Goal: Task Accomplishment & Management: Complete application form

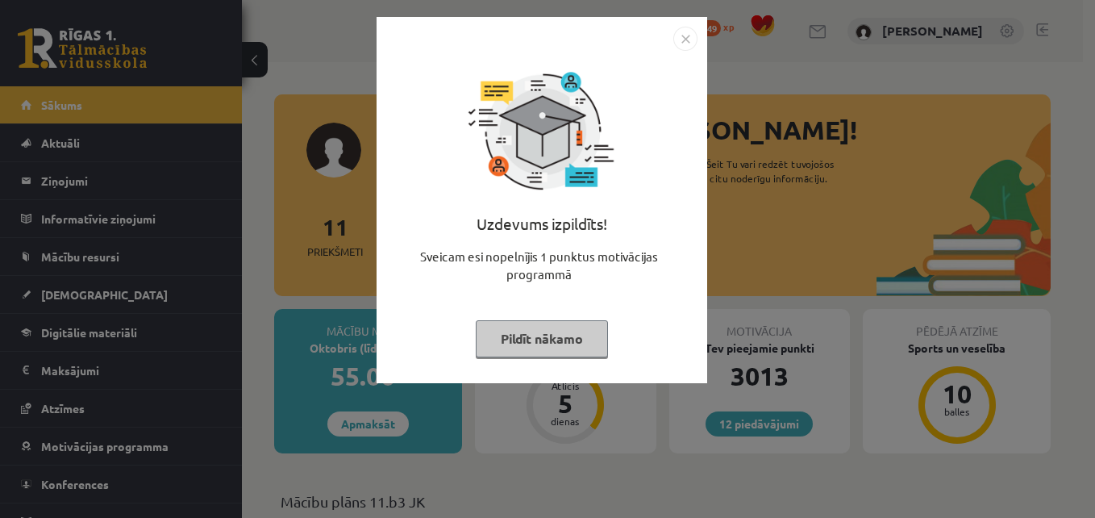
click at [502, 341] on button "Pildīt nākamo" at bounding box center [542, 338] width 132 height 37
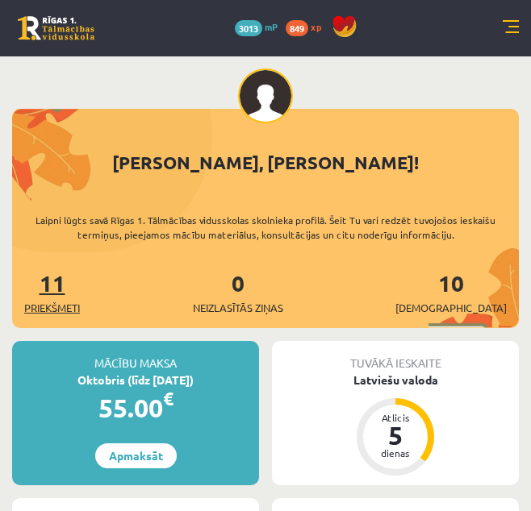
click at [35, 313] on span "Priekšmeti" at bounding box center [52, 308] width 56 height 16
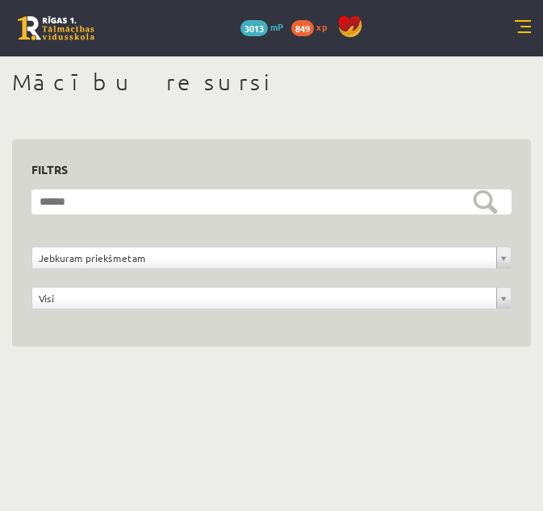
click at [24, 35] on link at bounding box center [56, 28] width 77 height 24
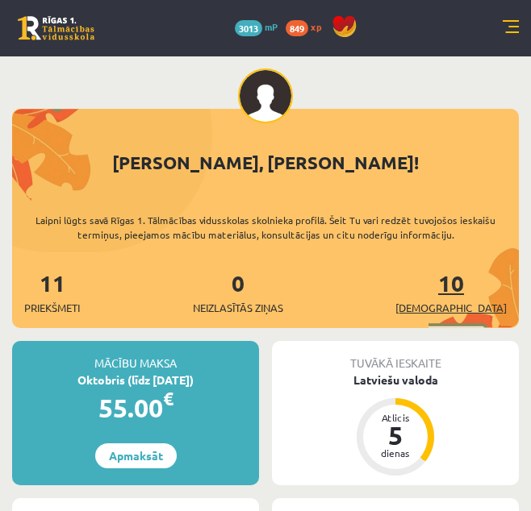
click at [485, 312] on span "[DEMOGRAPHIC_DATA]" at bounding box center [450, 308] width 111 height 16
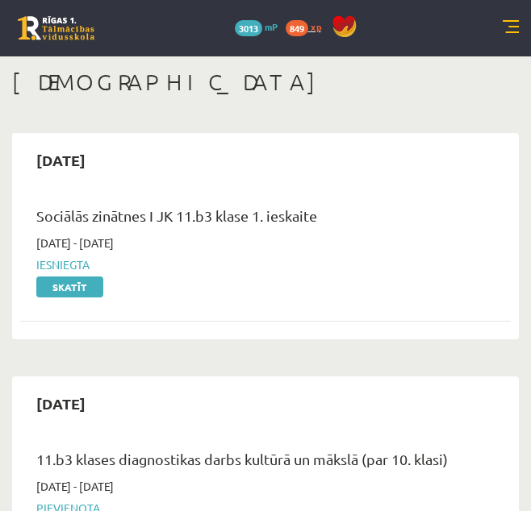
click at [317, 26] on span "xp" at bounding box center [315, 26] width 10 height 13
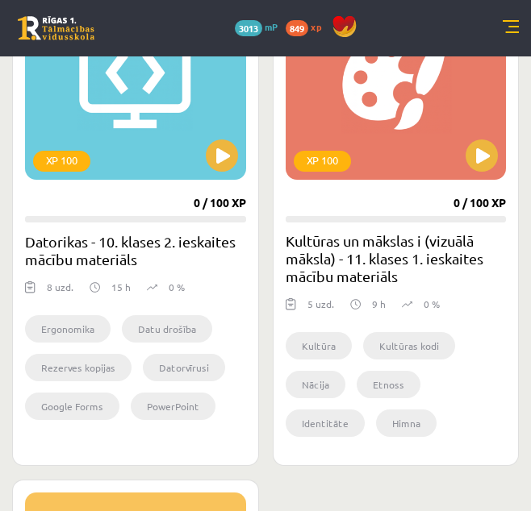
scroll to position [880, 0]
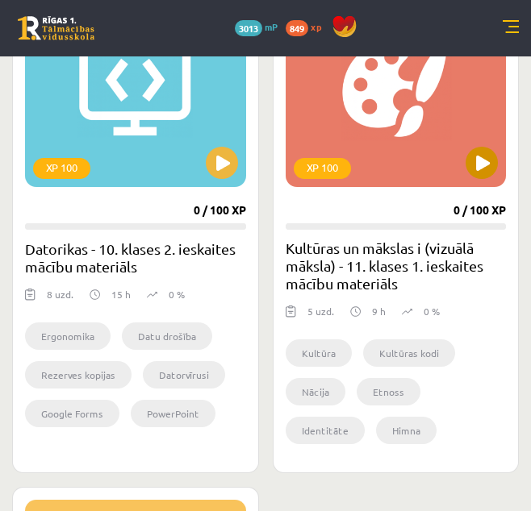
click at [497, 173] on div "XP 100" at bounding box center [395, 86] width 221 height 202
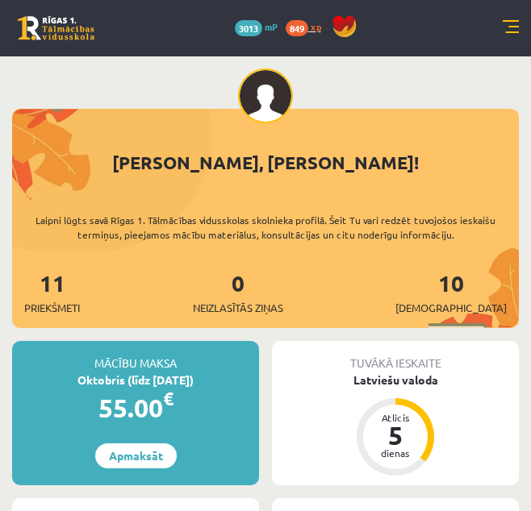
click at [308, 24] on span "849" at bounding box center [296, 28] width 23 height 16
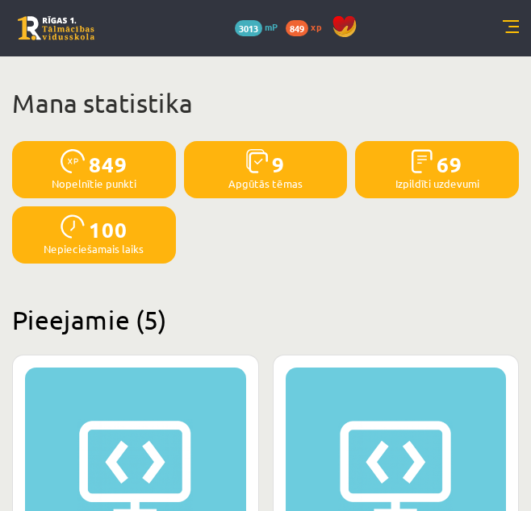
scroll to position [1340, 0]
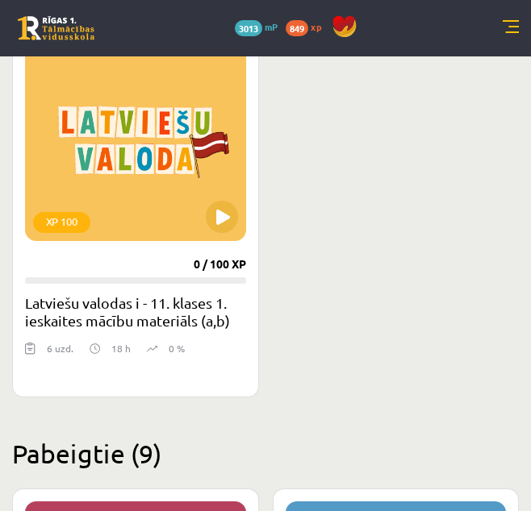
drag, startPoint x: 528, startPoint y: 212, endPoint x: 535, endPoint y: 173, distance: 40.0
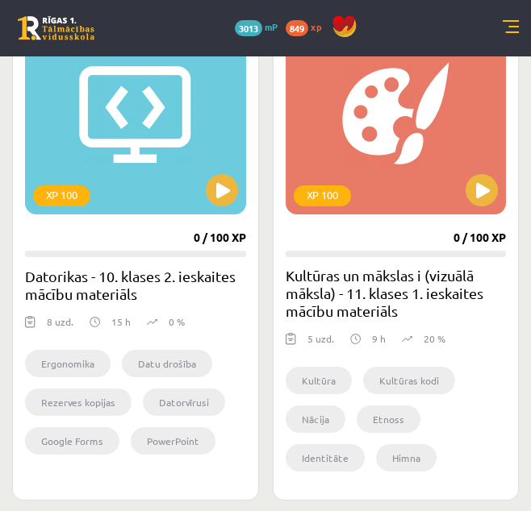
scroll to position [845, 0]
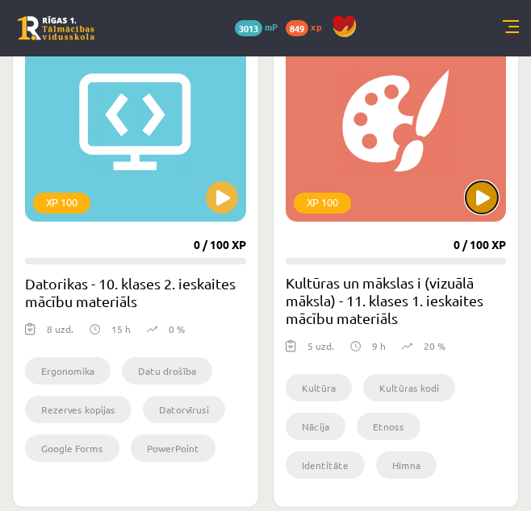
click at [497, 192] on button at bounding box center [481, 197] width 32 height 32
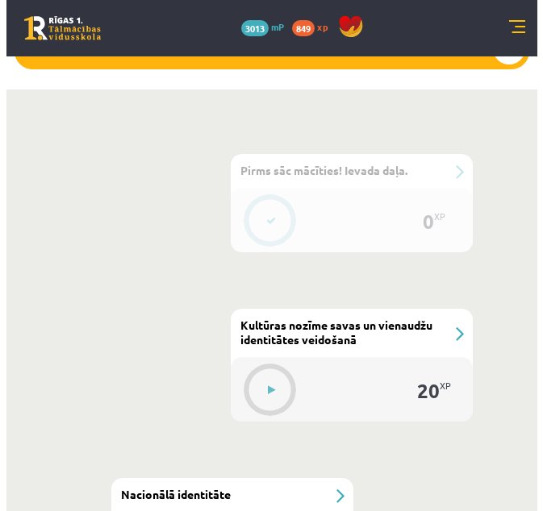
scroll to position [743, 0]
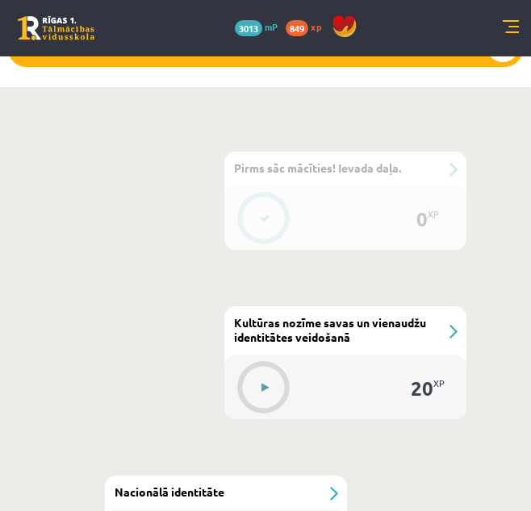
click at [266, 365] on div at bounding box center [265, 387] width 52 height 44
click at [269, 378] on button at bounding box center [264, 387] width 37 height 37
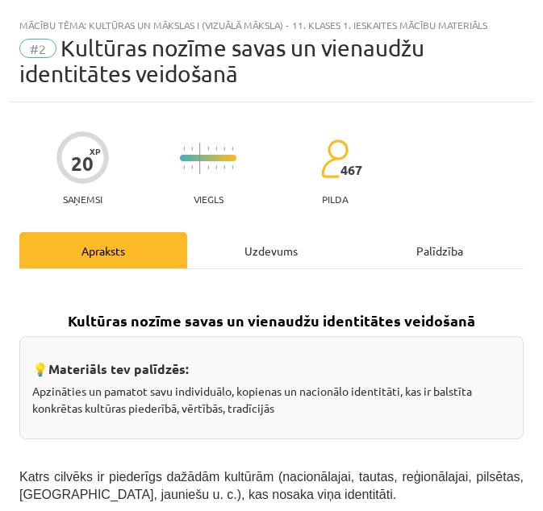
click at [248, 265] on div "Uzdevums" at bounding box center [271, 250] width 168 height 36
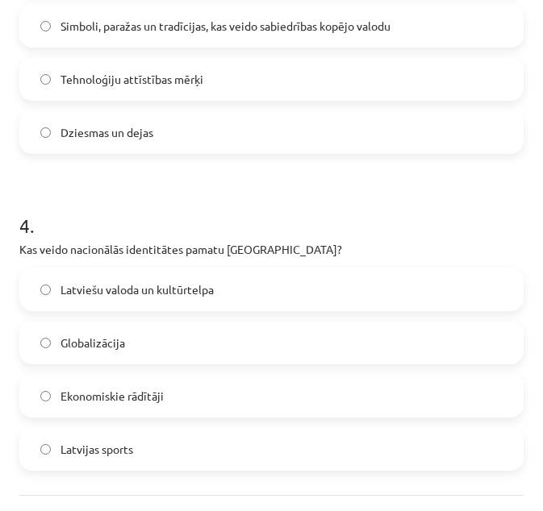
scroll to position [1197, 0]
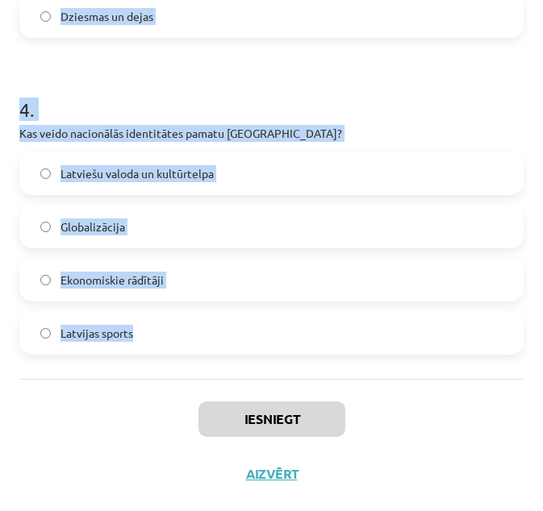
drag, startPoint x: 13, startPoint y: 19, endPoint x: 177, endPoint y: 352, distance: 371.8
copy form "1 . Kāds ir Latvijas valsts uzdevums saskaņā ar Latvijas Satversmi? Attīstīt te…"
click at [444, 150] on div "4 . Kas veido nacionālās identitātes pamatu Latvijā? Latviešu valoda un kultūrt…" at bounding box center [271, 212] width 504 height 285
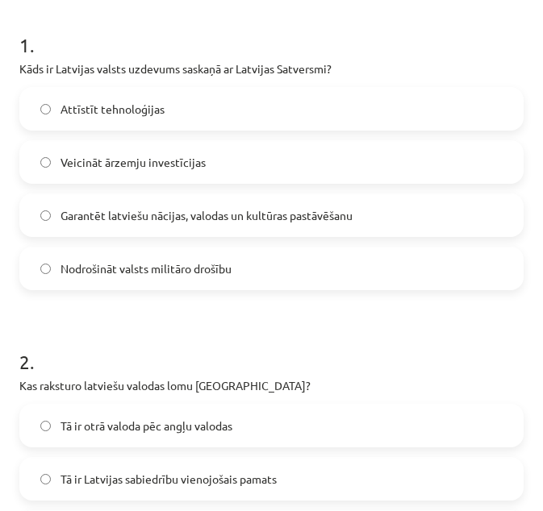
scroll to position [314, 0]
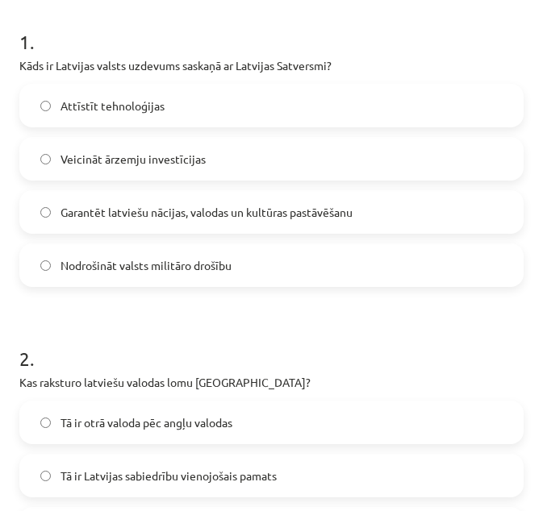
click at [468, 213] on label "Garantēt latviešu nācijas, valodas un kultūras pastāvēšanu" at bounding box center [271, 212] width 501 height 40
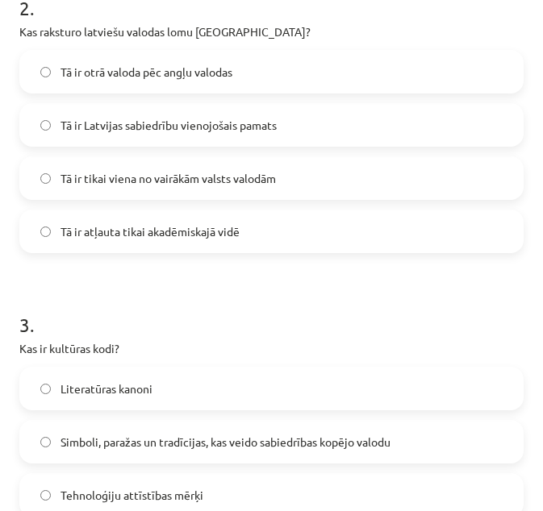
scroll to position [671, 0]
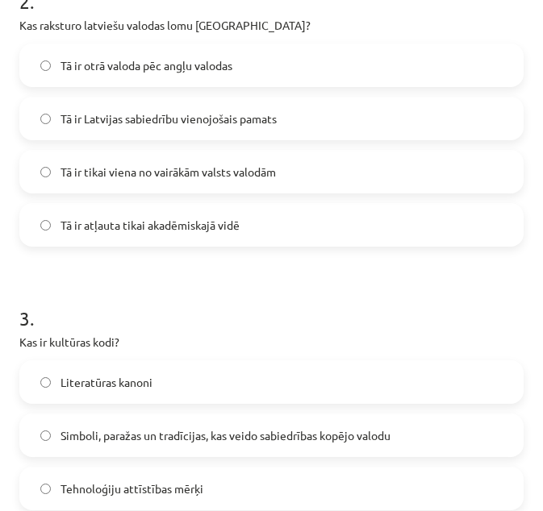
click at [130, 125] on span "Tā ir Latvijas sabiedrību vienojošais pamats" at bounding box center [168, 118] width 216 height 17
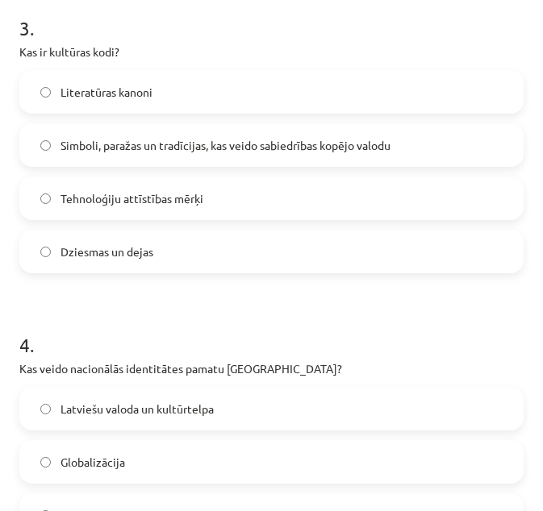
scroll to position [967, 0]
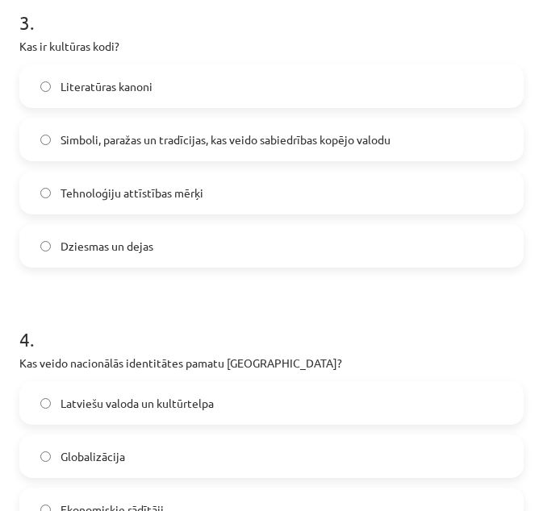
click at [110, 143] on span "Simboli, paražas un tradīcijas, kas veido sabiedrības kopējo valodu" at bounding box center [225, 139] width 330 height 17
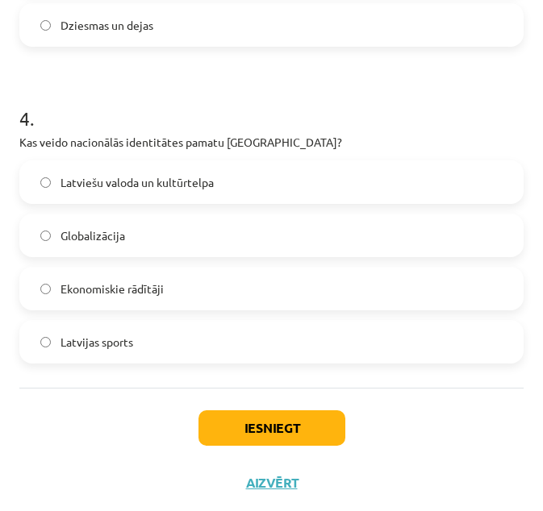
scroll to position [1197, 0]
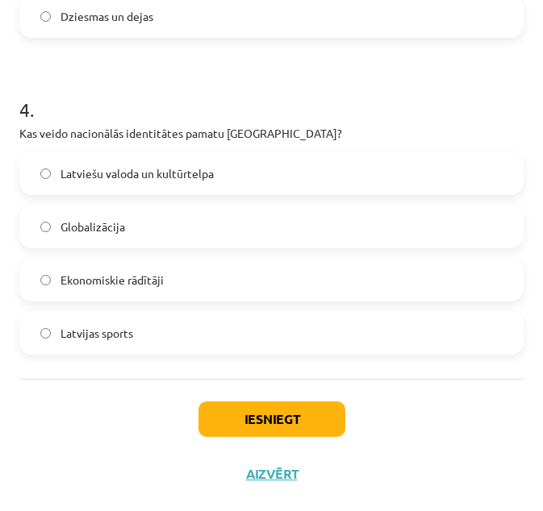
click at [131, 182] on label "Latviešu valoda un kultūrtelpa" at bounding box center [271, 173] width 501 height 40
click at [235, 411] on button "Iesniegt" at bounding box center [271, 419] width 147 height 35
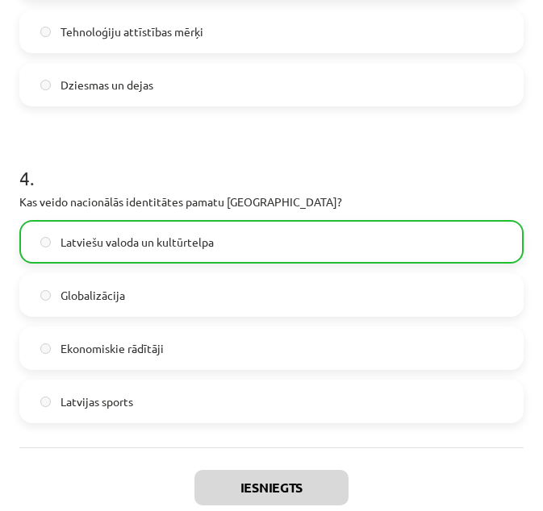
scroll to position [1248, 0]
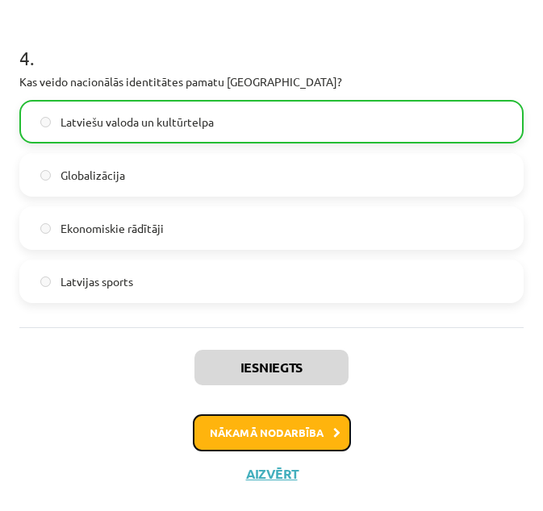
click at [261, 440] on button "Nākamā nodarbība" at bounding box center [272, 432] width 158 height 37
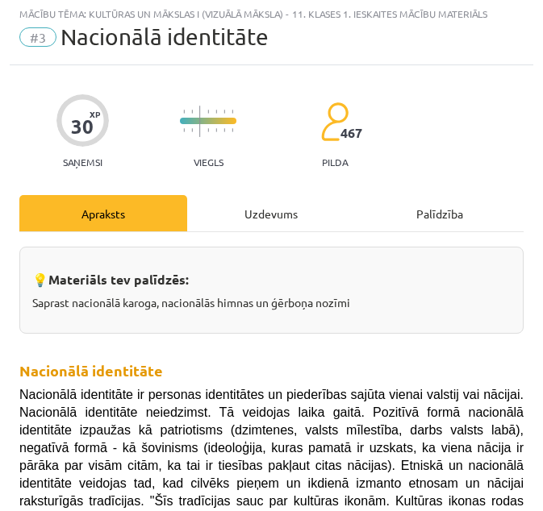
scroll to position [10, 0]
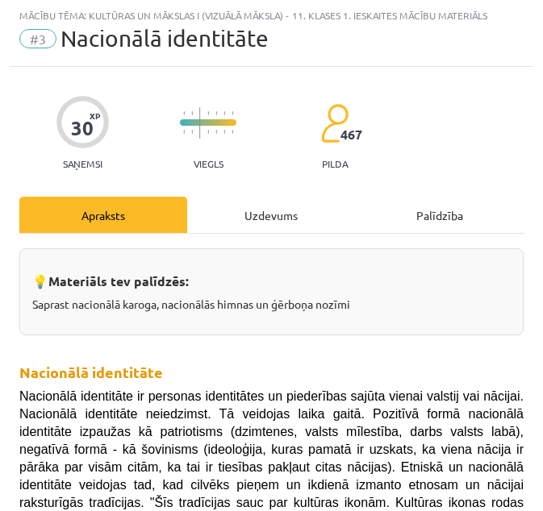
click at [267, 206] on div "Uzdevums" at bounding box center [271, 215] width 168 height 36
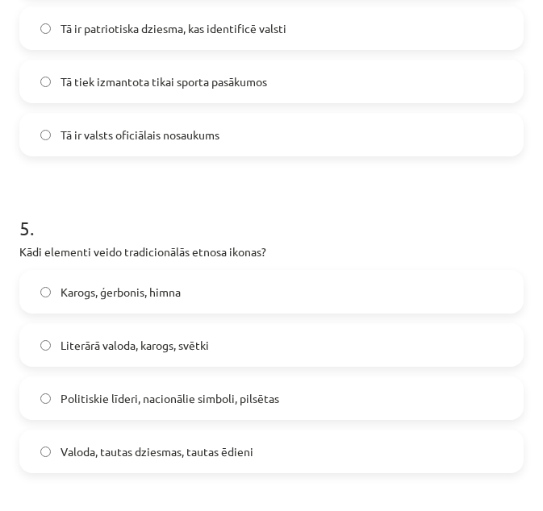
scroll to position [1805, 0]
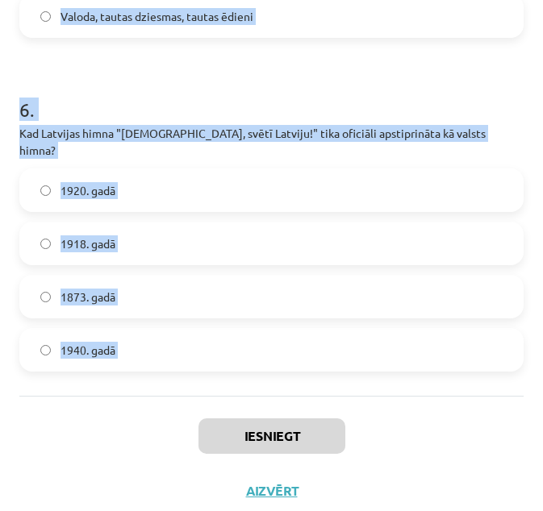
drag, startPoint x: 17, startPoint y: 319, endPoint x: 123, endPoint y: 402, distance: 134.9
copy form "1 . Kas ir nacionālās identitātes pozitīvā izpausme? Šovinisms Separātisms Etno…"
click at [415, 71] on h1 "6 ." at bounding box center [271, 95] width 504 height 50
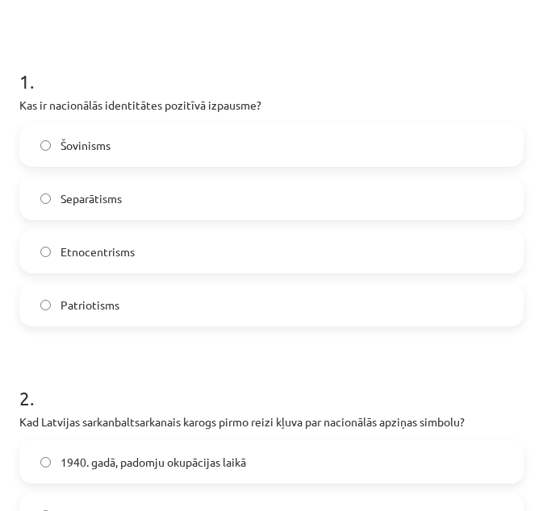
scroll to position [272, 0]
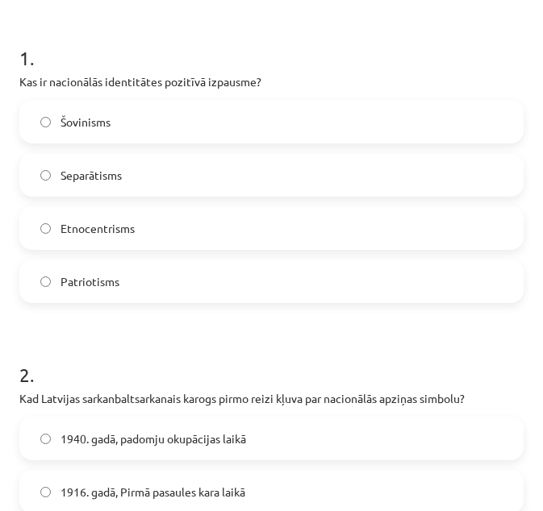
click at [436, 287] on label "Patriotisms" at bounding box center [271, 281] width 501 height 40
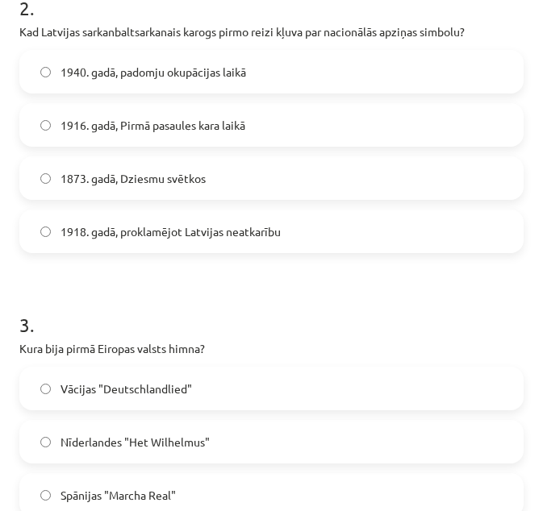
scroll to position [650, 0]
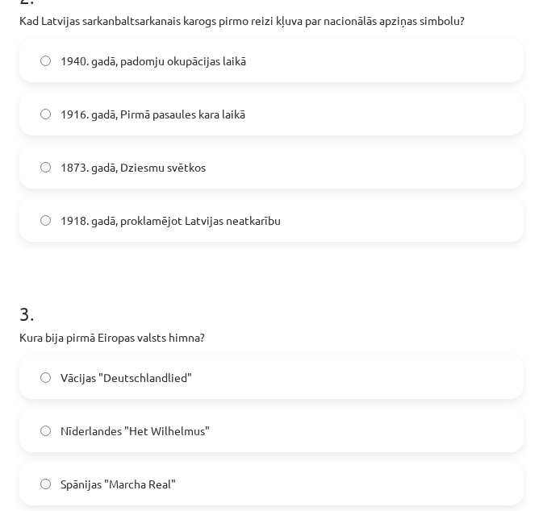
click at [177, 122] on span "1916. gadā, Pirmā pasaules kara laikā" at bounding box center [152, 114] width 185 height 17
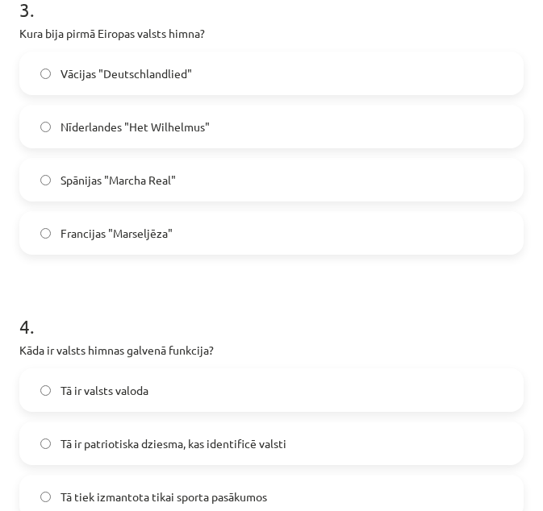
scroll to position [965, 0]
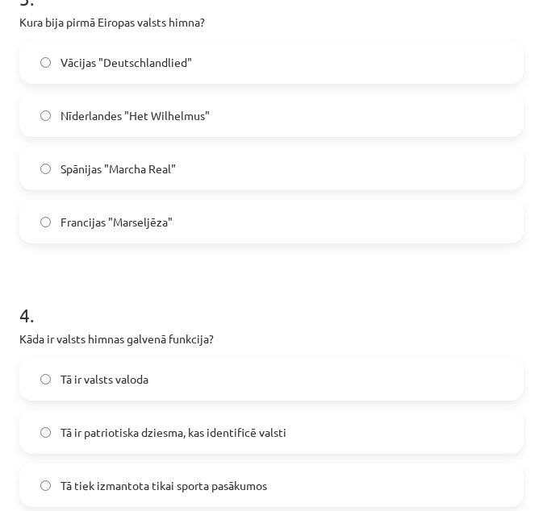
click at [439, 131] on label "Nīderlandes "Het Wilhelmus"" at bounding box center [271, 115] width 501 height 40
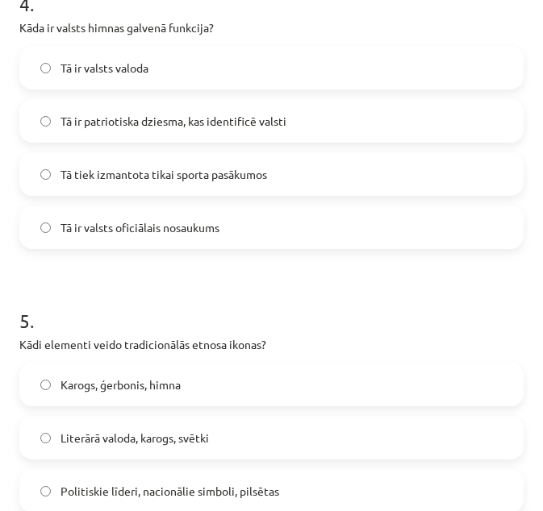
scroll to position [1281, 0]
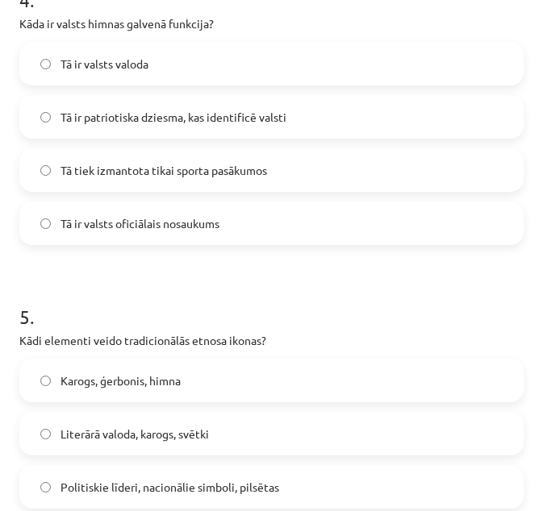
click at [150, 109] on span "Tā ir patriotiska dziesma, kas identificē valsti" at bounding box center [173, 117] width 226 height 17
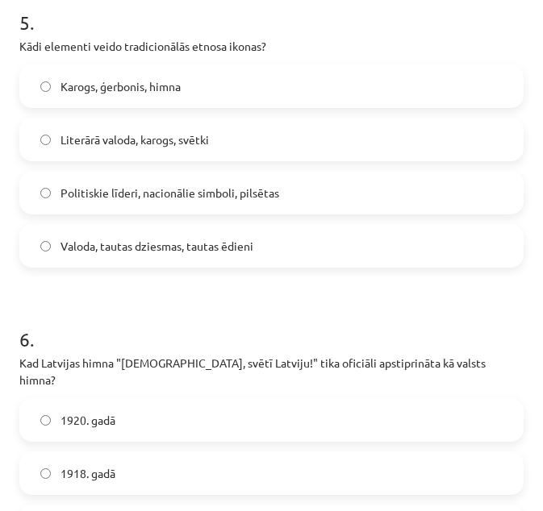
scroll to position [1583, 0]
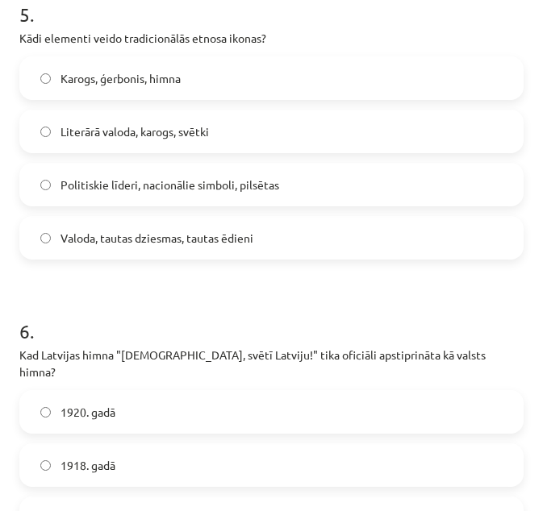
click at [107, 226] on label "Valoda, tautas dziesmas, tautas ēdieni" at bounding box center [271, 238] width 501 height 40
click at [98, 404] on span "1920. gadā" at bounding box center [87, 412] width 55 height 17
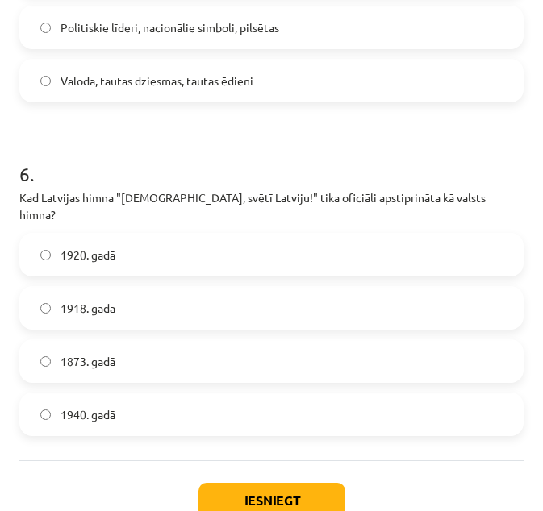
scroll to position [1805, 0]
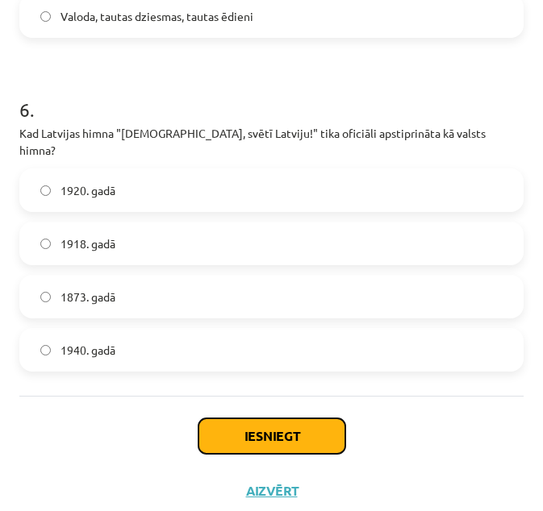
click at [236, 419] on button "Iesniegt" at bounding box center [271, 436] width 147 height 35
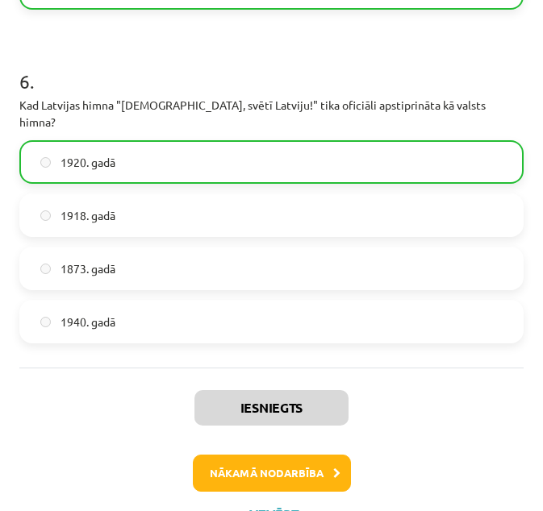
scroll to position [1856, 0]
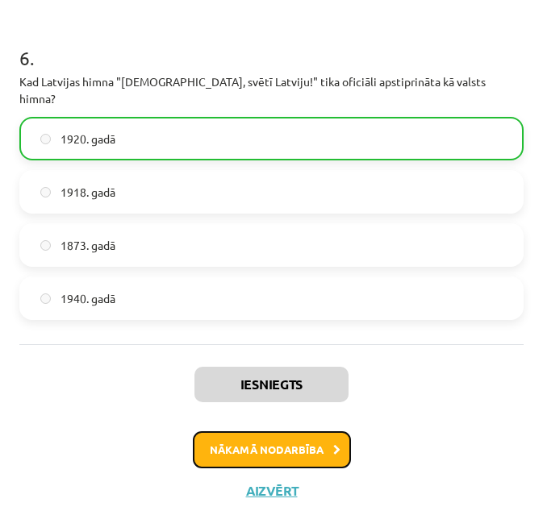
click at [288, 439] on button "Nākamā nodarbība" at bounding box center [272, 449] width 158 height 37
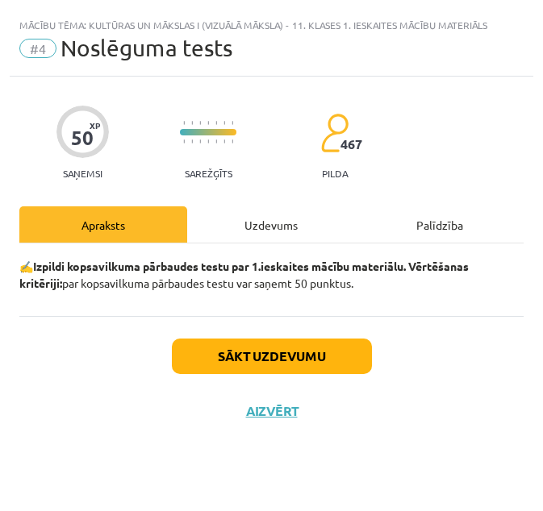
click at [321, 227] on div "Uzdevums" at bounding box center [271, 224] width 168 height 36
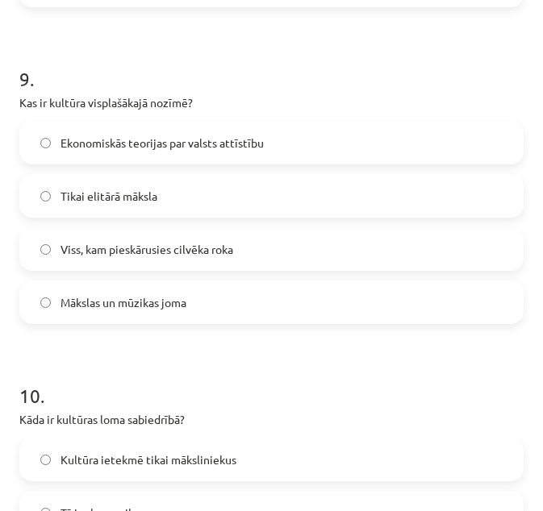
scroll to position [3072, 0]
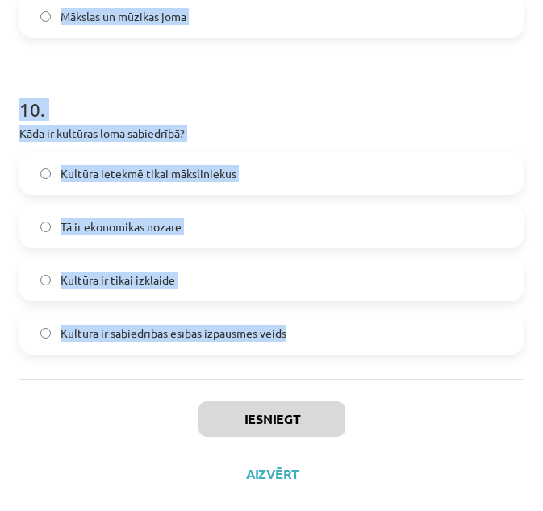
drag, startPoint x: 13, startPoint y: 336, endPoint x: 305, endPoint y: 323, distance: 292.2
copy form "1 . Kas ir kultūras mantojuma nozīme? Tā ietekmē tikai tūrisma nozari Tā attiec…"
click at [336, 127] on p "Kāda ir kultūras loma sabiedrībā?" at bounding box center [271, 133] width 504 height 17
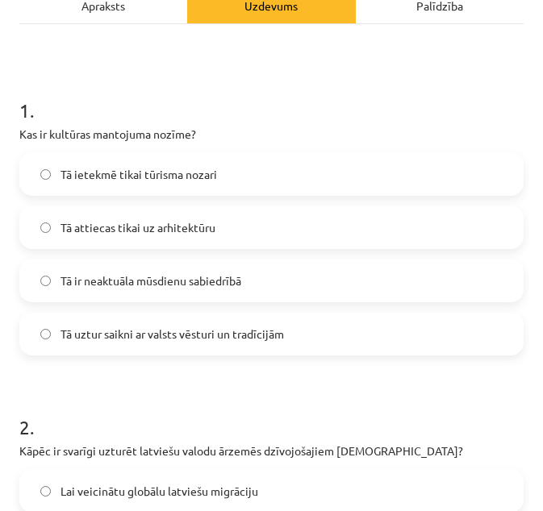
scroll to position [244, 0]
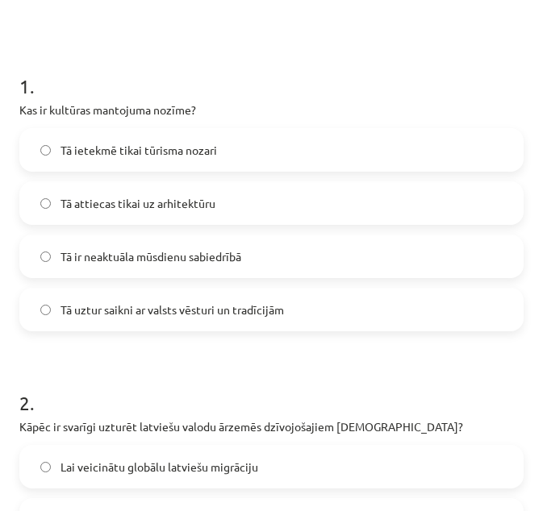
click at [338, 315] on label "Tā uztur saikni ar valsts vēsturi un tradīcijām" at bounding box center [271, 309] width 501 height 40
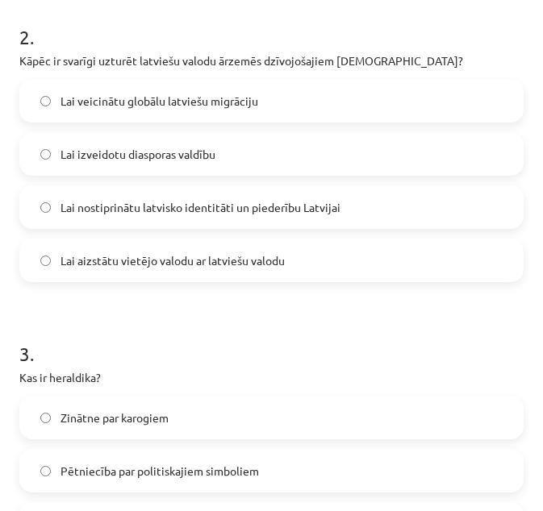
scroll to position [622, 0]
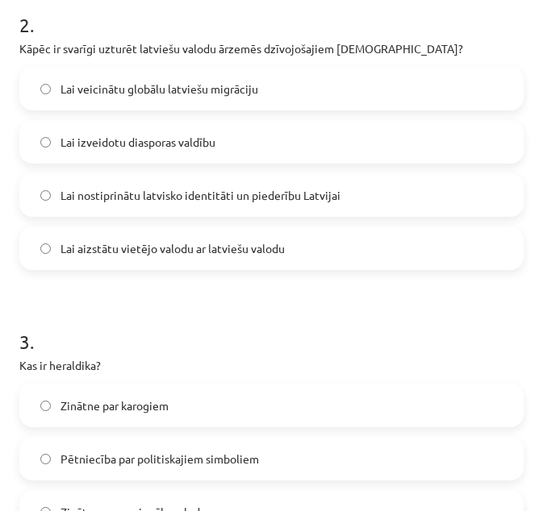
click at [248, 194] on span "Lai nostiprinātu latvisko identitāti un piederību Latvijai" at bounding box center [200, 195] width 280 height 17
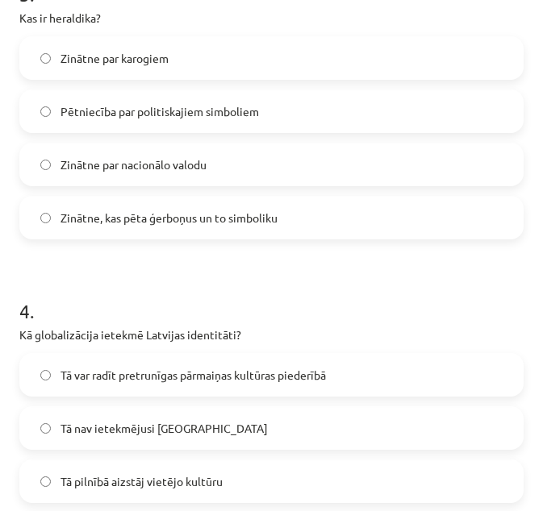
scroll to position [976, 0]
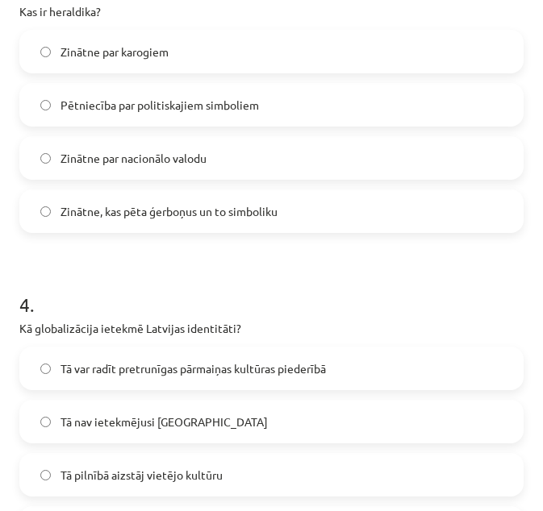
click at [169, 203] on span "Zinātne, kas pēta ģerboņus un to simboliku" at bounding box center [168, 211] width 217 height 17
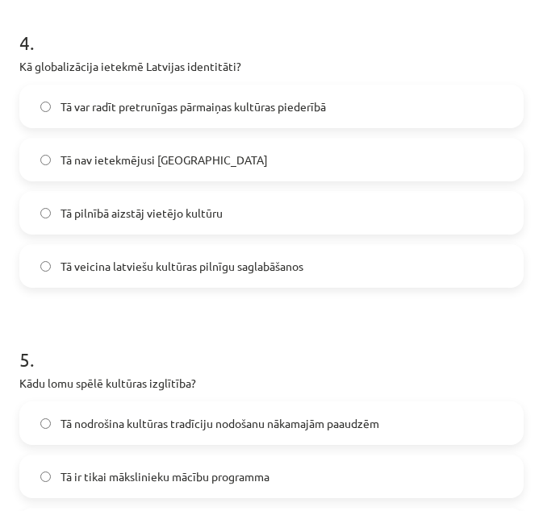
scroll to position [1256, 0]
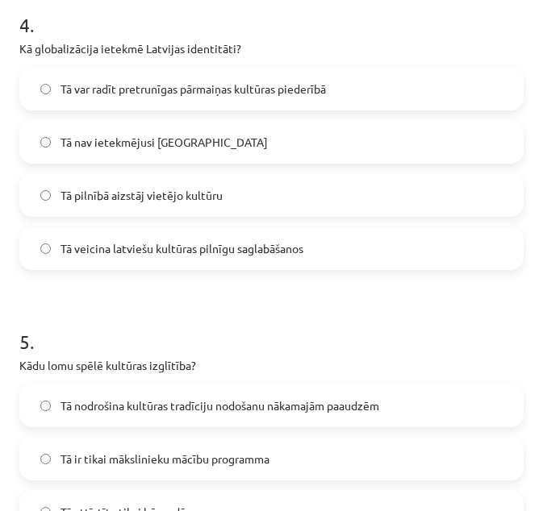
click at [162, 94] on span "Tā var radīt pretrunīgas pārmaiņas kultūras piederībā" at bounding box center [192, 89] width 265 height 17
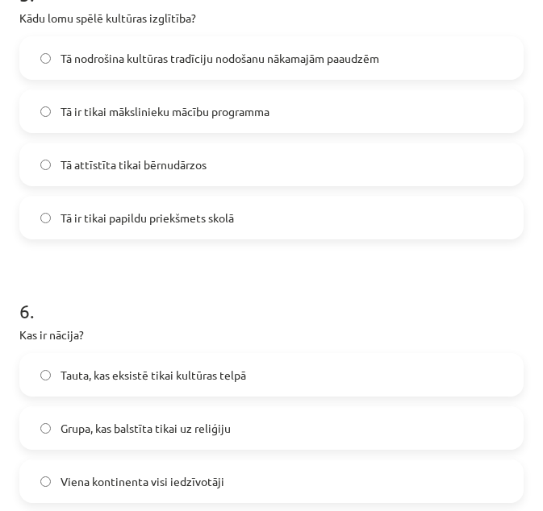
scroll to position [1610, 0]
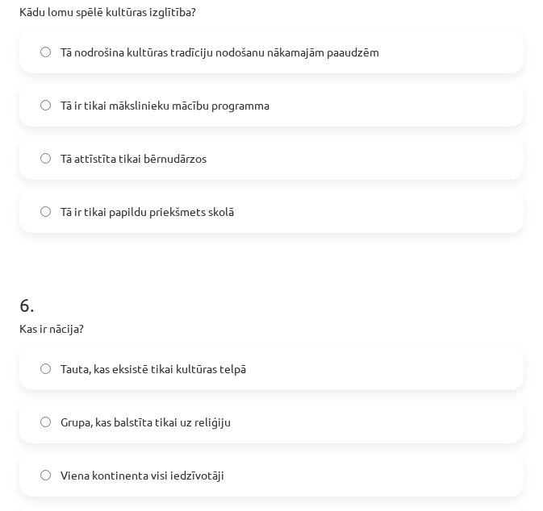
click at [182, 52] on span "Tā nodrošina kultūras tradīciju nodošanu nākamajām paaudzēm" at bounding box center [219, 52] width 319 height 17
click at [265, 376] on label "Tauta, kas eksistē tikai kultūras telpā" at bounding box center [271, 368] width 501 height 40
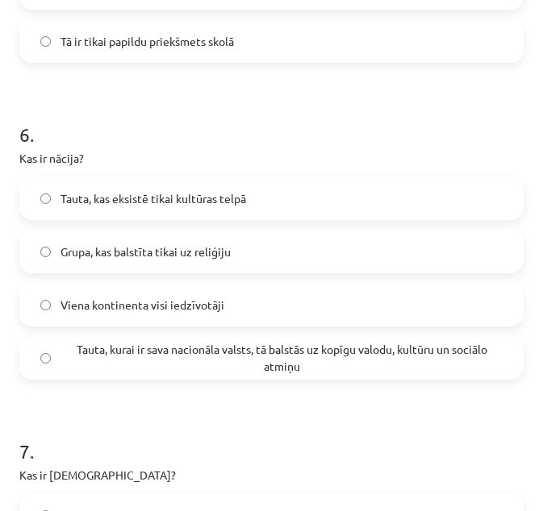
scroll to position [1835, 0]
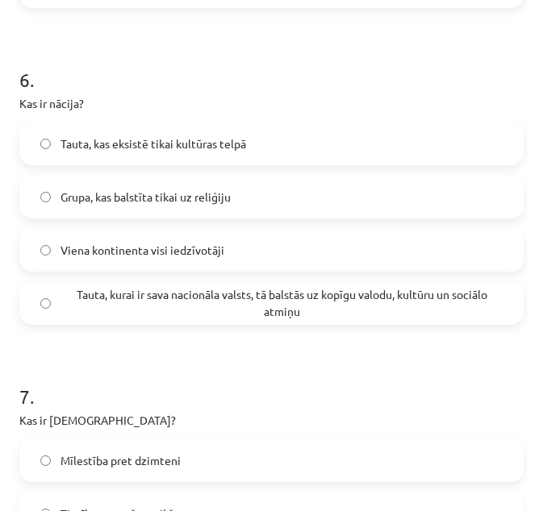
click at [477, 314] on span "Tauta, kurai ir sava nacionāla valsts, tā balstās uz kopīgu valodu, kultūru un …" at bounding box center [281, 303] width 442 height 34
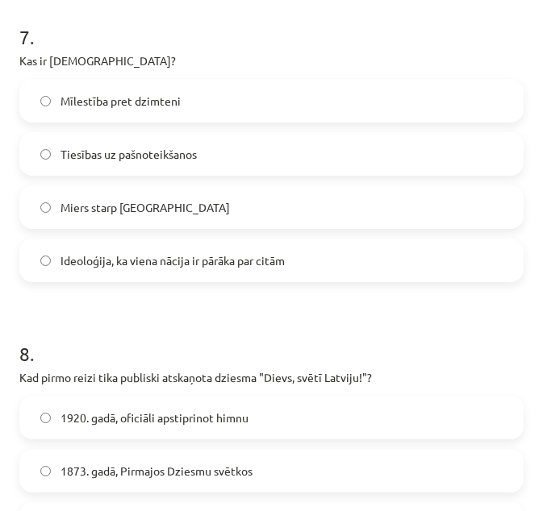
scroll to position [2189, 0]
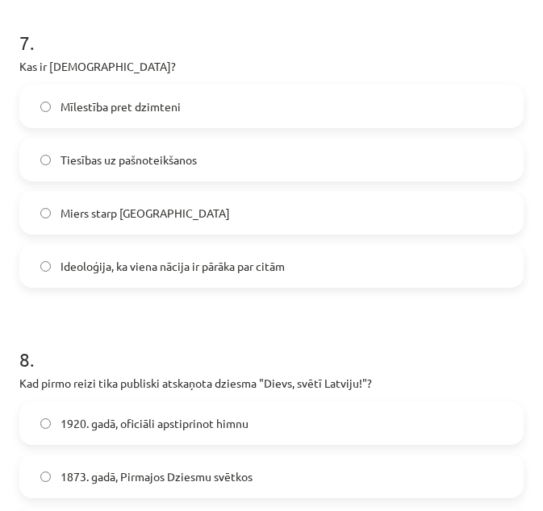
click at [210, 264] on span "Ideoloģija, ka viena nācija ir pārāka par citām" at bounding box center [172, 266] width 224 height 17
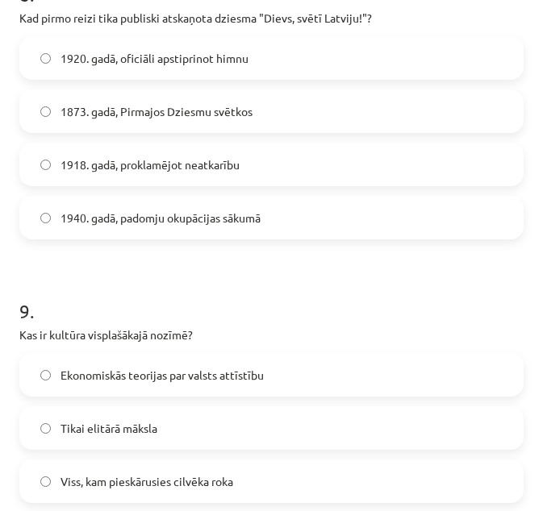
scroll to position [2560, 0]
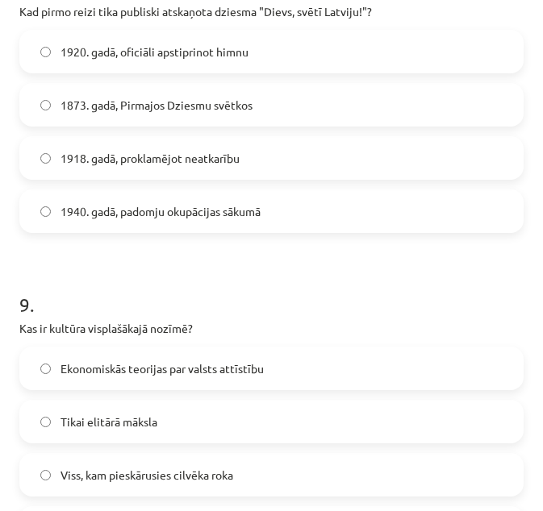
click at [188, 116] on label "1873. gadā, Pirmajos Dziesmu svētkos" at bounding box center [271, 105] width 501 height 40
click at [119, 474] on span "Viss, kam pieskārusies cilvēka roka" at bounding box center [146, 475] width 173 height 17
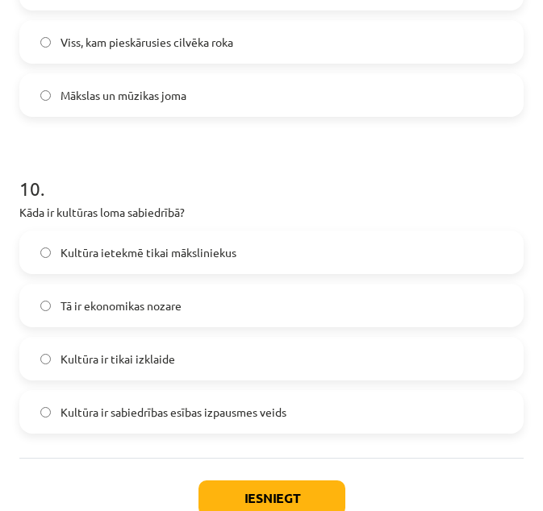
scroll to position [3072, 0]
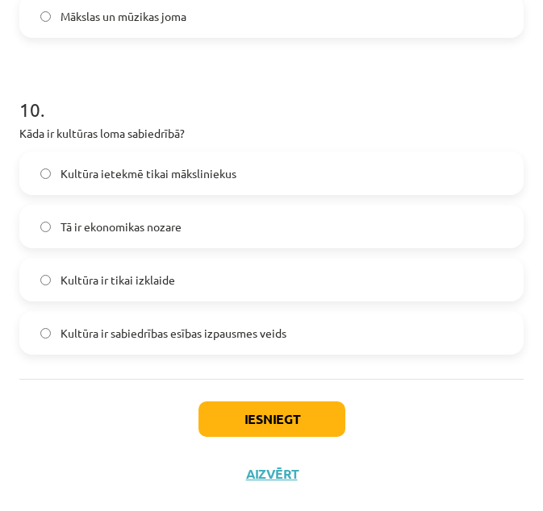
click at [145, 341] on span "Kultūra ir sabiedrības esības izpausmes veids" at bounding box center [173, 333] width 226 height 17
click at [244, 427] on button "Iesniegt" at bounding box center [271, 419] width 147 height 35
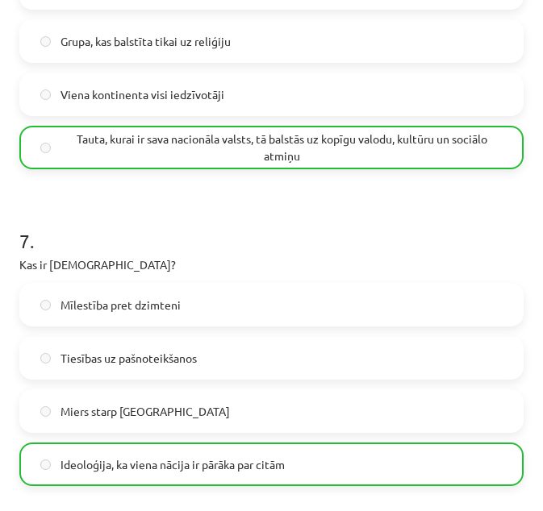
scroll to position [3124, 0]
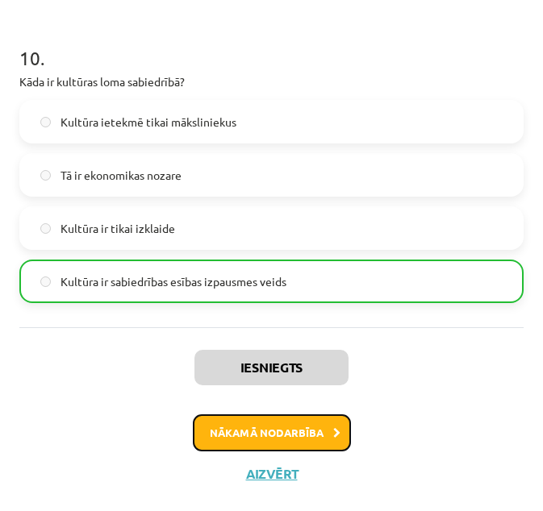
click at [294, 439] on button "Nākamā nodarbība" at bounding box center [272, 432] width 158 height 37
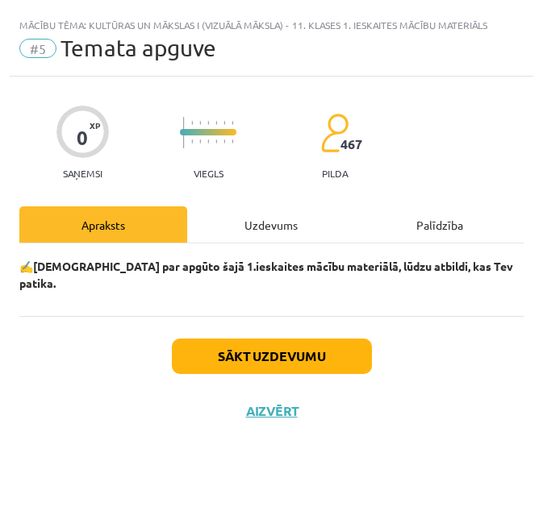
click at [281, 232] on div "Uzdevums" at bounding box center [271, 224] width 168 height 36
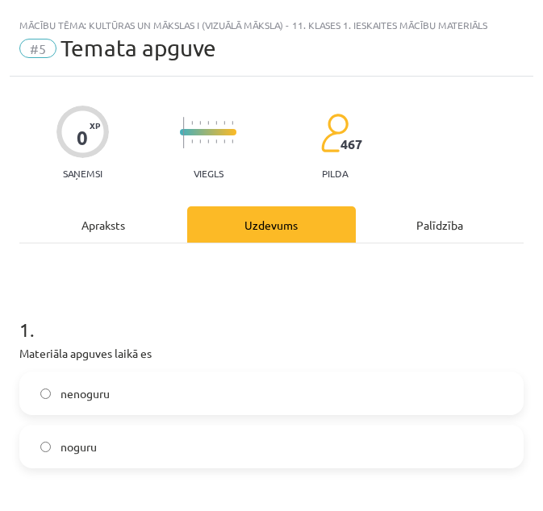
click at [200, 395] on label "nenoguru" at bounding box center [271, 393] width 501 height 40
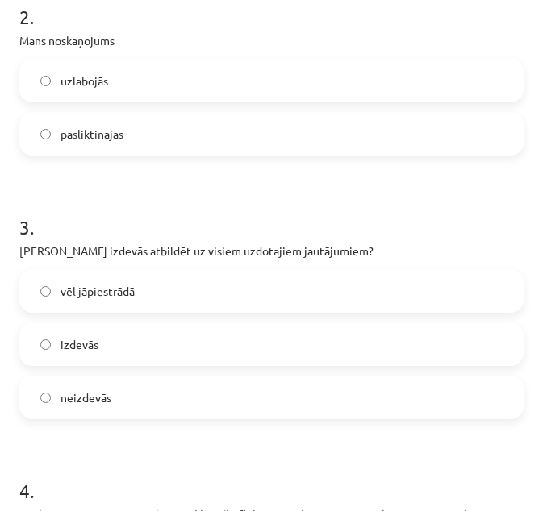
scroll to position [530, 0]
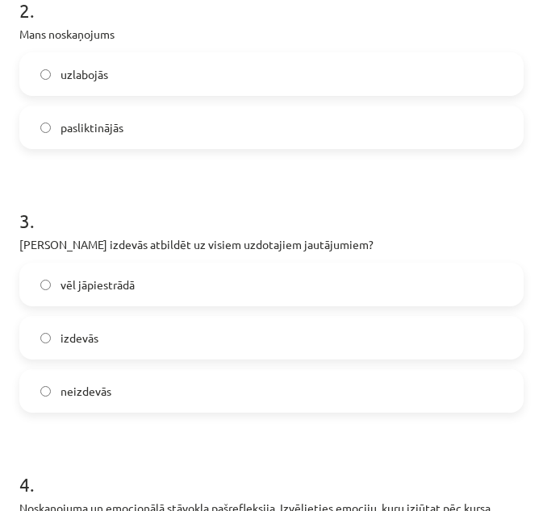
click at [288, 88] on label "uzlabojās" at bounding box center [271, 74] width 501 height 40
click at [281, 335] on label "izdevās" at bounding box center [271, 338] width 501 height 40
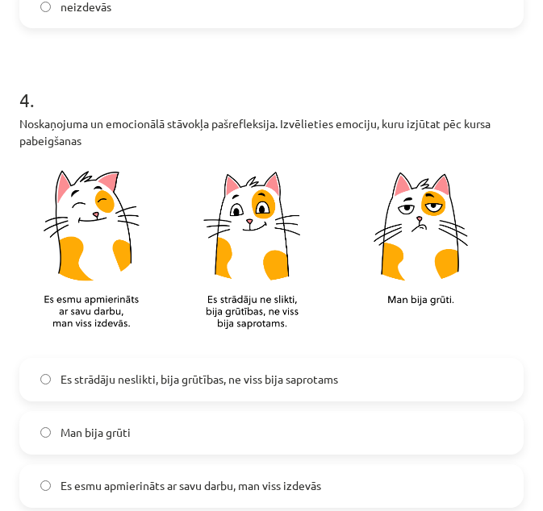
scroll to position [962, 0]
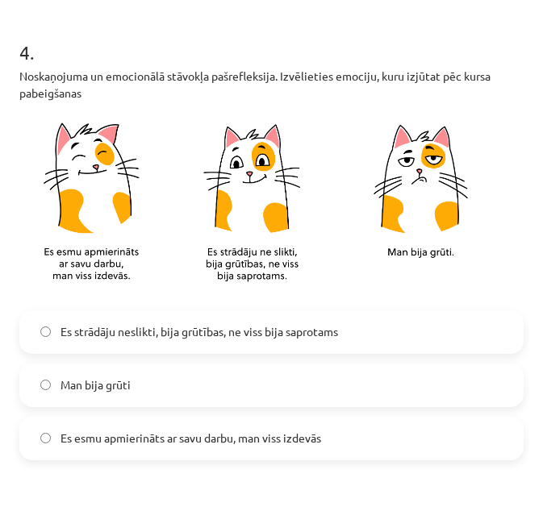
click at [287, 440] on span "Es esmu apmierināts ar savu darbu, man viss izdevās" at bounding box center [190, 438] width 260 height 17
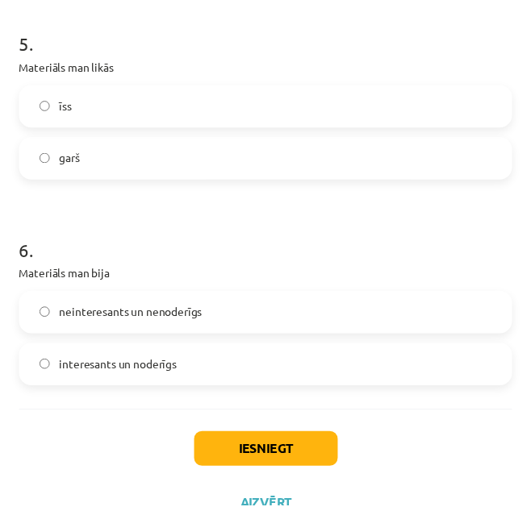
scroll to position [1478, 0]
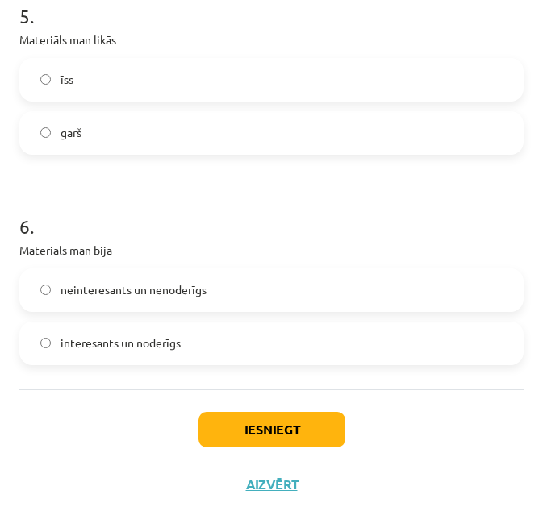
click at [320, 77] on label "īss" at bounding box center [271, 80] width 501 height 40
click at [247, 339] on label "interesants un noderīgs" at bounding box center [271, 343] width 501 height 40
click at [275, 416] on button "Iesniegt" at bounding box center [271, 429] width 147 height 35
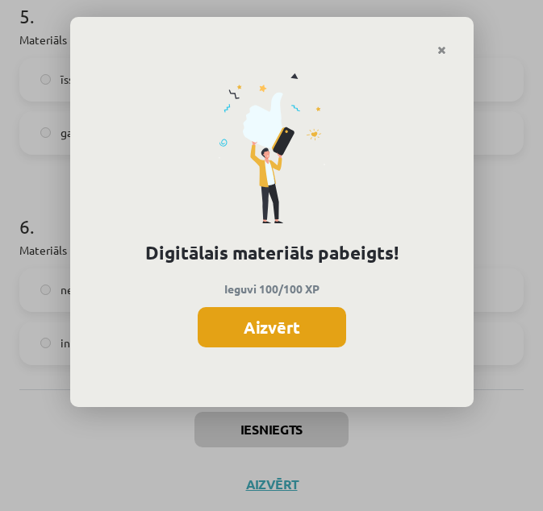
click at [292, 319] on button "Aizvērt" at bounding box center [272, 327] width 148 height 40
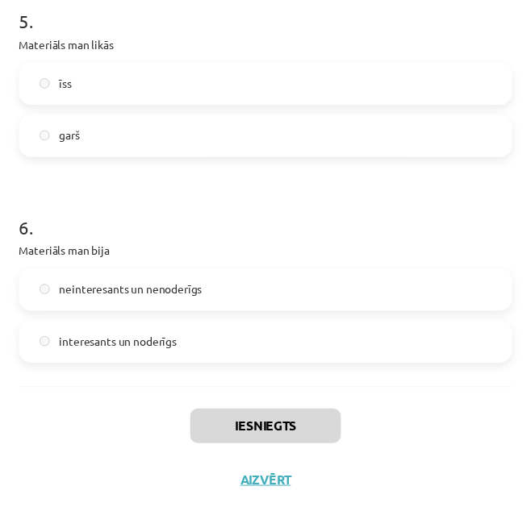
scroll to position [1476, 0]
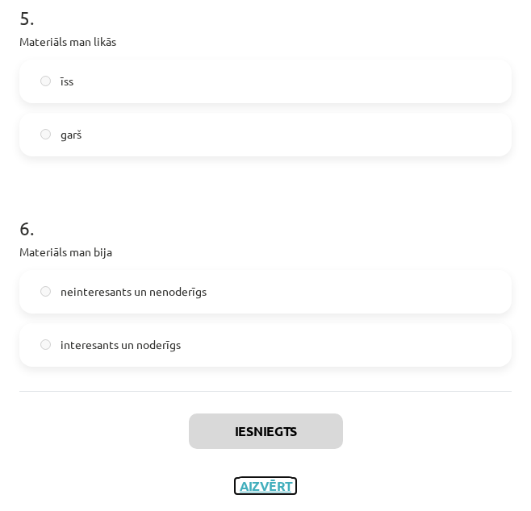
click at [253, 478] on button "Aizvērt" at bounding box center [265, 486] width 61 height 16
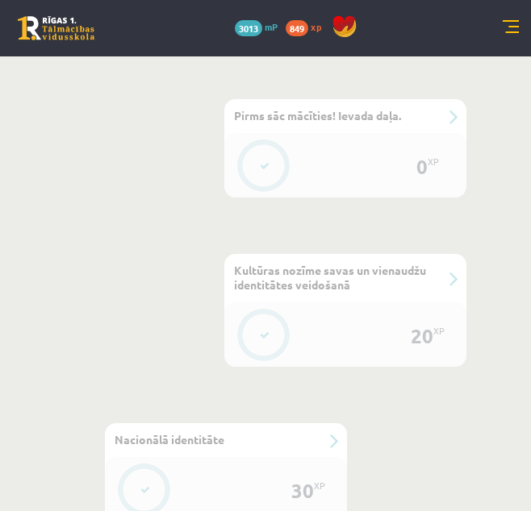
click at [510, 24] on link at bounding box center [510, 28] width 16 height 16
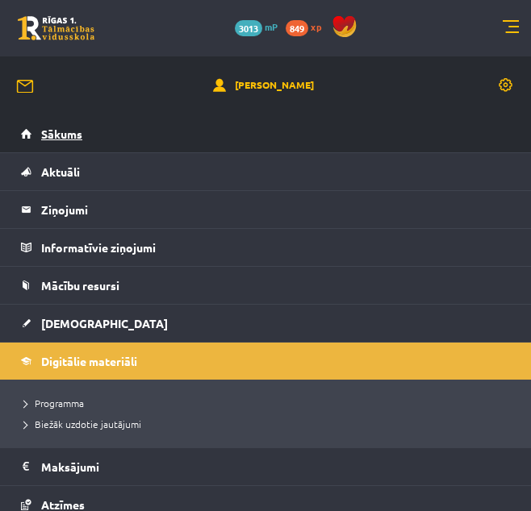
click at [385, 124] on link "Sākums" at bounding box center [265, 133] width 489 height 37
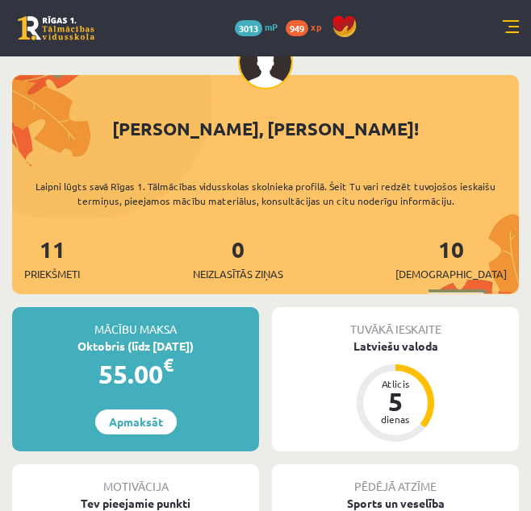
scroll to position [40, 0]
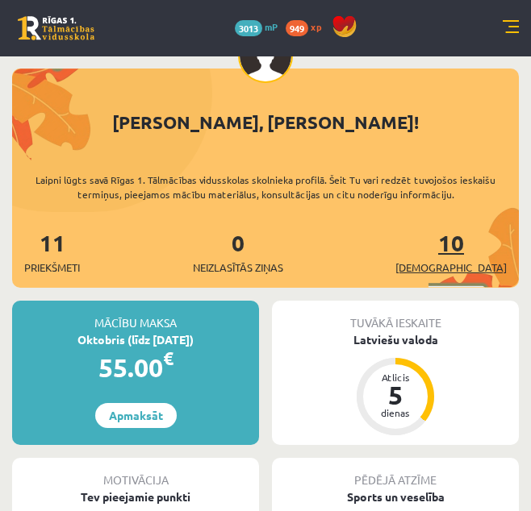
click at [479, 265] on span "[DEMOGRAPHIC_DATA]" at bounding box center [450, 268] width 111 height 16
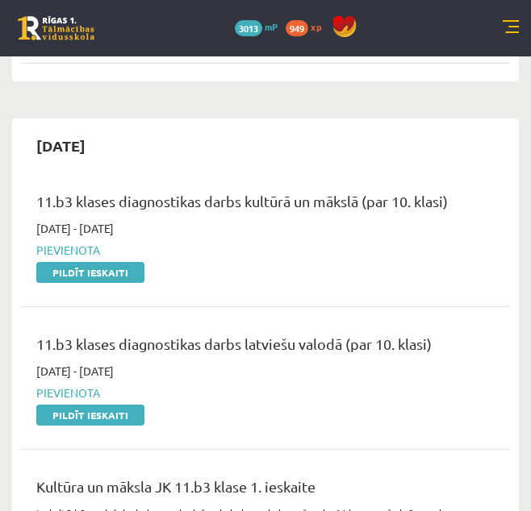
scroll to position [235, 0]
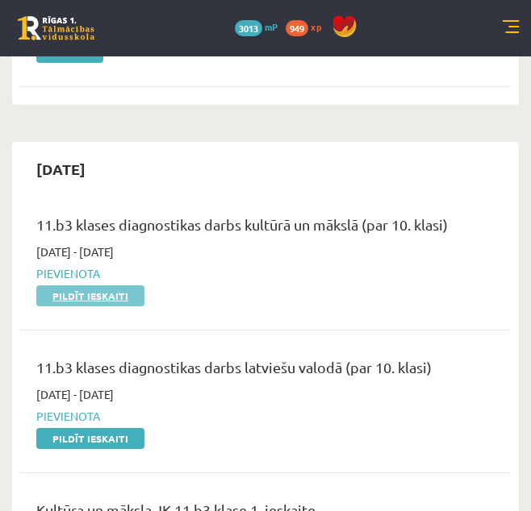
click at [127, 291] on link "Pildīt ieskaiti" at bounding box center [90, 295] width 108 height 21
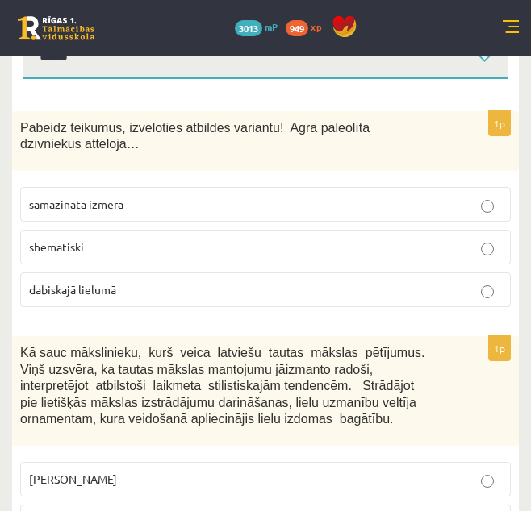
scroll to position [213, 0]
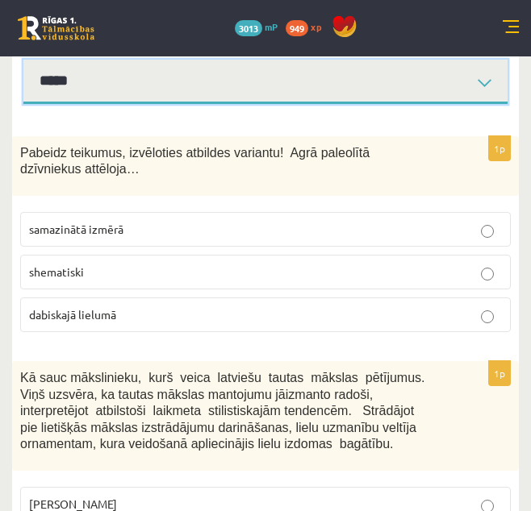
click at [456, 87] on select "**********" at bounding box center [265, 82] width 484 height 44
click at [23, 60] on select "**********" at bounding box center [265, 82] width 484 height 44
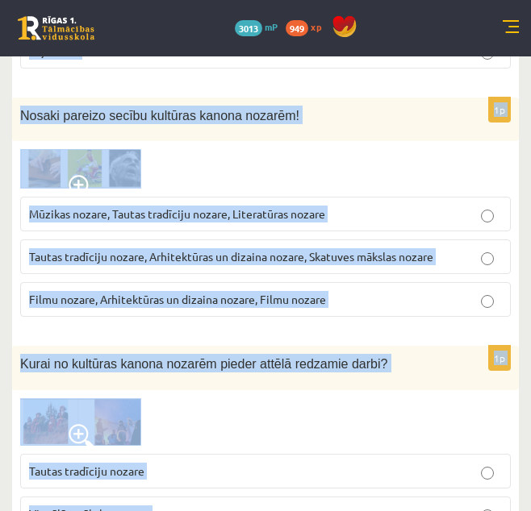
scroll to position [6855, 0]
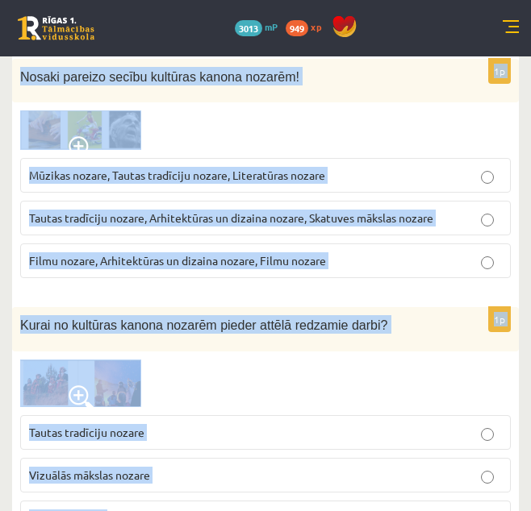
drag, startPoint x: 16, startPoint y: 156, endPoint x: 128, endPoint y: 502, distance: 364.4
copy form "Pabeidz teikumus, izvēloties atbildes variantu! Agrā paleolītā dzīvniekus attēl…"
click at [459, 110] on div at bounding box center [265, 130] width 490 height 40
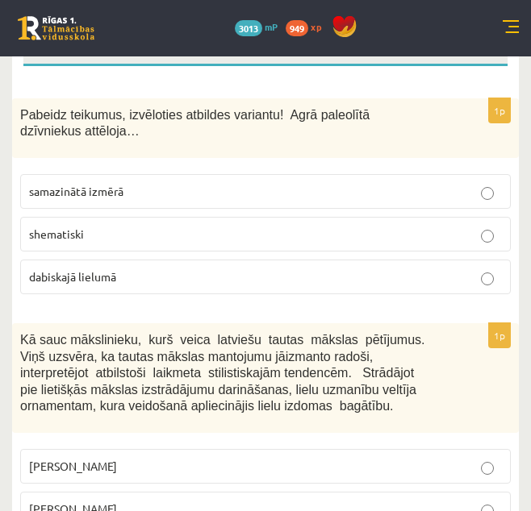
scroll to position [263, 0]
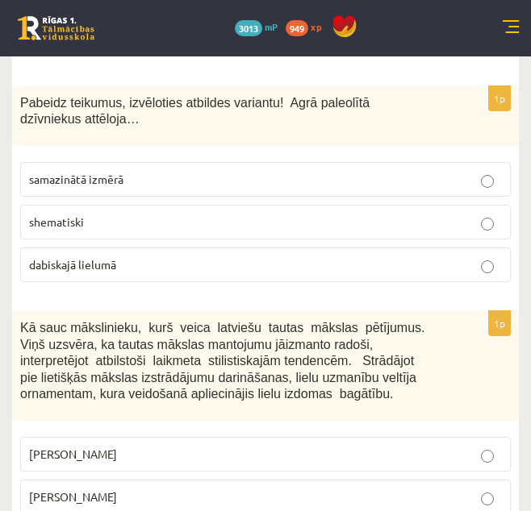
click at [136, 270] on p "dabiskajā lielumā" at bounding box center [265, 264] width 473 height 17
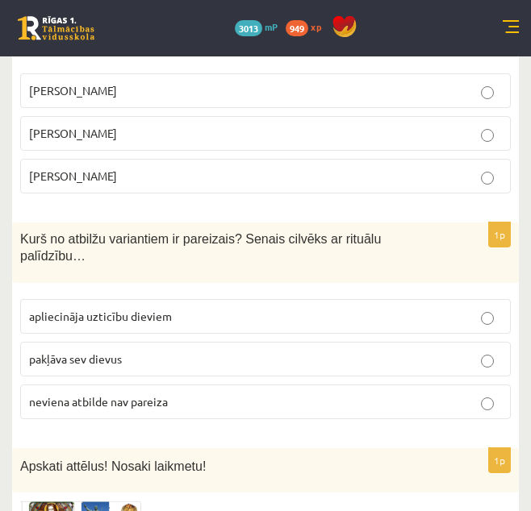
scroll to position [614, 0]
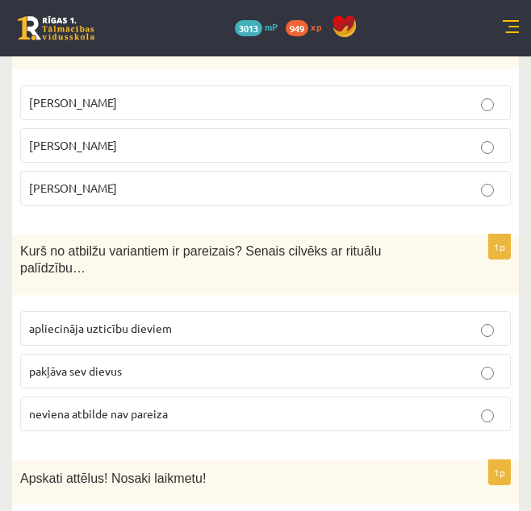
click at [123, 148] on p "Jūlijs Madernieks" at bounding box center [265, 145] width 473 height 17
click at [189, 323] on label "apliecināja uzticību dieviem" at bounding box center [265, 328] width 490 height 35
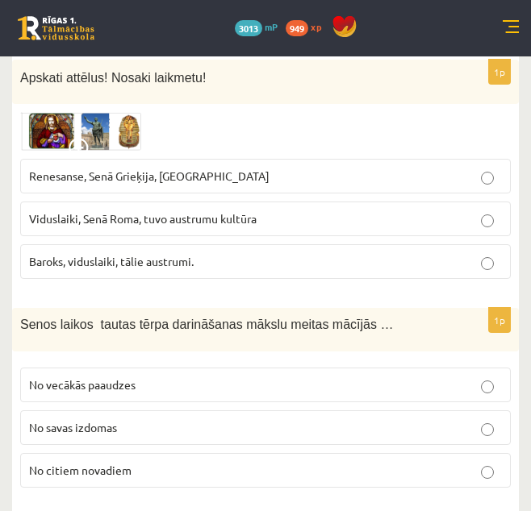
scroll to position [1040, 0]
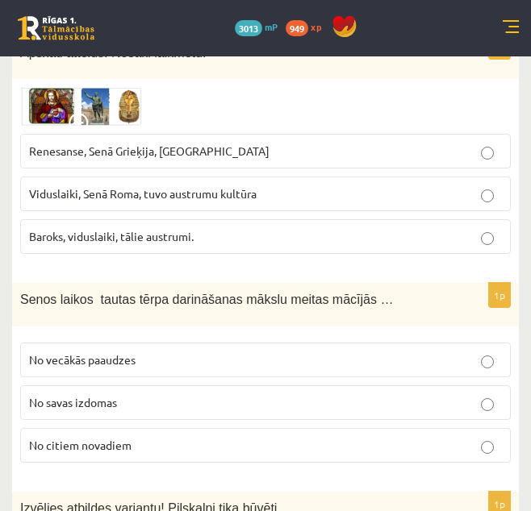
click at [110, 144] on span "Renesanse, Senā Grieķija, Ēģipte" at bounding box center [149, 151] width 240 height 15
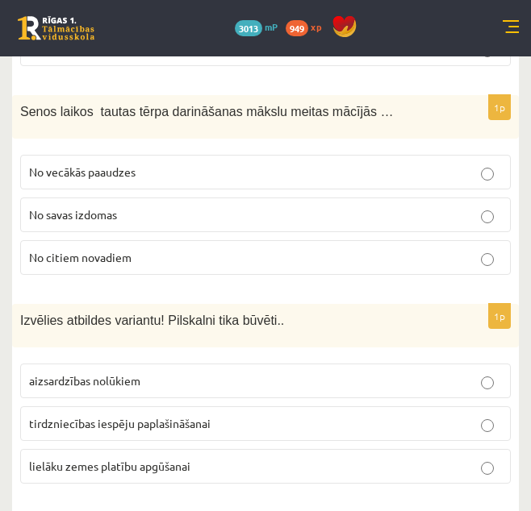
scroll to position [1266, 0]
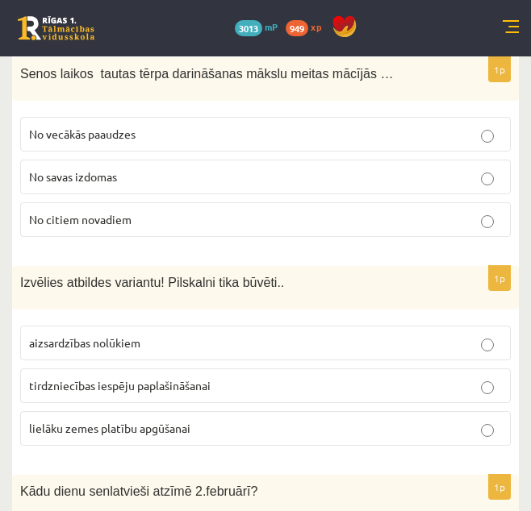
click at [138, 126] on p "No vecākās paaudzes" at bounding box center [265, 134] width 473 height 17
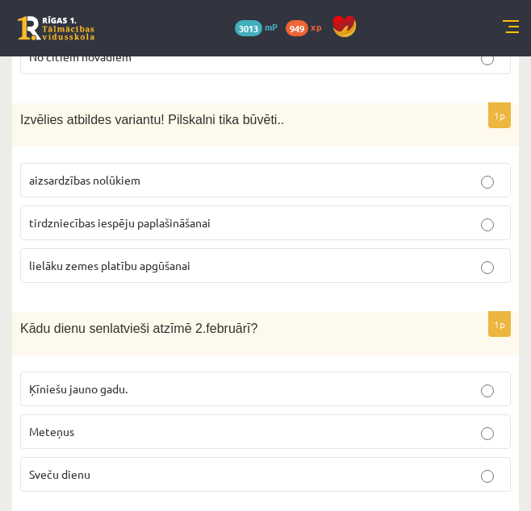
scroll to position [1441, 0]
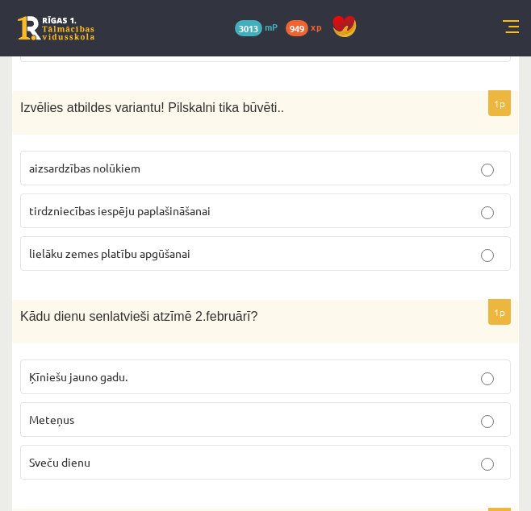
click at [132, 160] on span "aizsardzības nolūkiem" at bounding box center [84, 167] width 111 height 15
click at [80, 455] on span "Sveču dienu" at bounding box center [59, 462] width 61 height 15
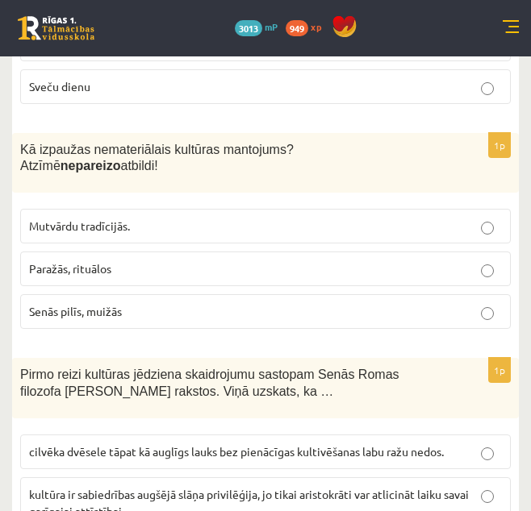
scroll to position [1868, 0]
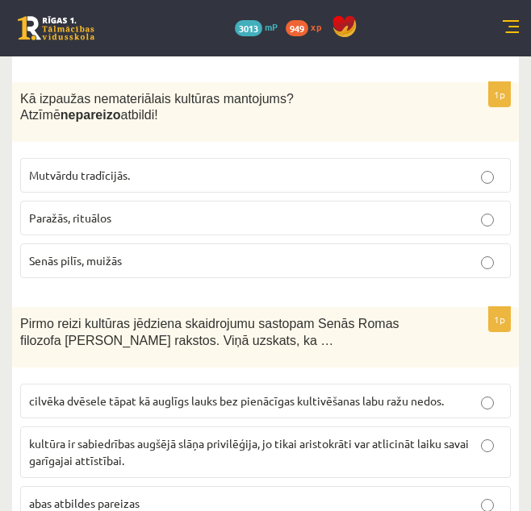
click at [121, 244] on label "Senās pilīs, muižās" at bounding box center [265, 261] width 490 height 35
click at [245, 394] on span "cilvēka dvēsele tāpat kā auglīgs lauks bez pienācīgas kultivēšanas labu ražu ne…" at bounding box center [236, 401] width 414 height 15
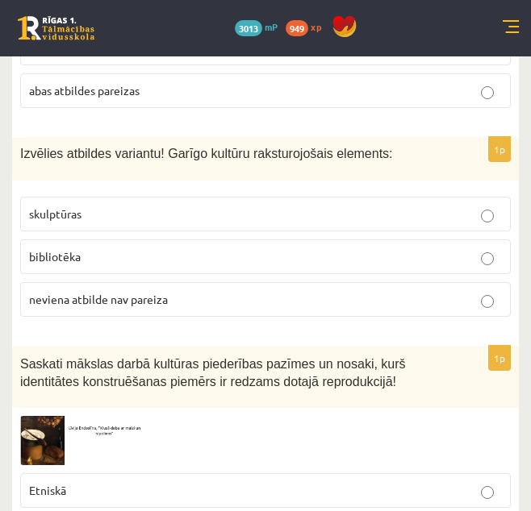
scroll to position [2306, 0]
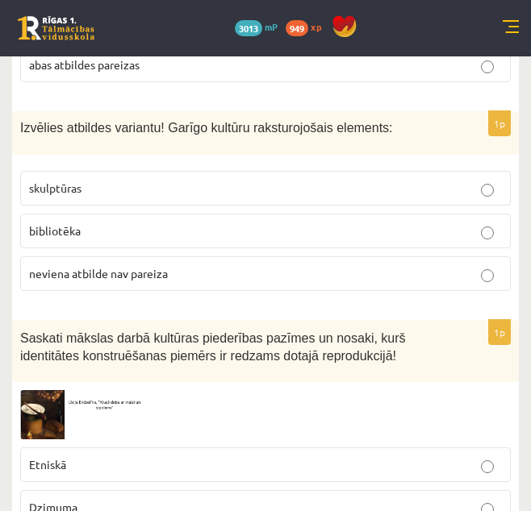
click at [160, 214] on label "bibliotēka" at bounding box center [265, 231] width 490 height 35
click at [155, 456] on p "Etniskā" at bounding box center [265, 464] width 473 height 17
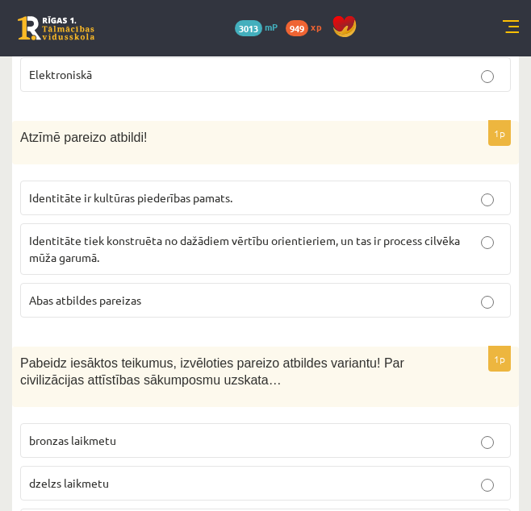
scroll to position [2795, 0]
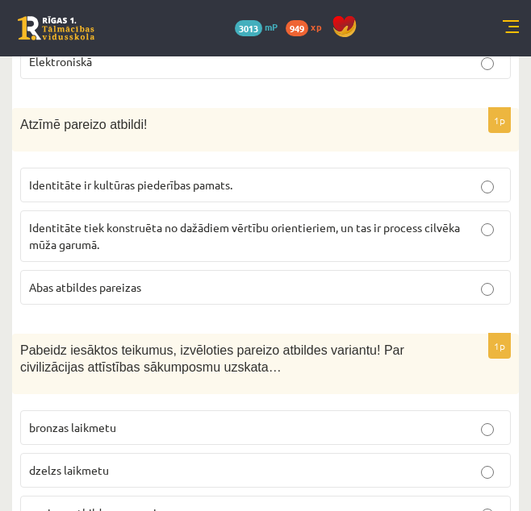
click at [102, 270] on label "Abas atbildes pareizas" at bounding box center [265, 287] width 490 height 35
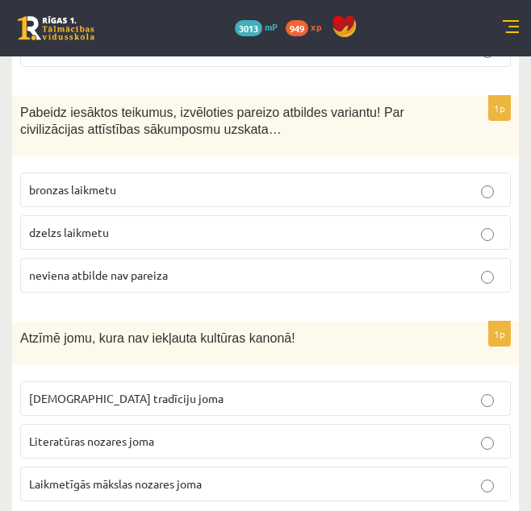
scroll to position [3045, 0]
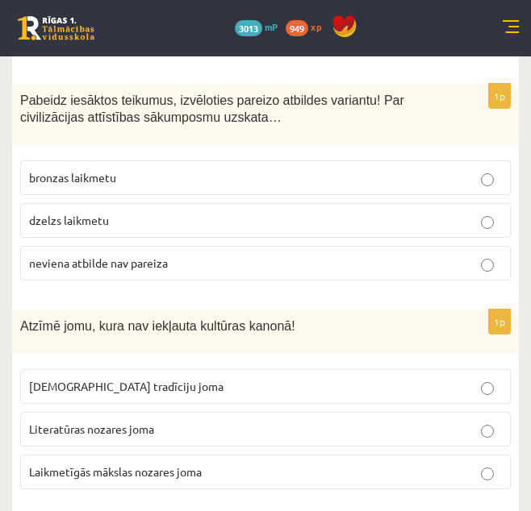
click at [173, 246] on label "neviena atbilde nav pareiza" at bounding box center [265, 263] width 490 height 35
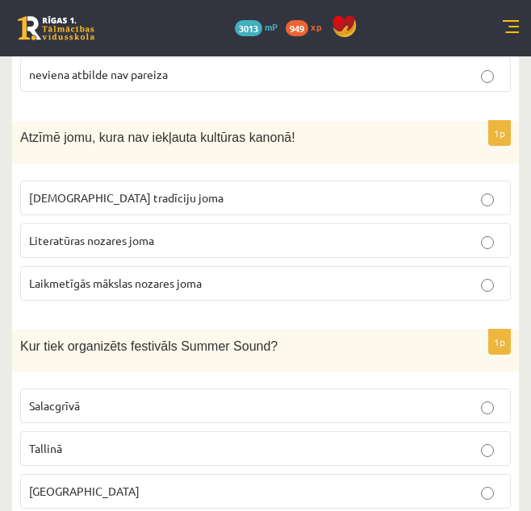
scroll to position [3246, 0]
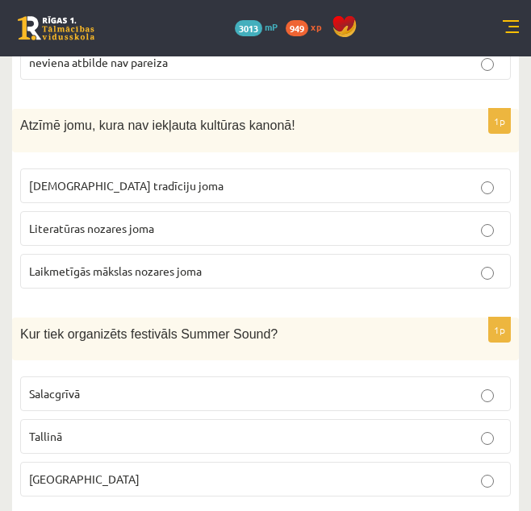
click at [176, 264] on span "Laikmetīgās mākslas nozares joma" at bounding box center [115, 271] width 173 height 15
click at [338, 471] on p "Liepājā" at bounding box center [265, 479] width 473 height 17
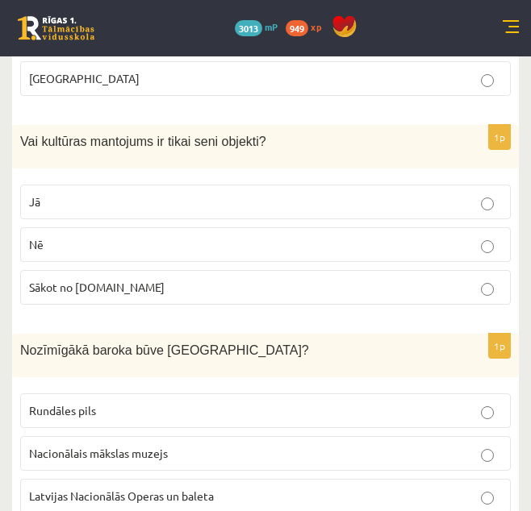
scroll to position [3672, 0]
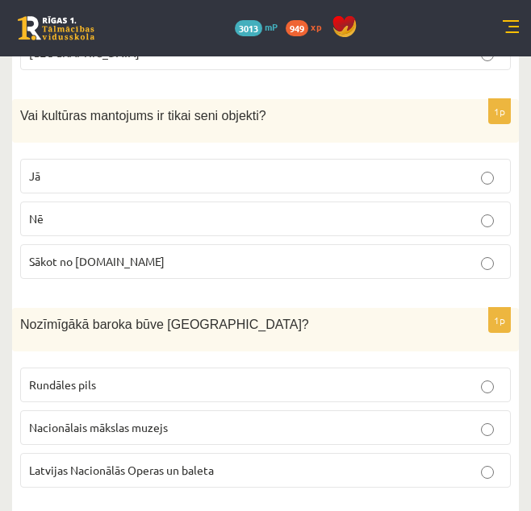
click at [162, 210] on p "Nē" at bounding box center [265, 218] width 473 height 17
click at [92, 377] on p "Rundāles pils" at bounding box center [265, 385] width 473 height 17
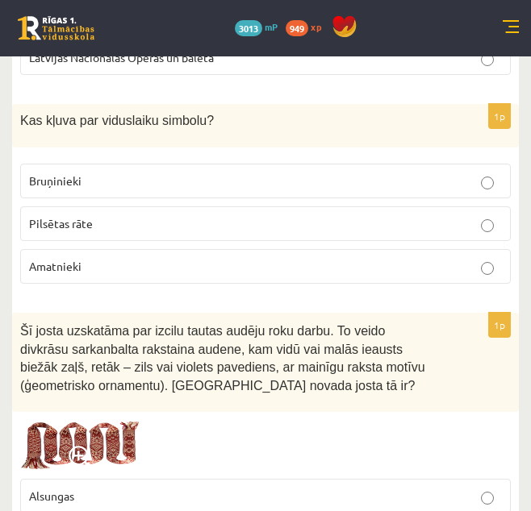
scroll to position [4110, 0]
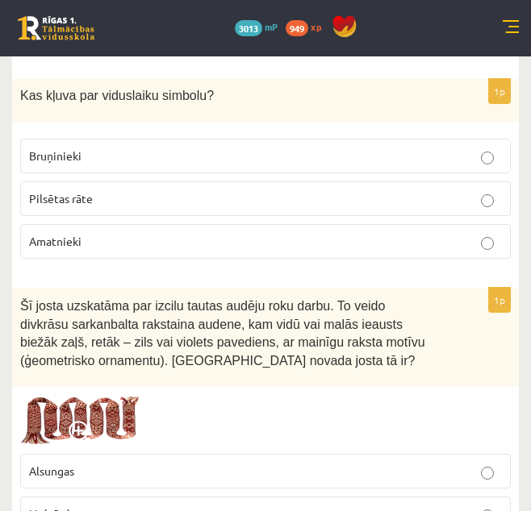
click at [131, 148] on p "Bruņinieki" at bounding box center [265, 156] width 473 height 17
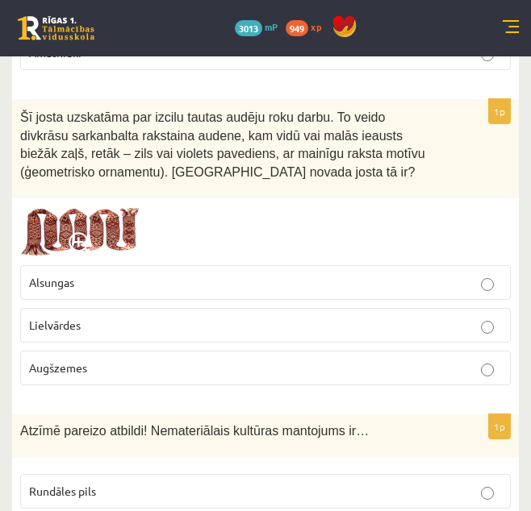
scroll to position [4311, 0]
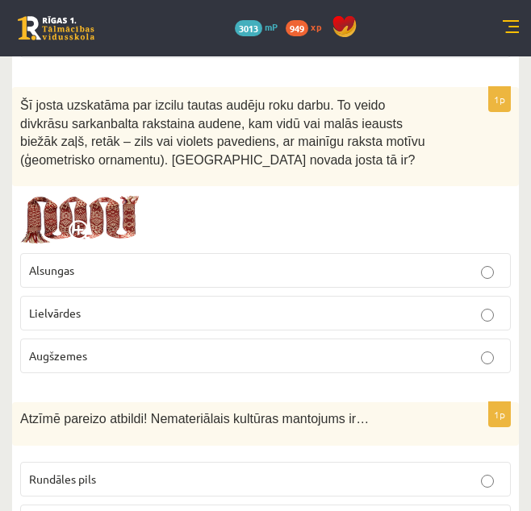
click at [104, 296] on label "Lielvārdes" at bounding box center [265, 313] width 490 height 35
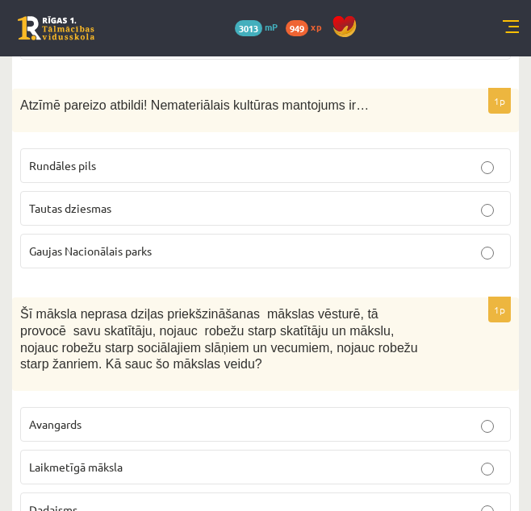
scroll to position [4637, 0]
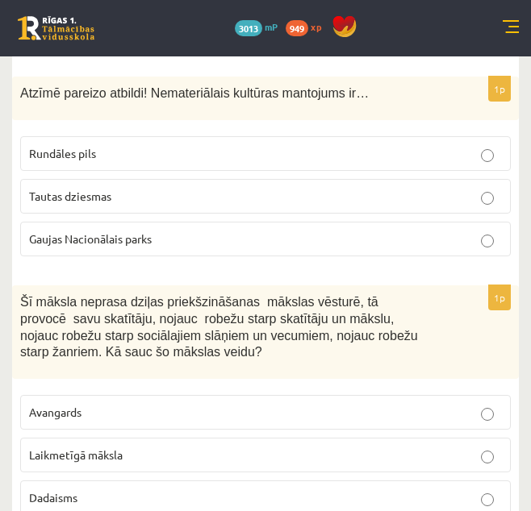
click at [135, 188] on p "Tautas dziesmas" at bounding box center [265, 196] width 473 height 17
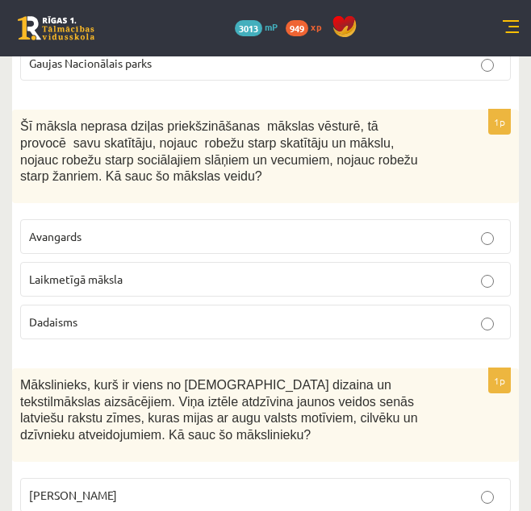
scroll to position [4825, 0]
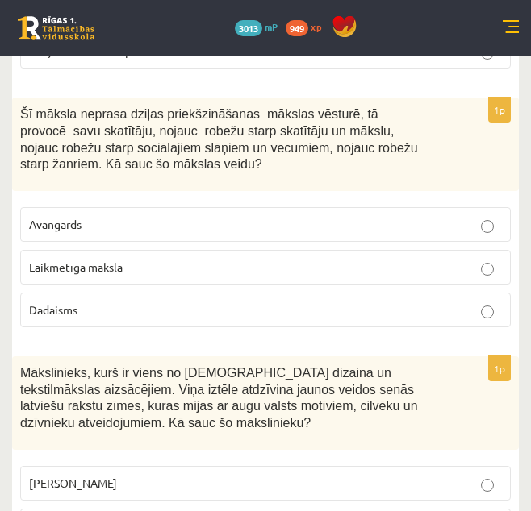
click at [128, 259] on p "Laikmetīgā māksla" at bounding box center [265, 267] width 473 height 17
click at [138, 475] on p "Ansis Cīrulis" at bounding box center [265, 483] width 473 height 17
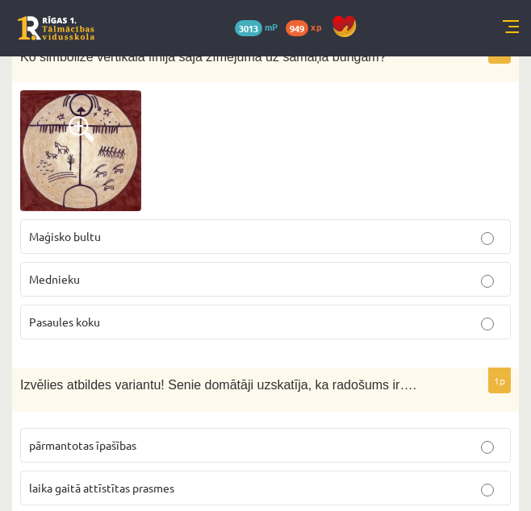
scroll to position [5414, 0]
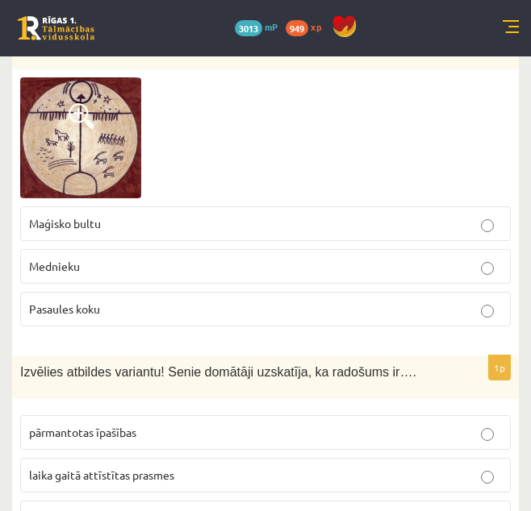
click at [87, 292] on label "Pasaules koku" at bounding box center [265, 309] width 490 height 35
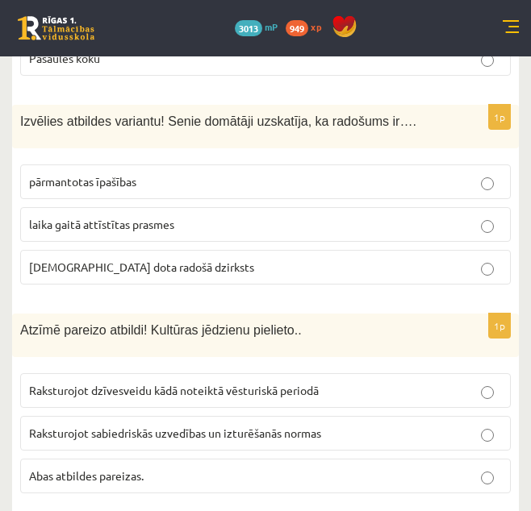
scroll to position [5652, 0]
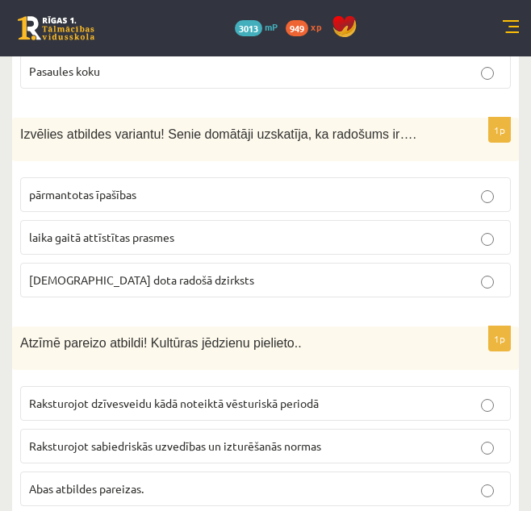
click at [112, 263] on label "dieva dota radošā dzirksts" at bounding box center [265, 280] width 490 height 35
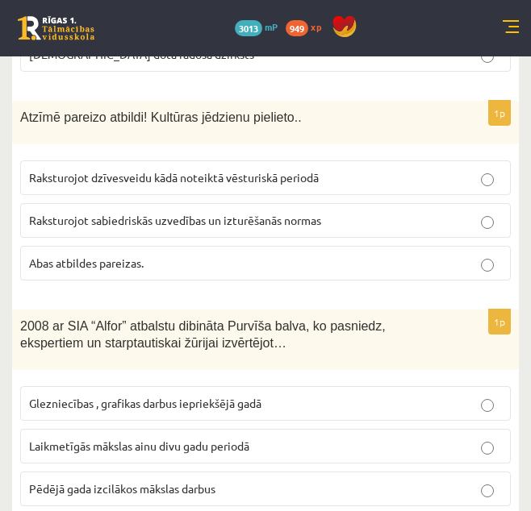
scroll to position [5890, 0]
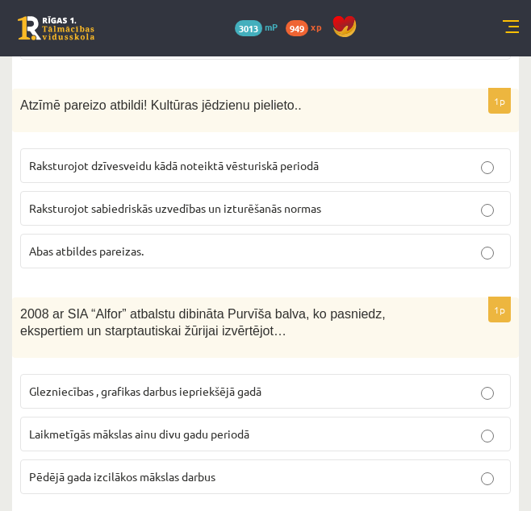
click at [100, 234] on label "Abas atbildes pareizas." at bounding box center [265, 251] width 490 height 35
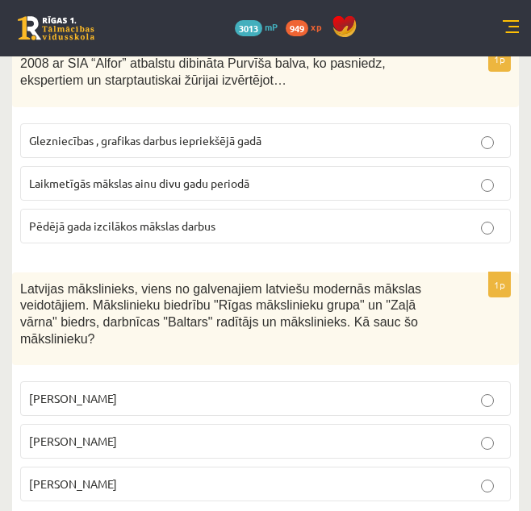
scroll to position [6154, 0]
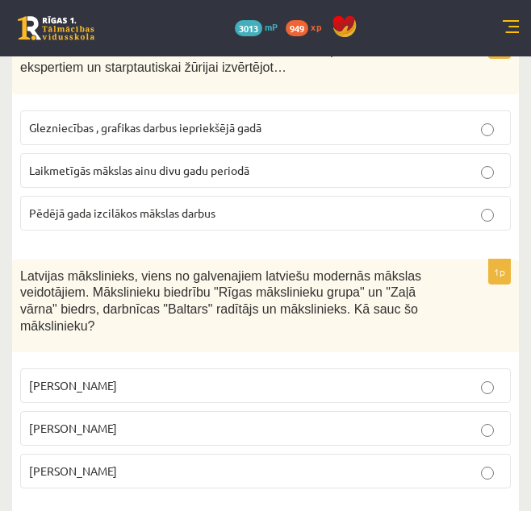
click at [157, 163] on span "Laikmetīgās mākslas ainu divu gadu periodā" at bounding box center [139, 170] width 220 height 15
click at [89, 411] on label "Romāns Suta" at bounding box center [265, 428] width 490 height 35
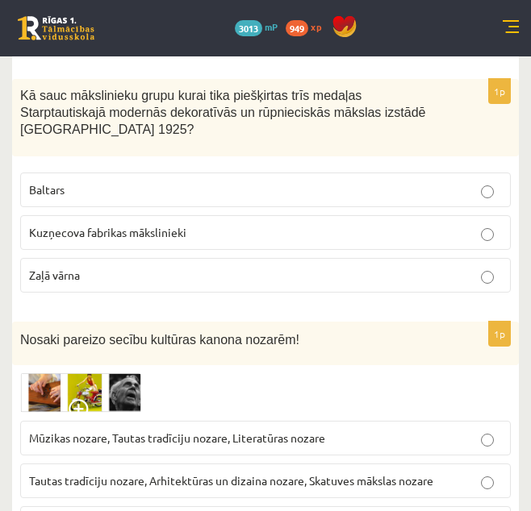
scroll to position [6629, 0]
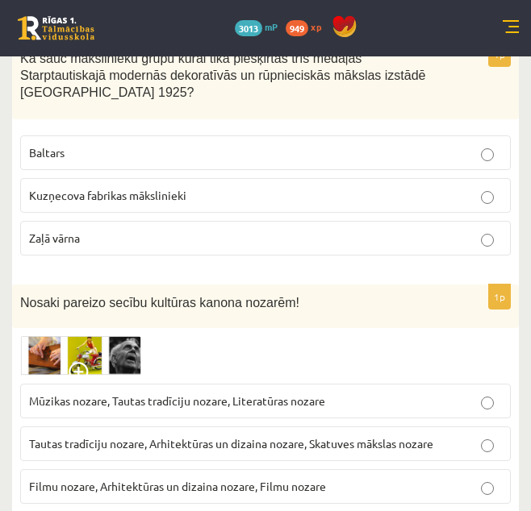
click at [80, 144] on p "Baltars" at bounding box center [265, 152] width 473 height 17
click at [106, 436] on span "Tautas tradīciju nozare, Arhitektūras un dizaina nozare, Skatuves mākslas nozare" at bounding box center [231, 443] width 404 height 15
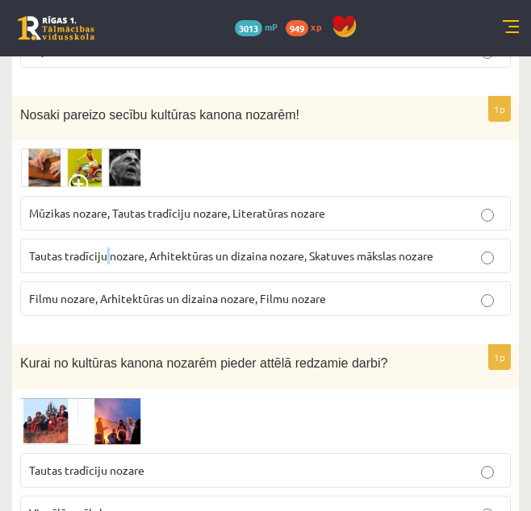
scroll to position [6855, 0]
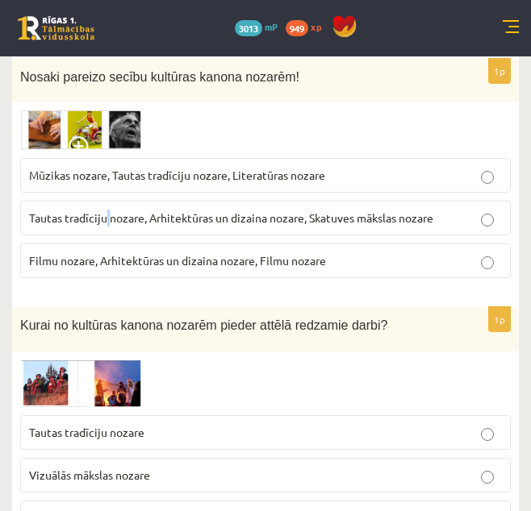
click at [256, 467] on p "Vizuālās mākslas nozare" at bounding box center [265, 475] width 473 height 17
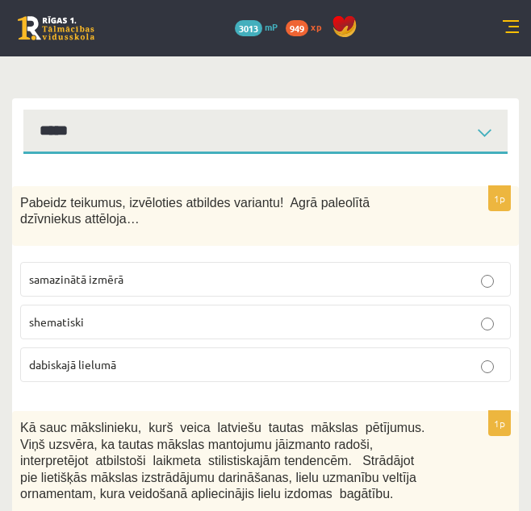
scroll to position [113, 0]
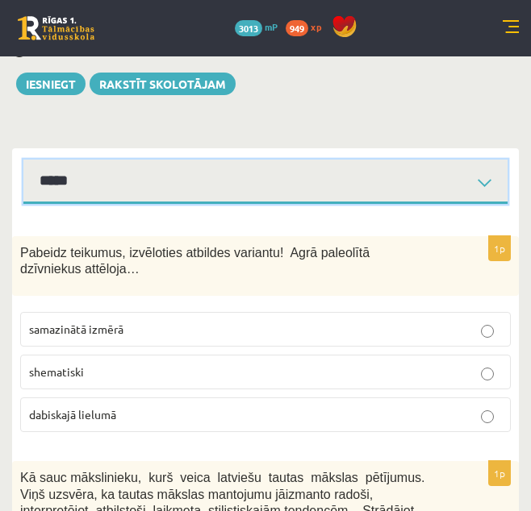
click at [79, 178] on select "**********" at bounding box center [265, 182] width 484 height 44
click at [23, 160] on select "**********" at bounding box center [265, 182] width 484 height 44
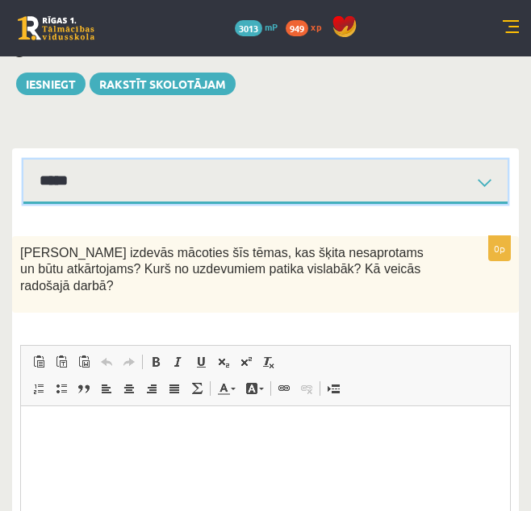
click at [481, 177] on select "**********" at bounding box center [265, 182] width 484 height 44
select select "**********"
click at [23, 160] on select "**********" at bounding box center [265, 182] width 484 height 44
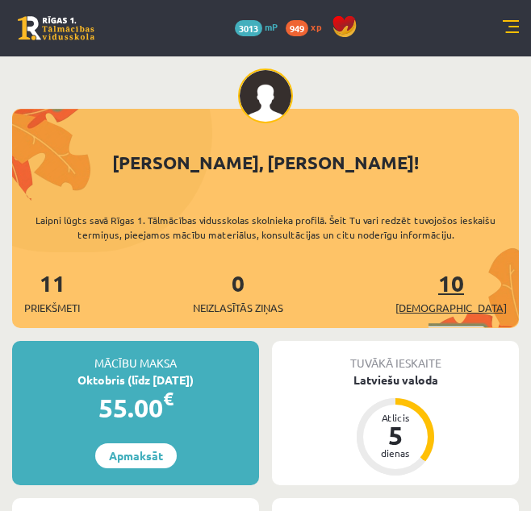
click at [471, 306] on span "[DEMOGRAPHIC_DATA]" at bounding box center [450, 308] width 111 height 16
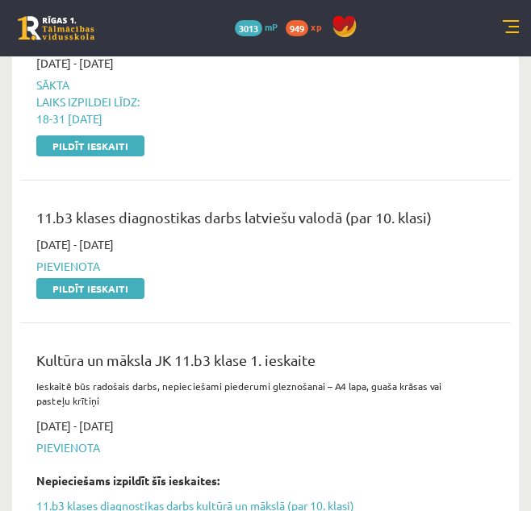
scroll to position [376, 0]
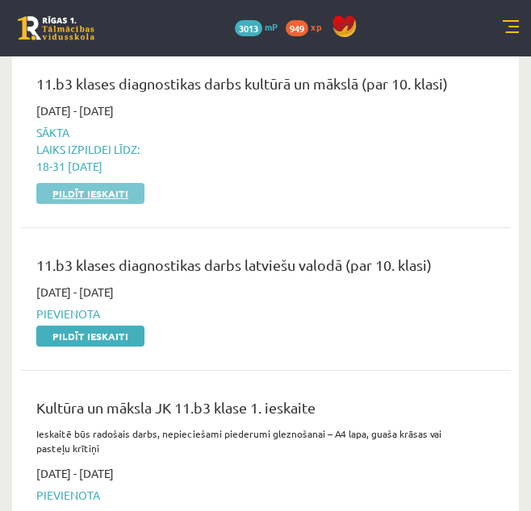
click at [83, 198] on link "Pildīt ieskaiti" at bounding box center [90, 193] width 108 height 21
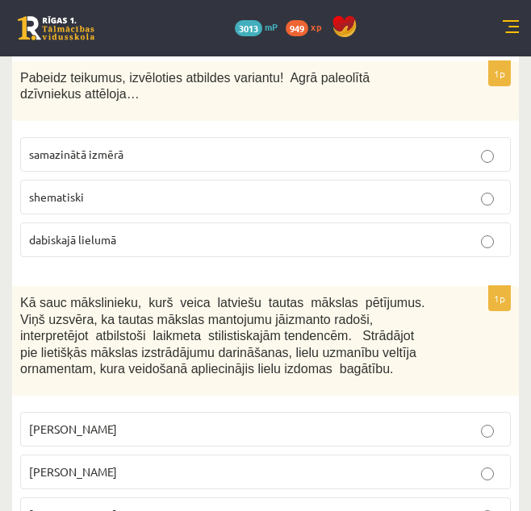
scroll to position [301, 0]
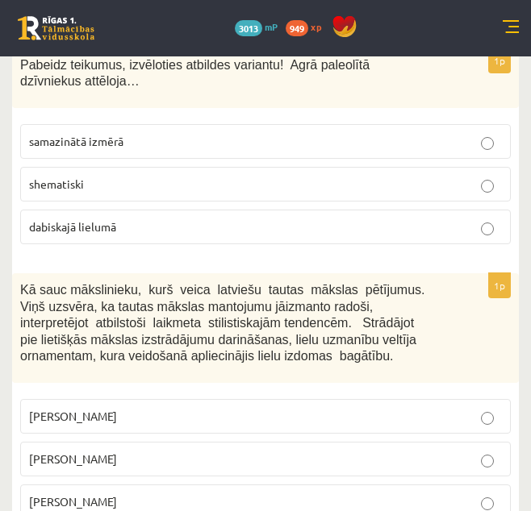
click at [189, 219] on label "dabiskajā lielumā" at bounding box center [265, 227] width 490 height 35
click at [148, 410] on p "[PERSON_NAME]" at bounding box center [265, 416] width 473 height 17
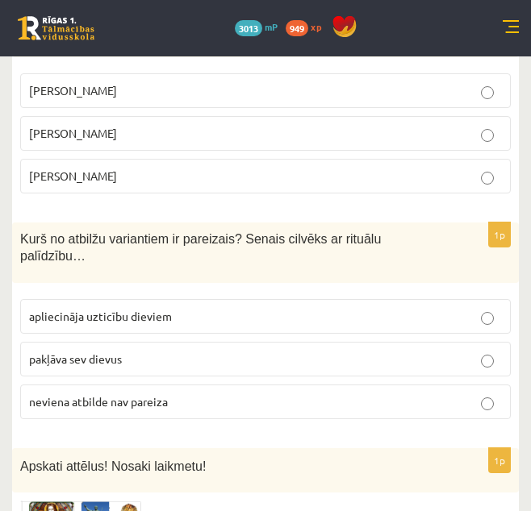
scroll to position [614, 0]
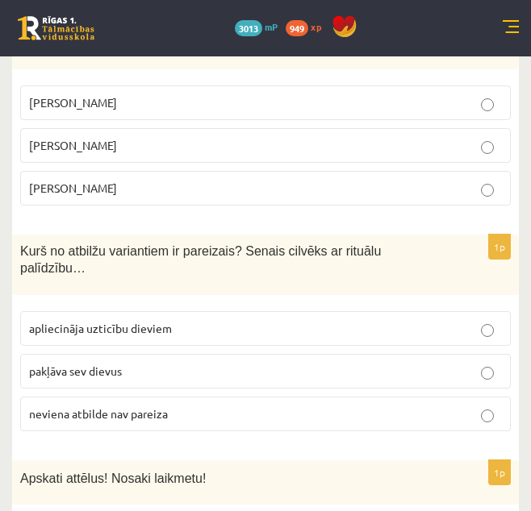
click at [473, 148] on p "Jūlijs Madernieks" at bounding box center [265, 145] width 473 height 17
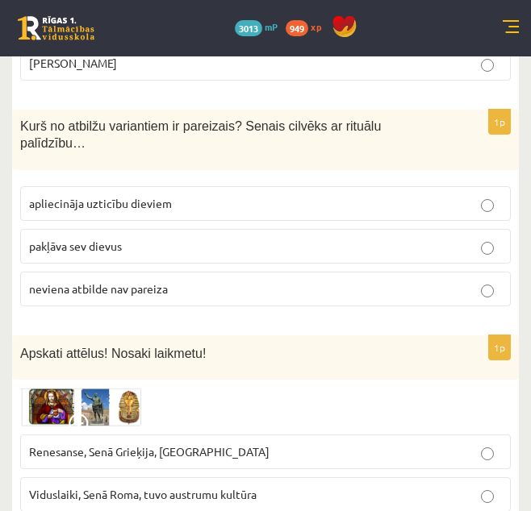
scroll to position [764, 0]
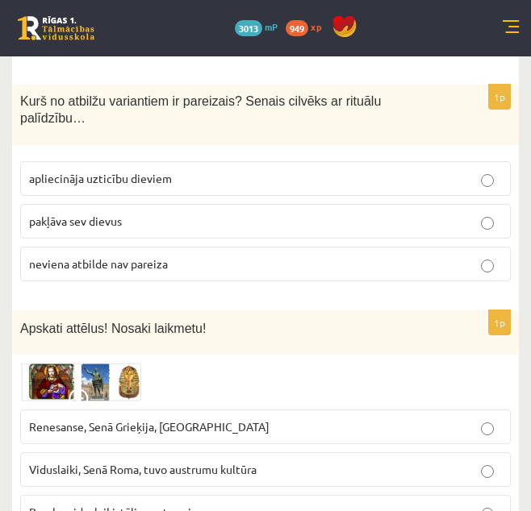
click at [241, 170] on p "apliecināja uzticību dieviem" at bounding box center [265, 178] width 473 height 17
click at [149, 421] on label "Renesanse, Senā Grieķija, Ēģipte" at bounding box center [265, 427] width 490 height 35
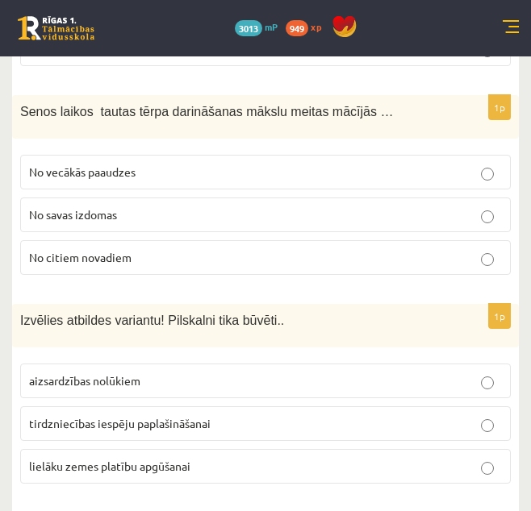
scroll to position [1266, 0]
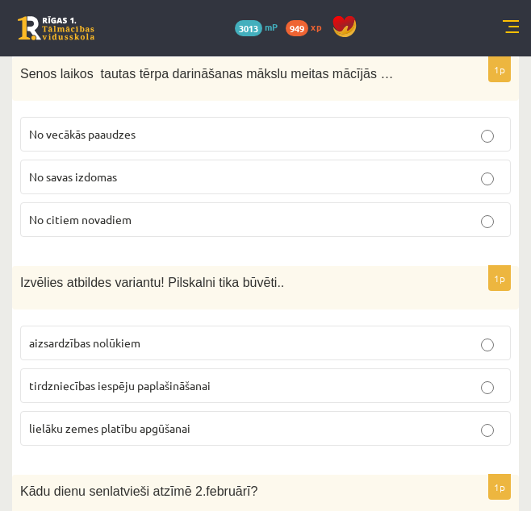
click at [128, 126] on p "No vecākās paaudzes" at bounding box center [265, 134] width 473 height 17
click at [154, 335] on p "aizsardzības nolūkiem" at bounding box center [265, 343] width 473 height 17
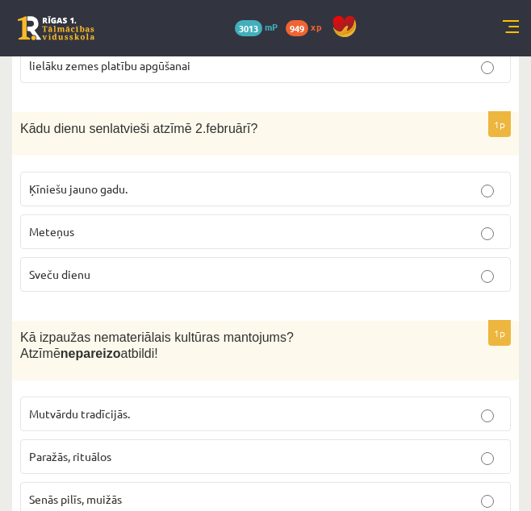
scroll to position [1642, 0]
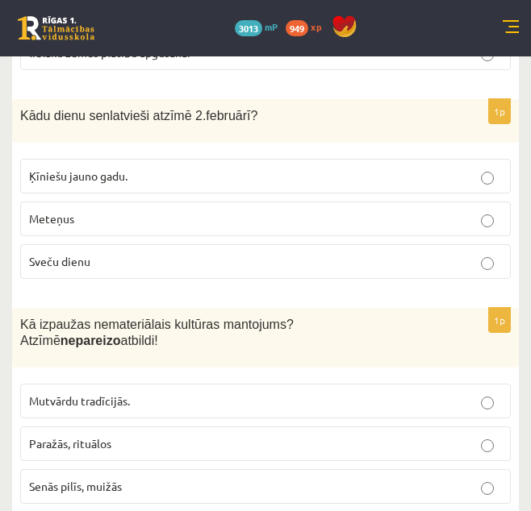
click at [156, 253] on p "Sveču dienu" at bounding box center [265, 261] width 473 height 17
click at [121, 479] on span "Senās pilīs, muižās" at bounding box center [75, 486] width 93 height 15
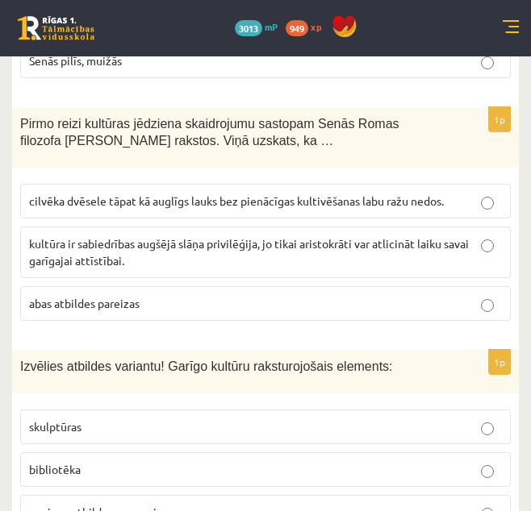
scroll to position [2080, 0]
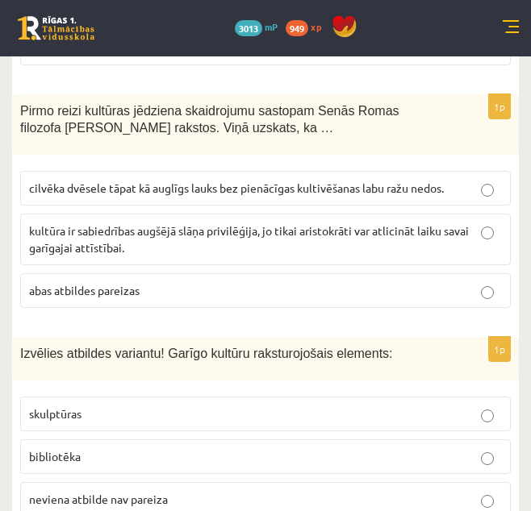
click at [146, 223] on span "kultūra ir sabiedrības augšējā slāņa privilēģija, jo tikai aristokrāti var atli…" at bounding box center [248, 238] width 439 height 31
click at [177, 171] on label "cilvēka dvēsele tāpat kā auglīgs lauks bez pienācīgas kultivēšanas labu ražu ne…" at bounding box center [265, 188] width 490 height 35
click at [146, 439] on label "bibliotēka" at bounding box center [265, 456] width 490 height 35
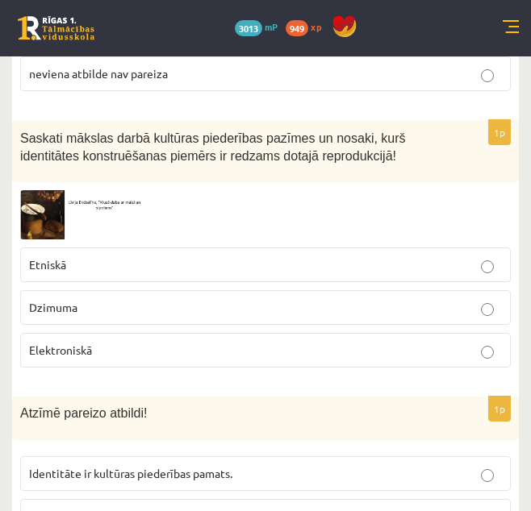
scroll to position [2519, 0]
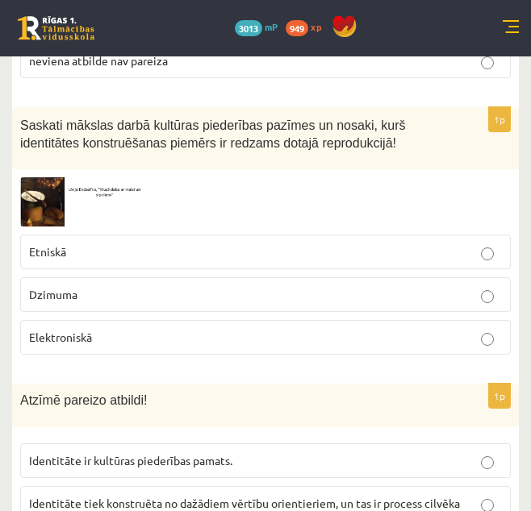
click at [385, 235] on label "Etniskā" at bounding box center [265, 252] width 490 height 35
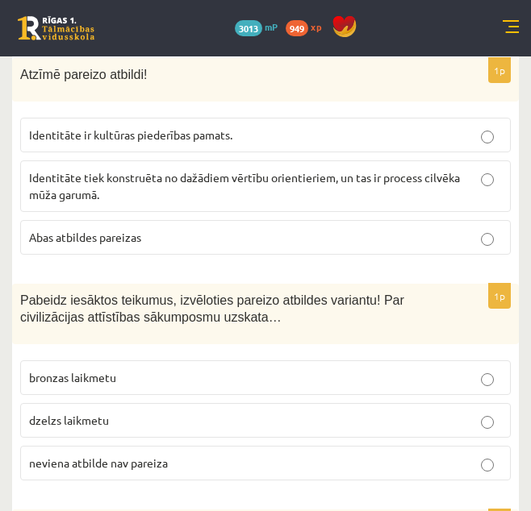
scroll to position [2870, 0]
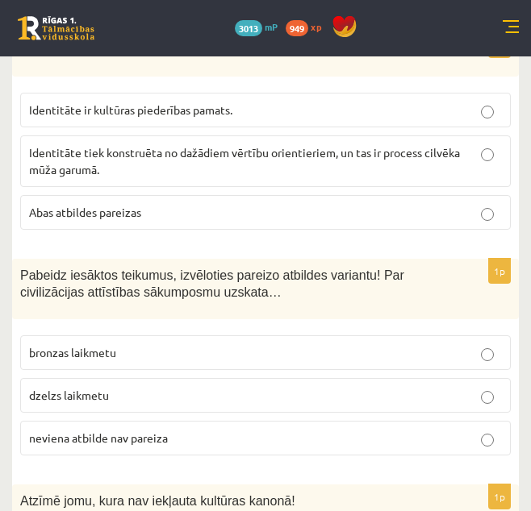
click at [460, 204] on p "Abas atbildes pareizas" at bounding box center [265, 212] width 473 height 17
click at [380, 430] on p "neviena atbilde nav pareiza" at bounding box center [265, 438] width 473 height 17
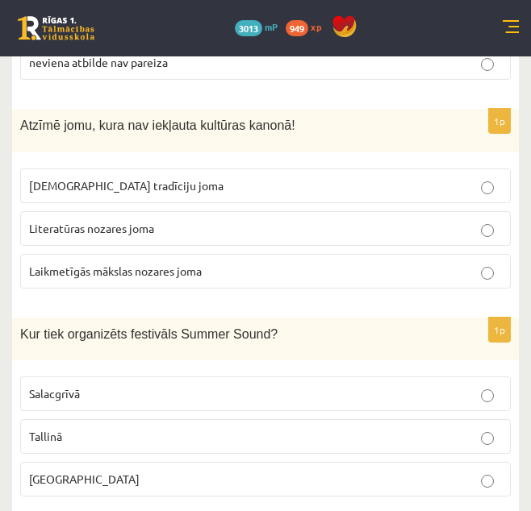
scroll to position [3259, 0]
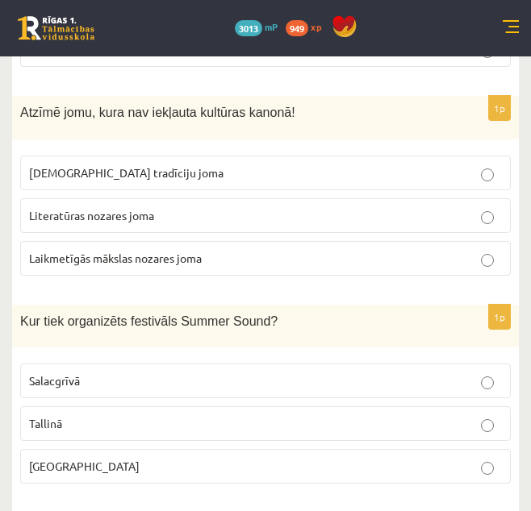
click at [144, 250] on p "Laikmetīgās mākslas nozares joma" at bounding box center [265, 258] width 473 height 17
click at [186, 449] on label "Liepājā" at bounding box center [265, 466] width 490 height 35
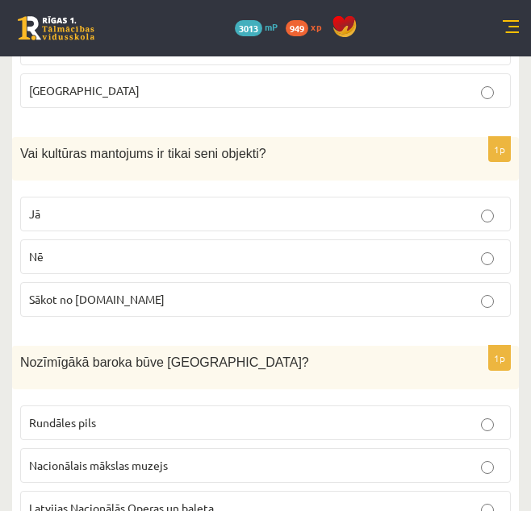
scroll to position [3659, 0]
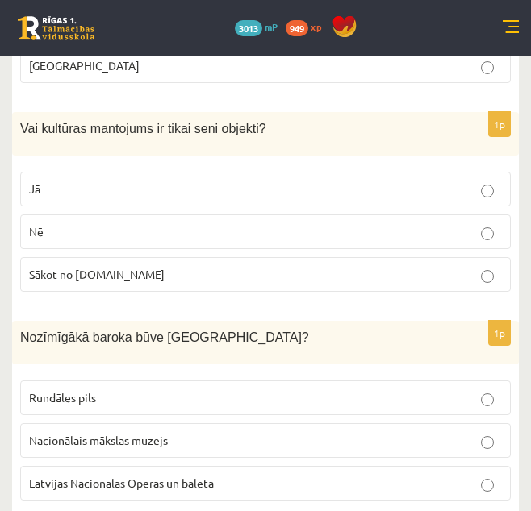
click at [288, 214] on label "Nē" at bounding box center [265, 231] width 490 height 35
click at [257, 389] on p "Rundāles pils" at bounding box center [265, 397] width 473 height 17
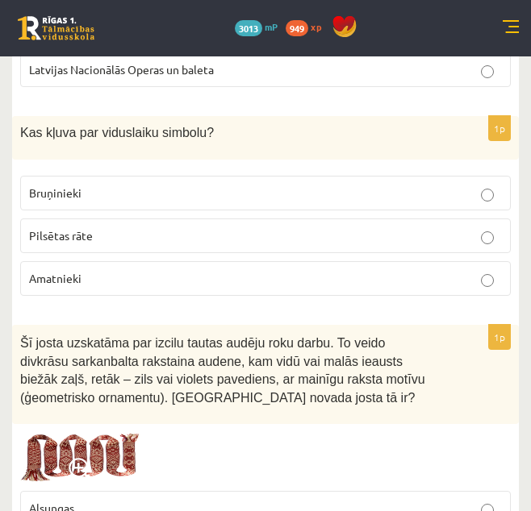
scroll to position [4098, 0]
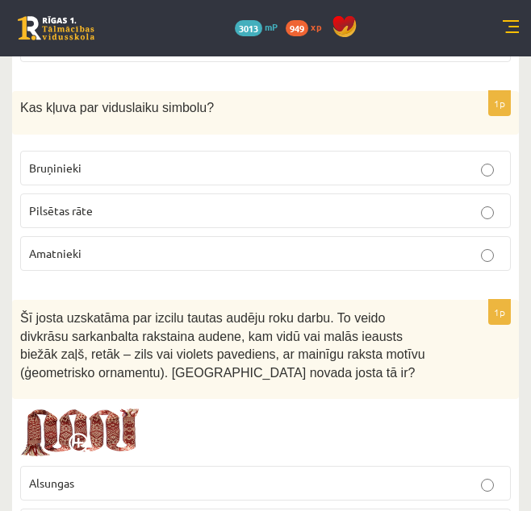
click at [307, 160] on p "Bruņinieki" at bounding box center [265, 168] width 473 height 17
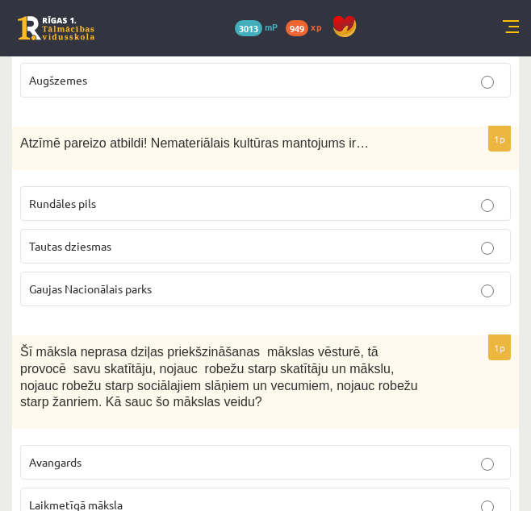
scroll to position [4612, 0]
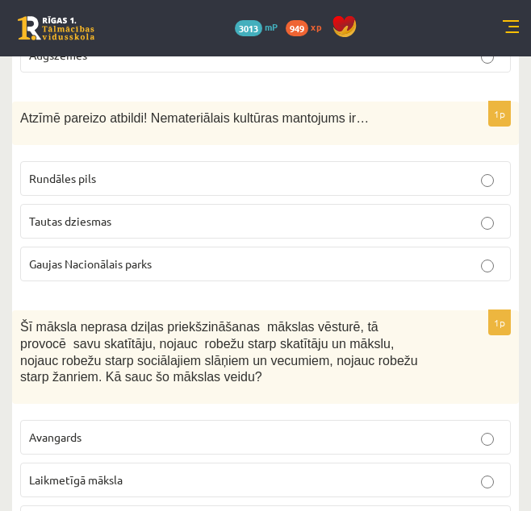
click at [324, 204] on label "Tautas dziesmas" at bounding box center [265, 221] width 490 height 35
click at [293, 472] on p "Laikmetīgā māksla" at bounding box center [265, 480] width 473 height 17
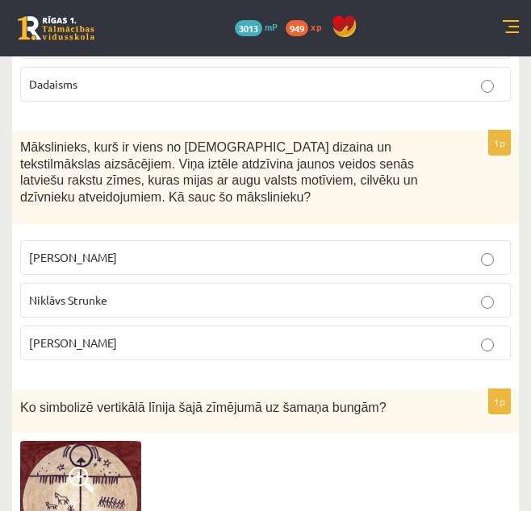
scroll to position [5063, 0]
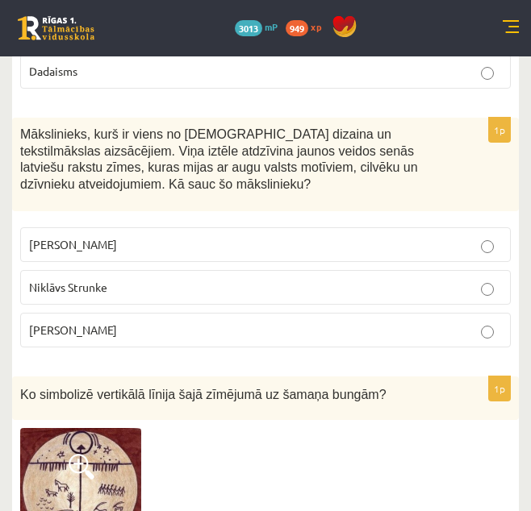
click at [123, 227] on label "Ansis Cīrulis" at bounding box center [265, 244] width 490 height 35
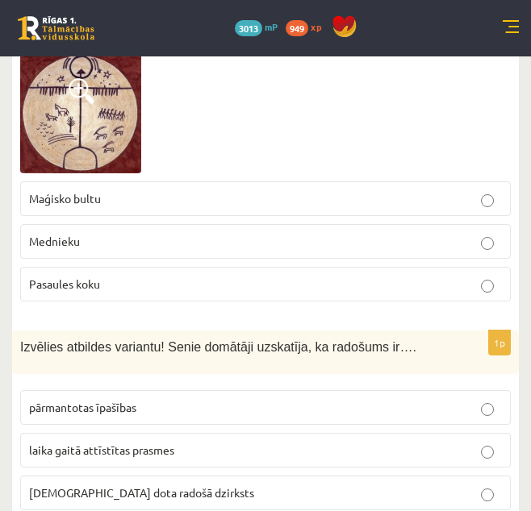
scroll to position [5451, 0]
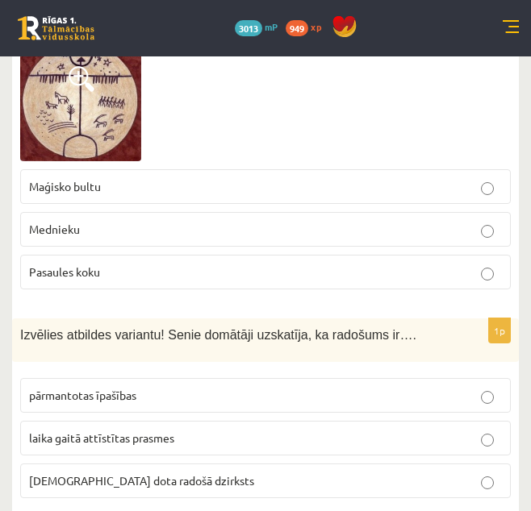
click at [321, 255] on label "Pasaules koku" at bounding box center [265, 272] width 490 height 35
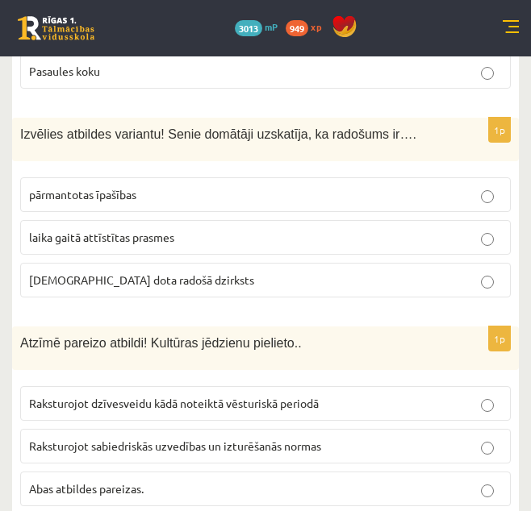
scroll to position [5665, 0]
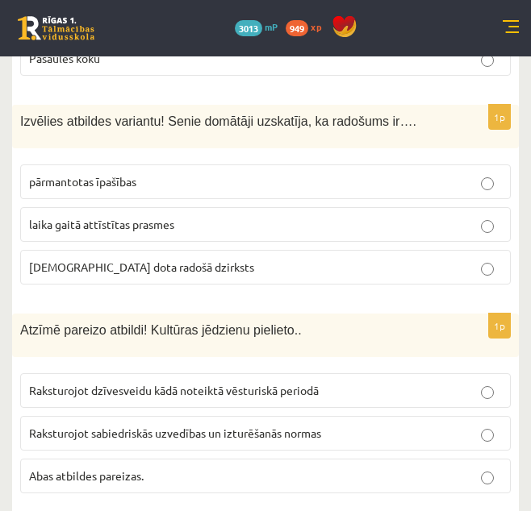
click at [169, 259] on p "dieva dota radošā dzirksts" at bounding box center [265, 267] width 473 height 17
click at [115, 469] on span "Abas atbildes pareizas." at bounding box center [86, 476] width 115 height 15
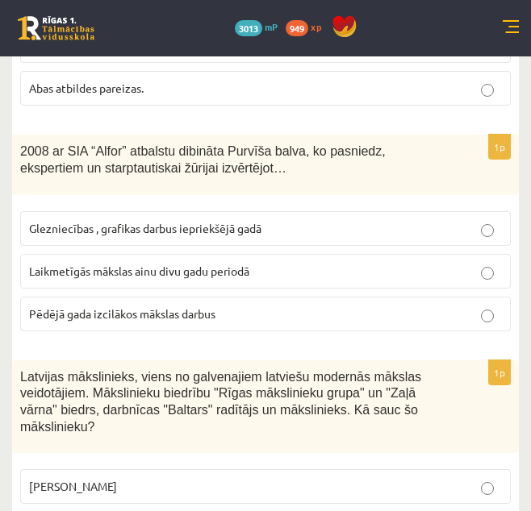
scroll to position [6078, 0]
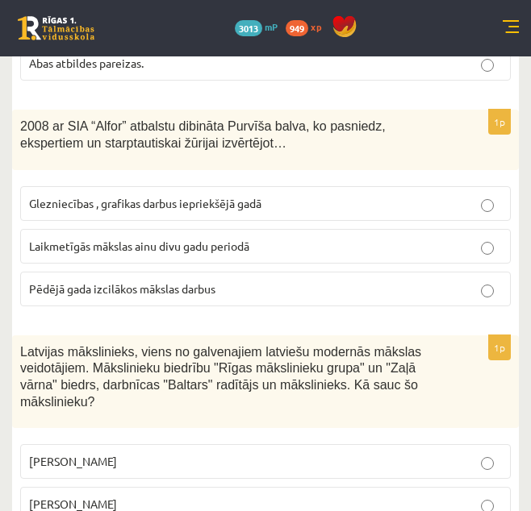
click at [156, 239] on span "Laikmetīgās mākslas ainu divu gadu periodā" at bounding box center [139, 246] width 220 height 15
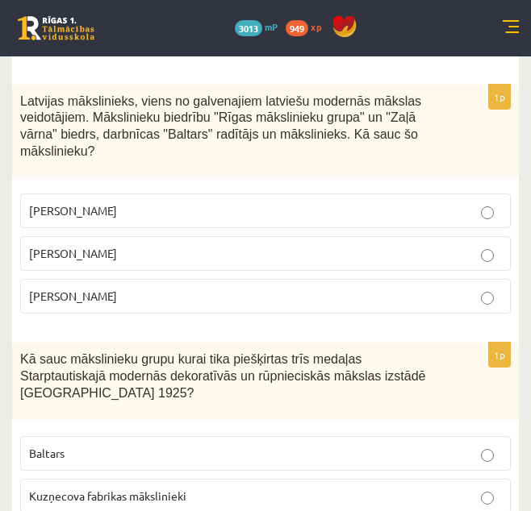
scroll to position [6341, 0]
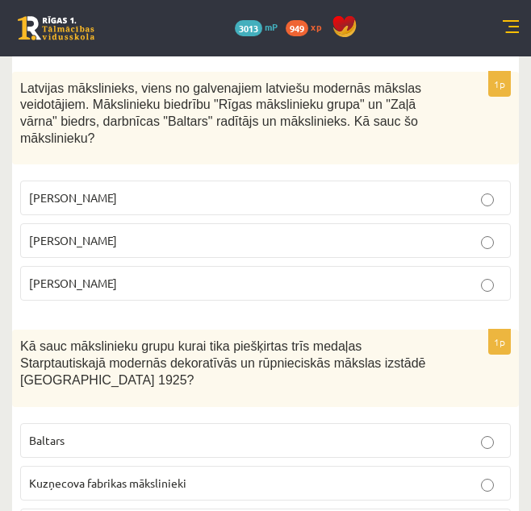
click at [207, 223] on label "Romāns Suta" at bounding box center [265, 240] width 490 height 35
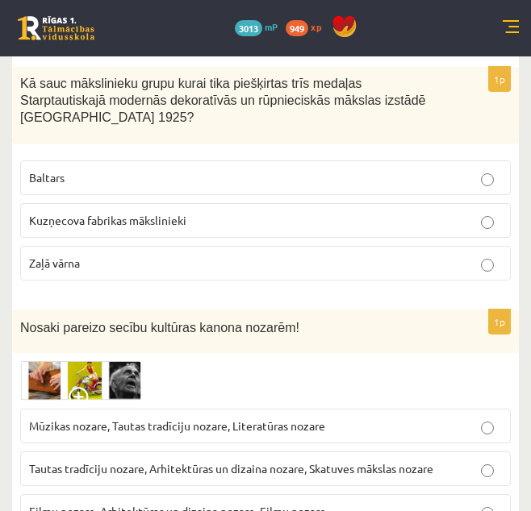
scroll to position [6629, 0]
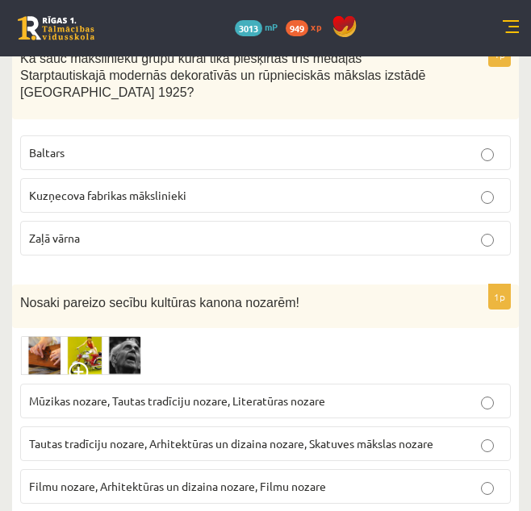
click at [194, 144] on p "Baltars" at bounding box center [265, 152] width 473 height 17
click at [140, 435] on p "Tautas tradīciju nozare, Arhitektūras un dizaina nozare, Skatuves mākslas nozare" at bounding box center [265, 443] width 473 height 17
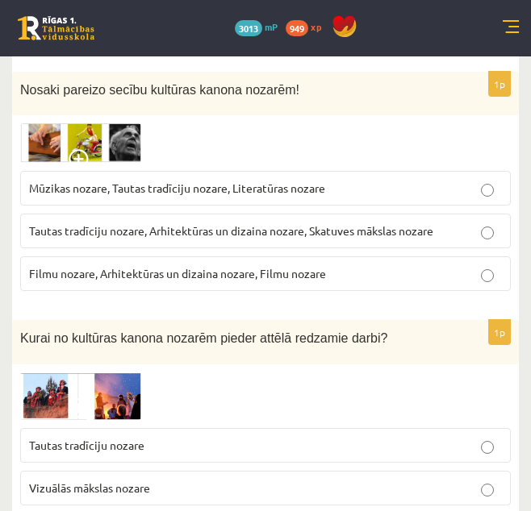
scroll to position [6855, 0]
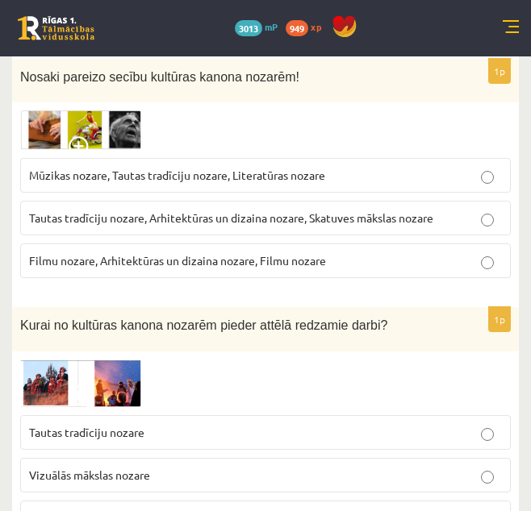
click at [123, 468] on span "Vizuālās mākslas nozare" at bounding box center [89, 475] width 121 height 15
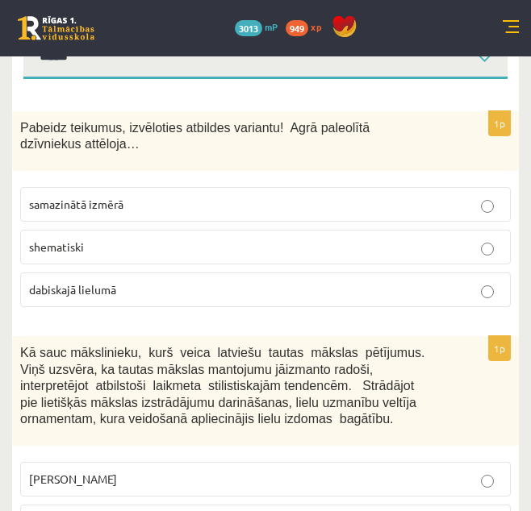
scroll to position [226, 0]
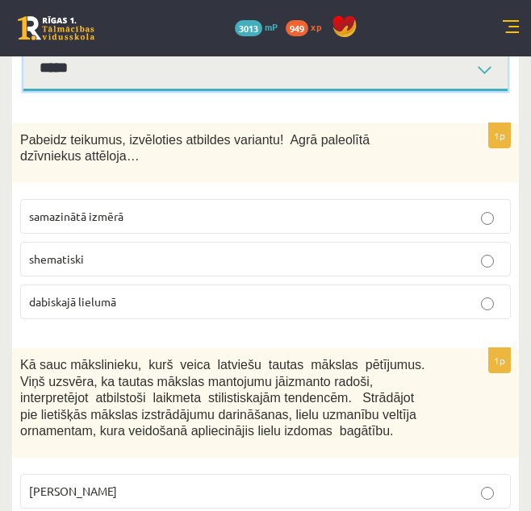
click at [479, 69] on select "**********" at bounding box center [265, 69] width 484 height 44
click at [23, 47] on select "**********" at bounding box center [265, 69] width 484 height 44
click at [419, 79] on select "**********" at bounding box center [265, 69] width 484 height 44
click at [23, 47] on select "**********" at bounding box center [265, 69] width 484 height 44
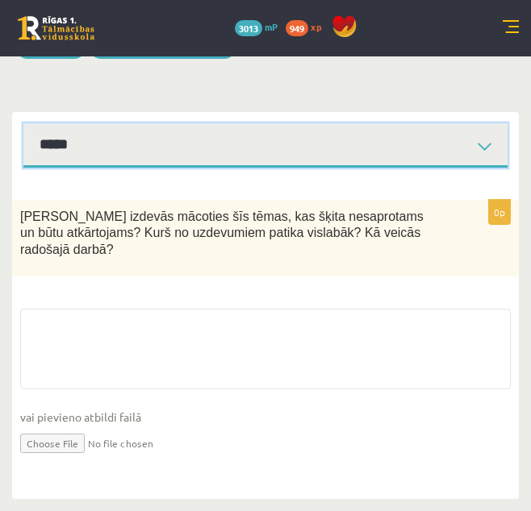
scroll to position [134, 0]
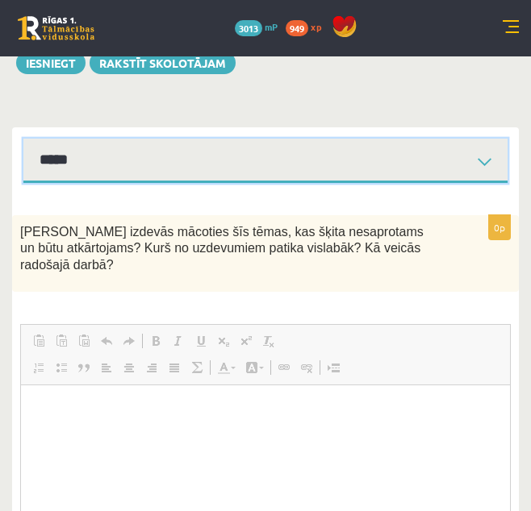
click at [428, 149] on select "**********" at bounding box center [265, 161] width 484 height 44
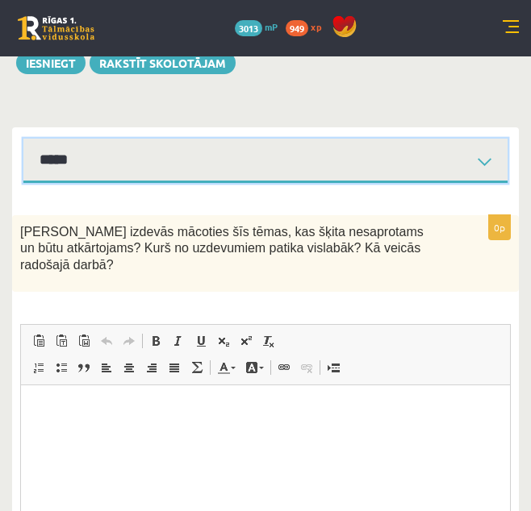
select select "**********"
click at [23, 139] on select "**********" at bounding box center [265, 161] width 484 height 44
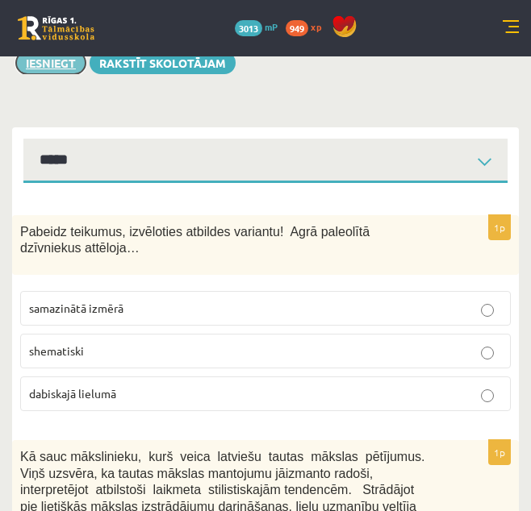
click at [56, 56] on button "Iesniegt" at bounding box center [50, 63] width 69 height 23
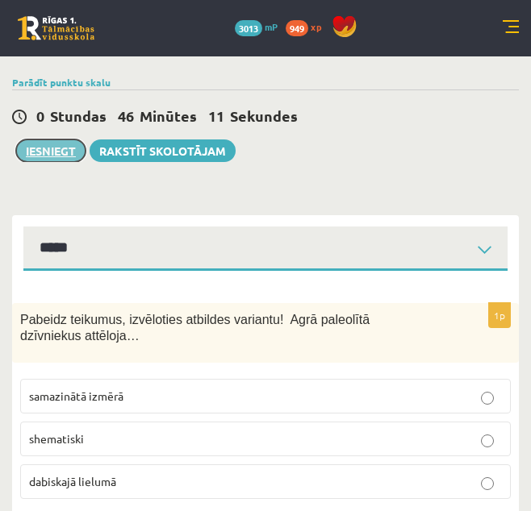
click at [59, 160] on button "Iesniegt" at bounding box center [50, 151] width 69 height 23
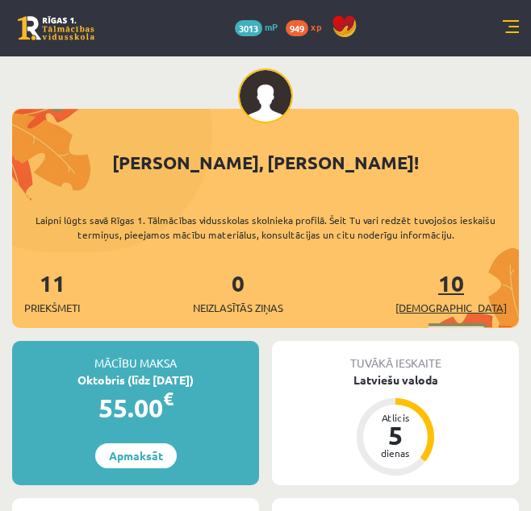
click at [494, 308] on span "[DEMOGRAPHIC_DATA]" at bounding box center [450, 308] width 111 height 16
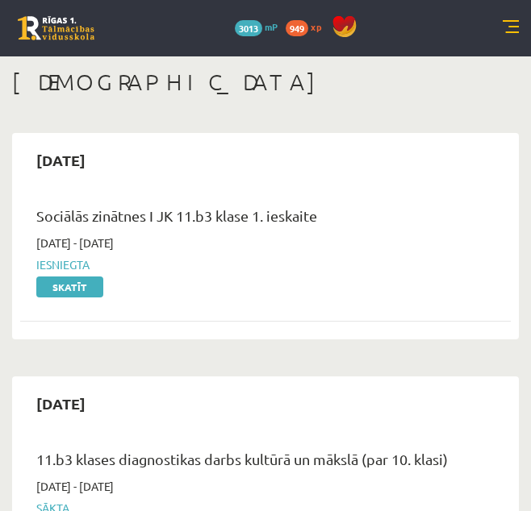
scroll to position [447, 0]
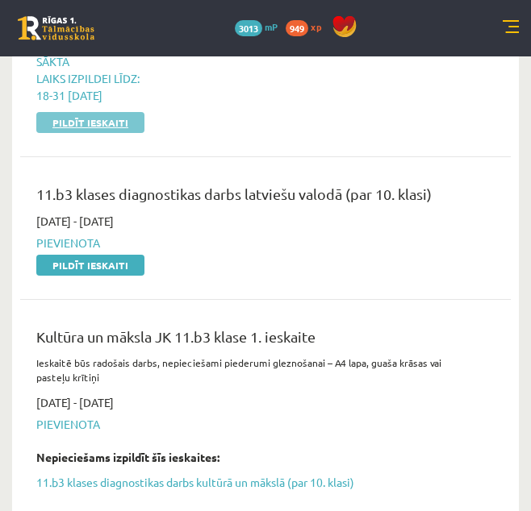
click at [123, 127] on link "Pildīt ieskaiti" at bounding box center [90, 122] width 108 height 21
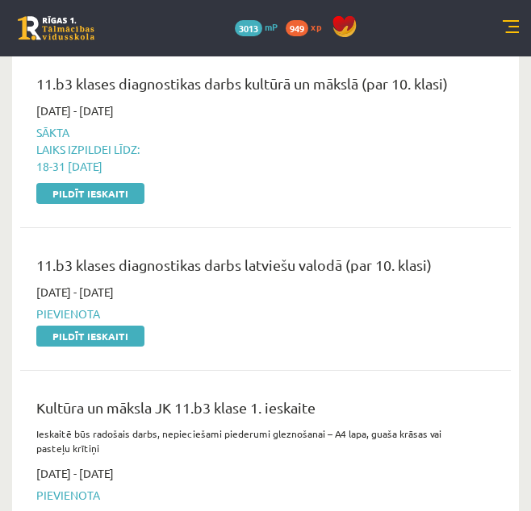
scroll to position [352, 0]
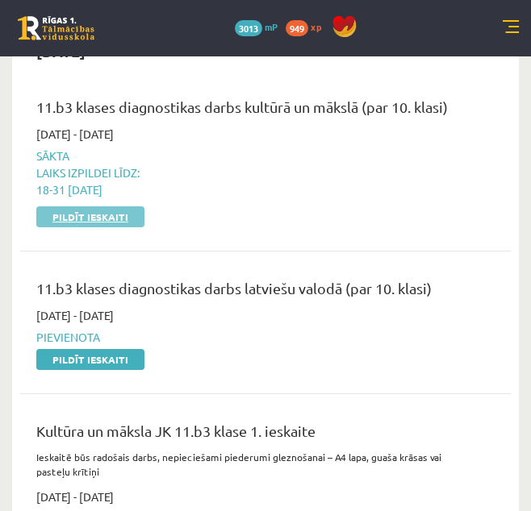
click at [127, 219] on link "Pildīt ieskaiti" at bounding box center [90, 216] width 108 height 21
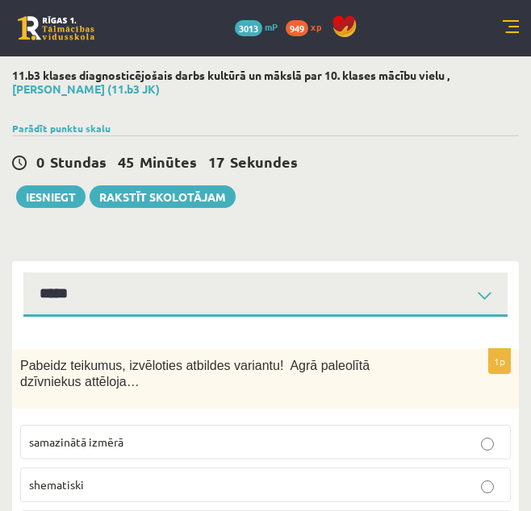
select select "**********"
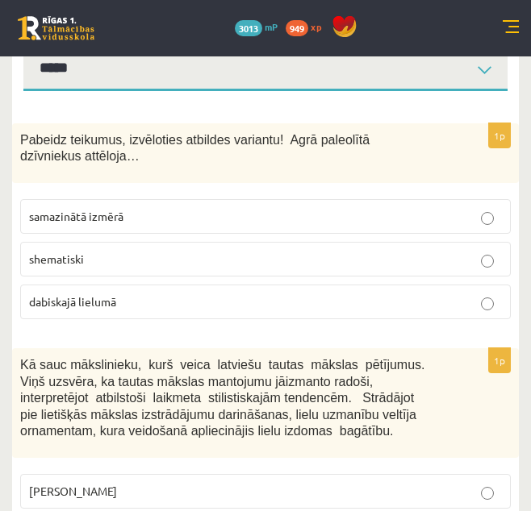
scroll to position [276, 0]
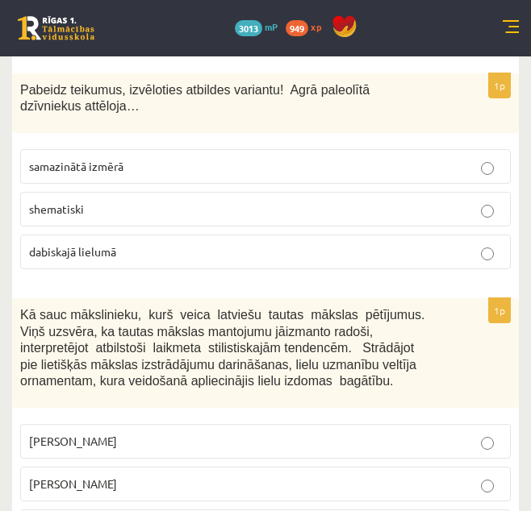
click at [147, 255] on p "dabiskajā lielumā" at bounding box center [265, 252] width 473 height 17
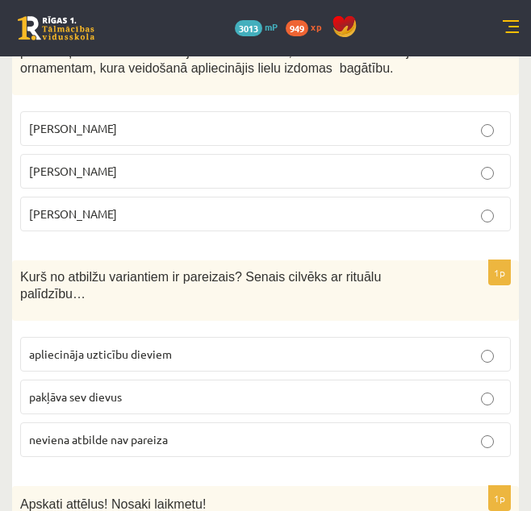
scroll to position [602, 0]
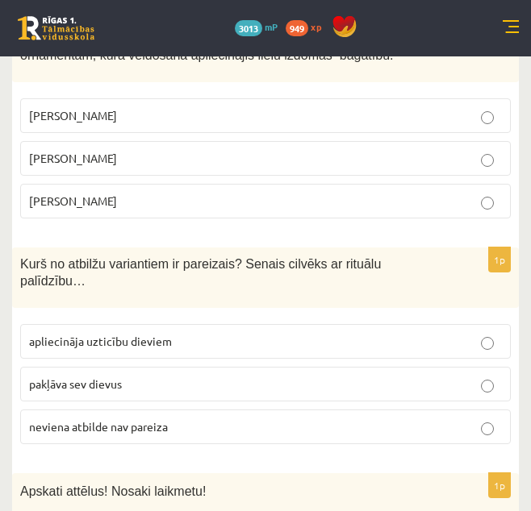
click at [396, 160] on p "Jūlijs Madernieks" at bounding box center [265, 158] width 473 height 17
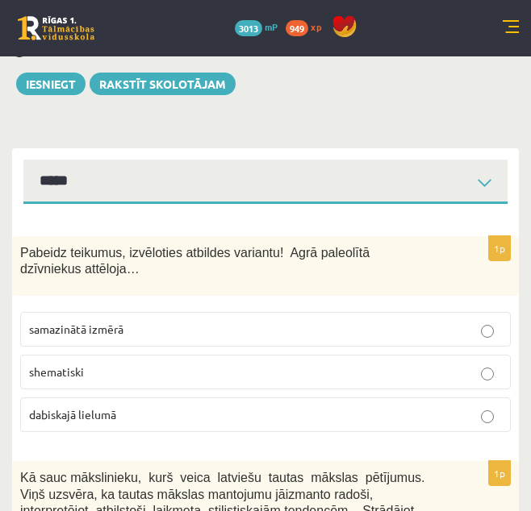
scroll to position [125, 0]
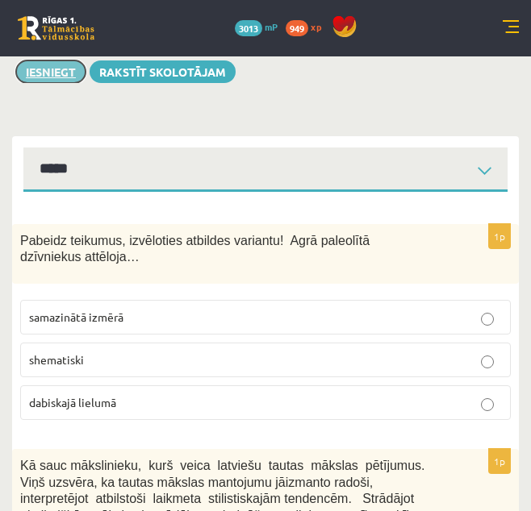
click at [39, 78] on button "Iesniegt" at bounding box center [50, 71] width 69 height 23
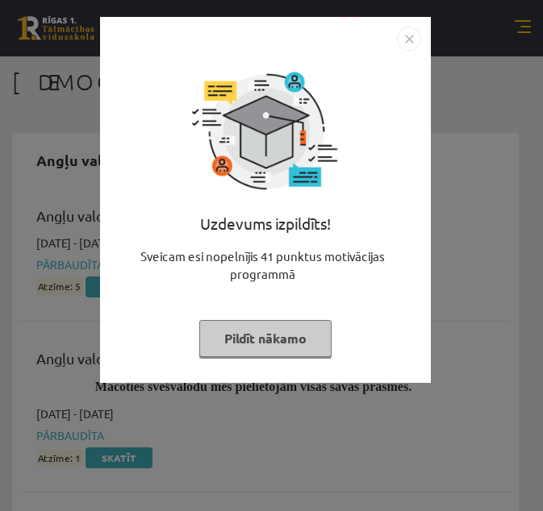
click at [293, 332] on button "Pildīt nākamo" at bounding box center [265, 338] width 132 height 37
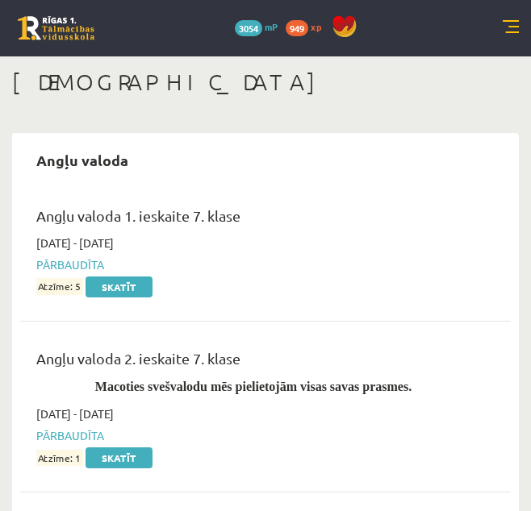
click at [502, 28] on link at bounding box center [510, 28] width 16 height 16
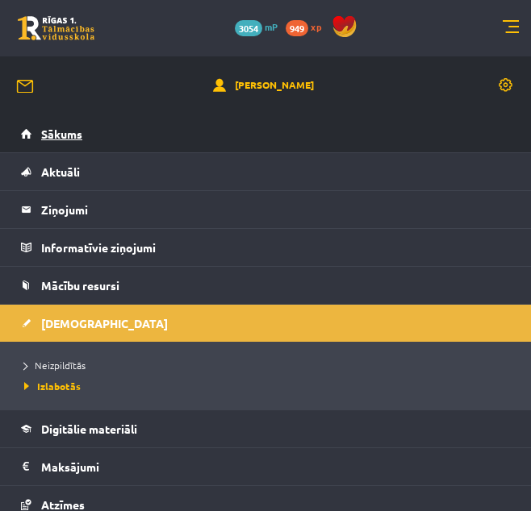
click at [435, 130] on link "Sākums" at bounding box center [265, 133] width 489 height 37
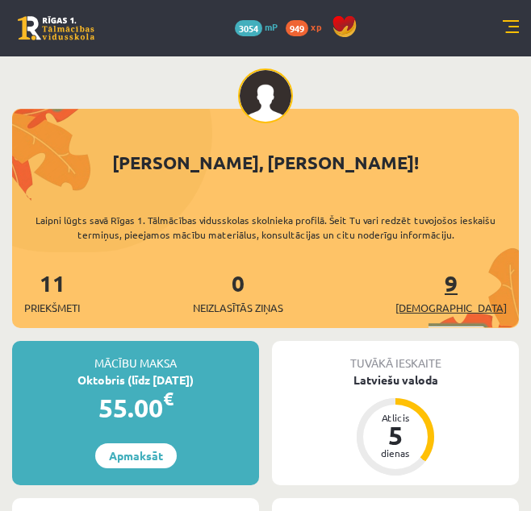
click at [469, 314] on span "[DEMOGRAPHIC_DATA]" at bounding box center [450, 308] width 111 height 16
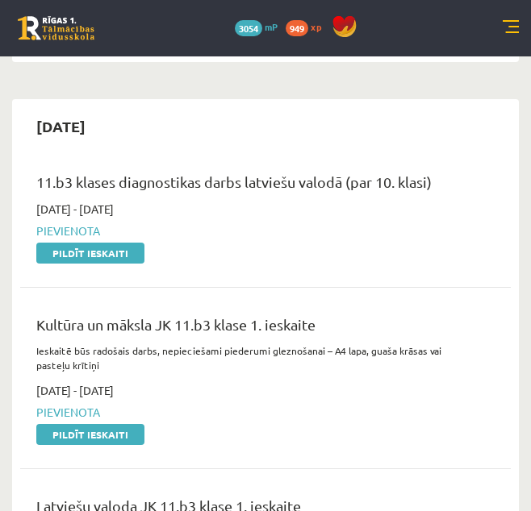
scroll to position [301, 0]
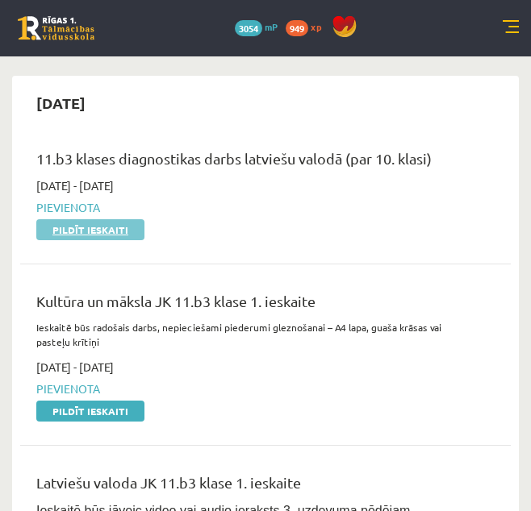
click at [94, 231] on link "Pildīt ieskaiti" at bounding box center [90, 229] width 108 height 21
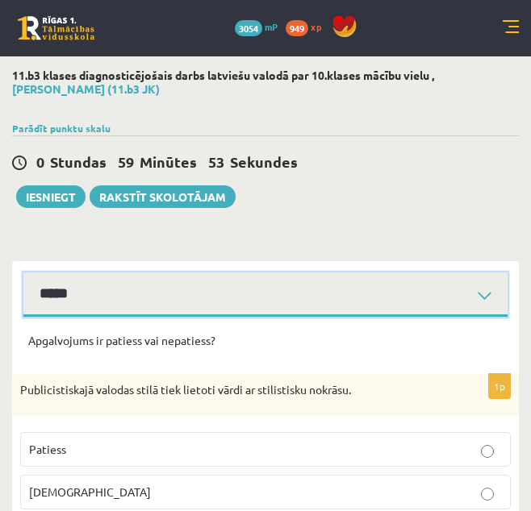
click at [256, 301] on select "**********" at bounding box center [265, 295] width 484 height 44
click at [256, 302] on select "**********" at bounding box center [265, 295] width 484 height 44
click at [250, 308] on select "**********" at bounding box center [265, 295] width 484 height 44
click at [23, 273] on select "**********" at bounding box center [265, 295] width 484 height 44
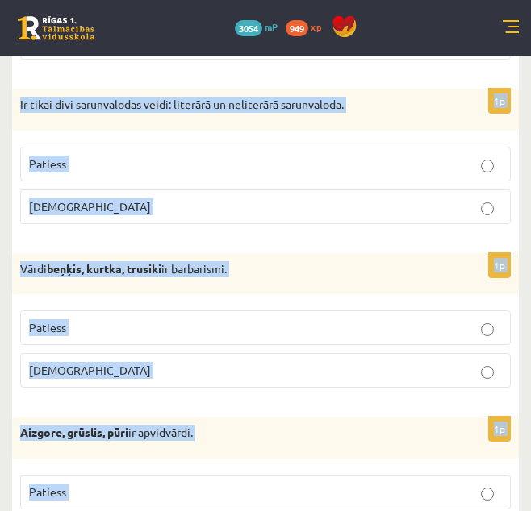
scroll to position [4931, 0]
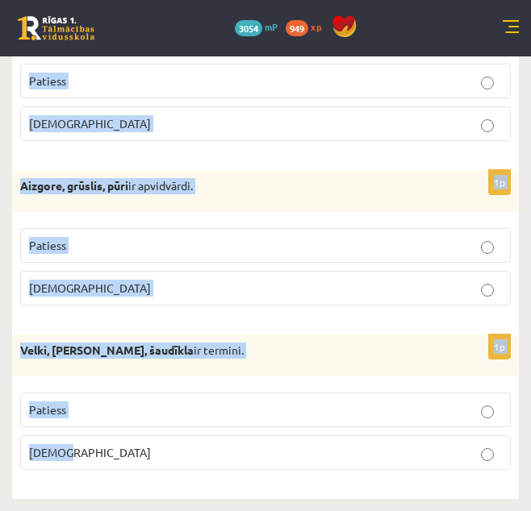
drag, startPoint x: 15, startPoint y: 331, endPoint x: 171, endPoint y: 551, distance: 270.1
copy form "Apgalvojums ir patiess vai nepatiess? 1p Publicistiskajā valodas stilā tiek lie…"
click at [352, 190] on p "Aizgore, grūslis, pūri ir apvidvārdi." at bounding box center [225, 186] width 410 height 16
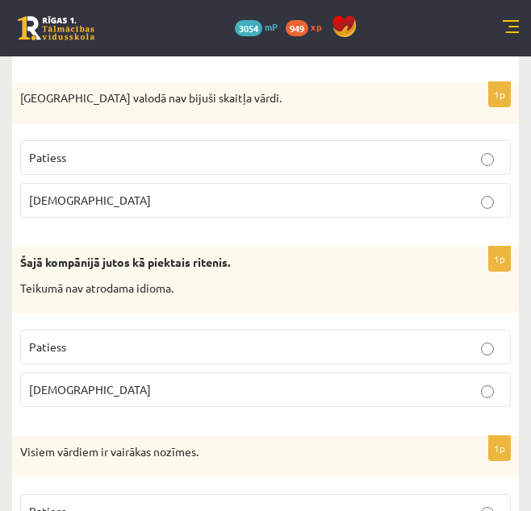
scroll to position [610, 0]
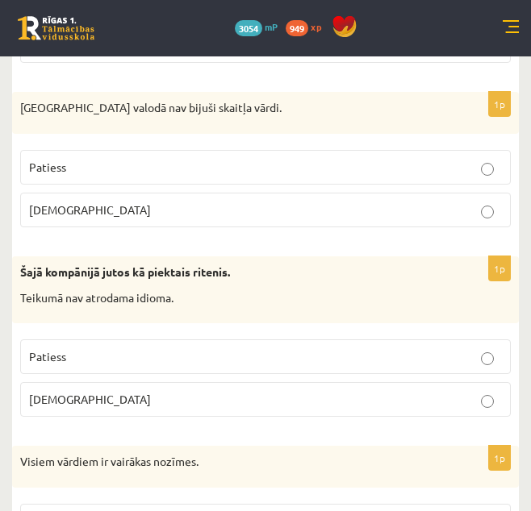
click at [473, 176] on p "Patiess" at bounding box center [265, 167] width 473 height 17
click at [441, 401] on p "Aplams" at bounding box center [265, 399] width 473 height 17
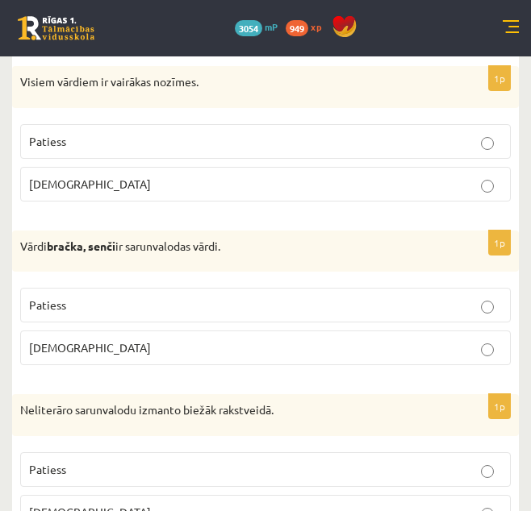
scroll to position [981, 0]
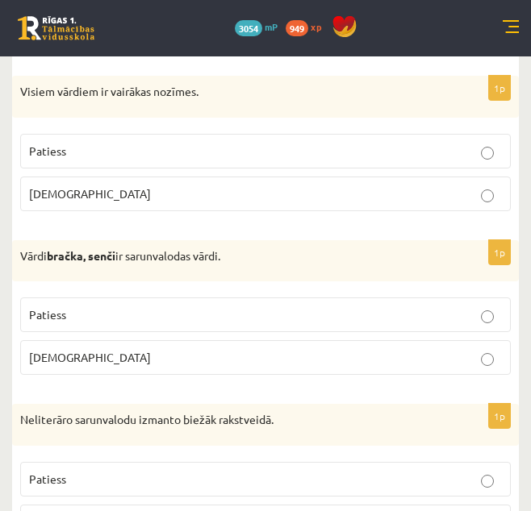
click at [481, 167] on label "Patiess" at bounding box center [265, 151] width 490 height 35
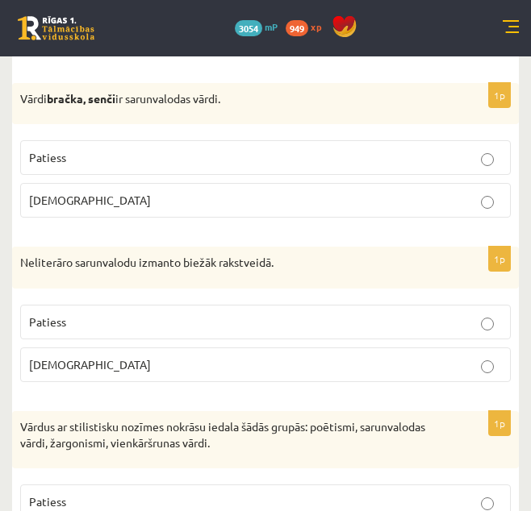
scroll to position [1147, 0]
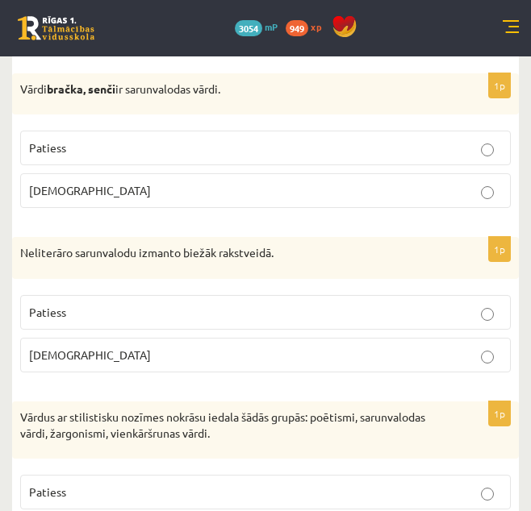
click at [120, 181] on label "Aplams" at bounding box center [265, 190] width 490 height 35
click at [115, 366] on label "Aplams" at bounding box center [265, 355] width 490 height 35
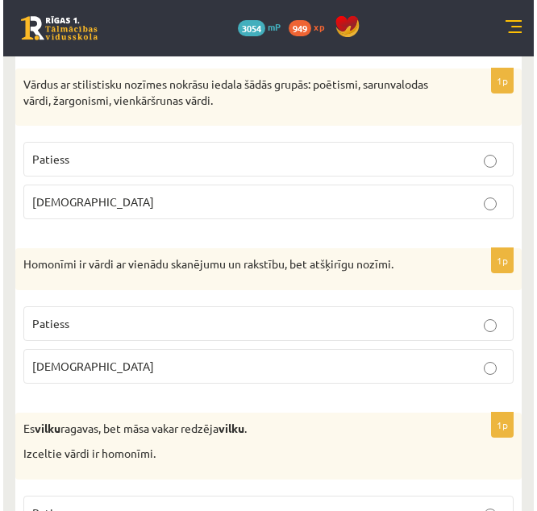
scroll to position [1489, 0]
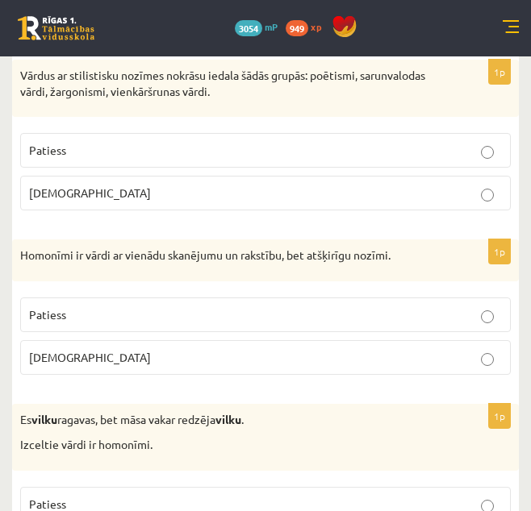
click at [124, 153] on p "Patiess" at bounding box center [265, 150] width 473 height 17
click at [101, 353] on p "Aplams" at bounding box center [265, 357] width 473 height 17
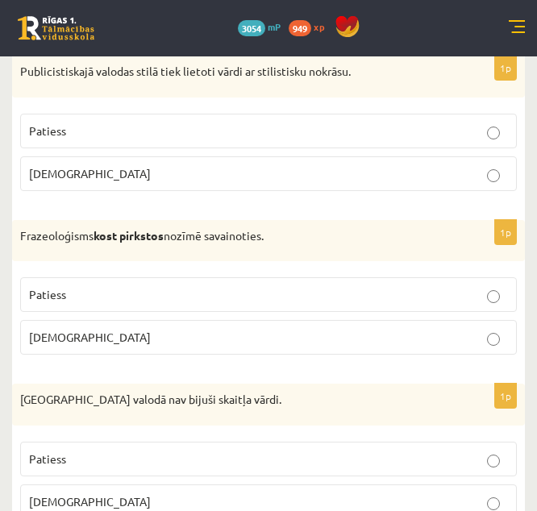
scroll to position [327, 0]
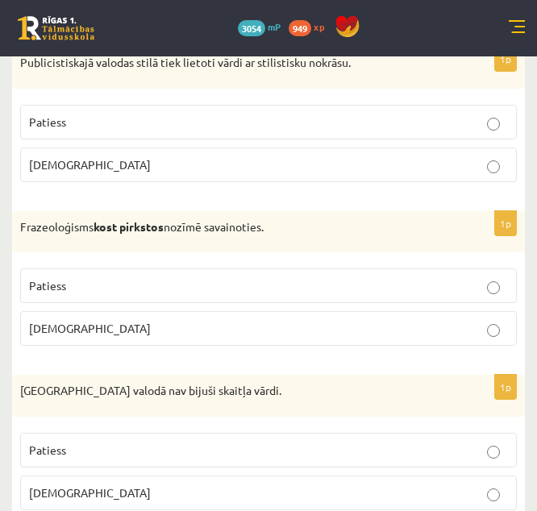
click at [492, 115] on p "Patiess" at bounding box center [268, 122] width 479 height 17
click at [361, 314] on label "Aplams" at bounding box center [268, 328] width 497 height 35
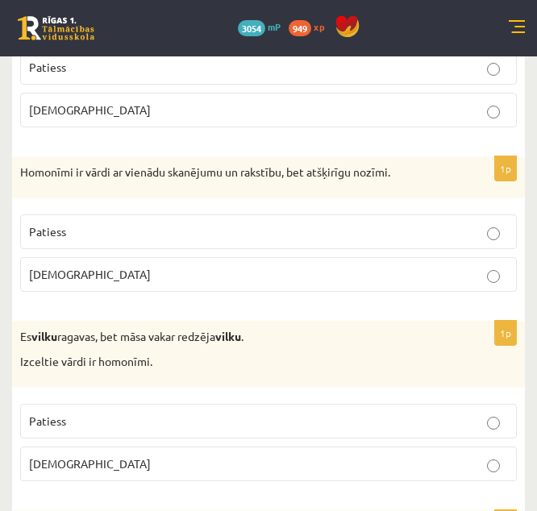
scroll to position [1591, 0]
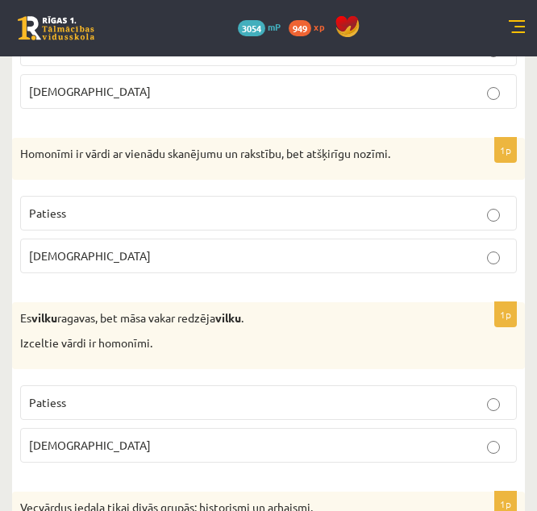
click at [494, 226] on label "Patiess" at bounding box center [268, 213] width 497 height 35
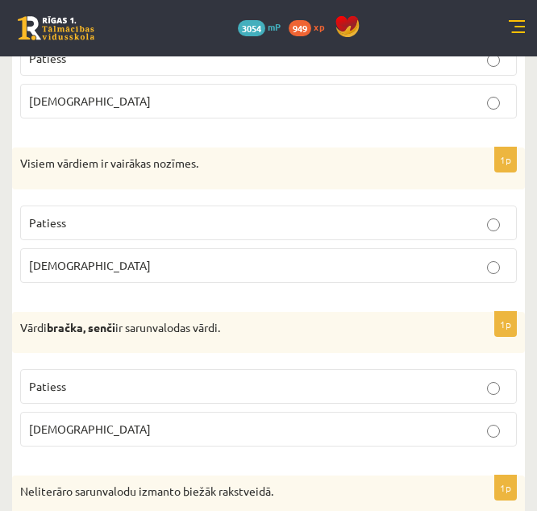
scroll to position [927, 0]
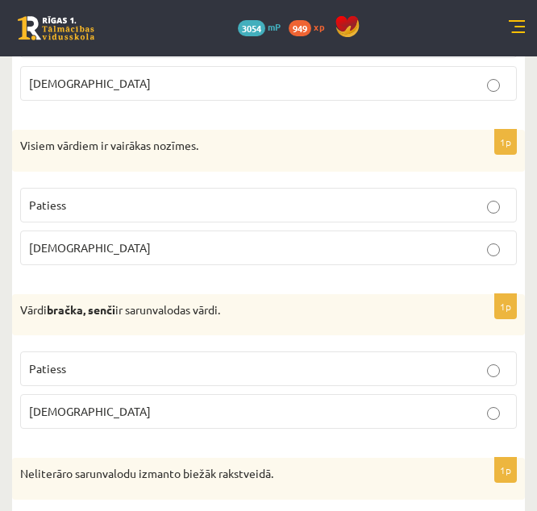
click at [484, 255] on p "Aplams" at bounding box center [268, 247] width 479 height 17
click at [470, 390] on fieldset "Patiess Aplams" at bounding box center [268, 389] width 497 height 90
click at [485, 374] on p "Patiess" at bounding box center [268, 368] width 479 height 17
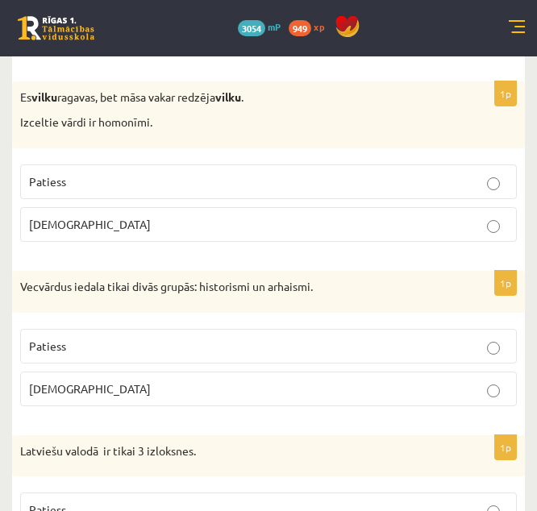
scroll to position [1830, 0]
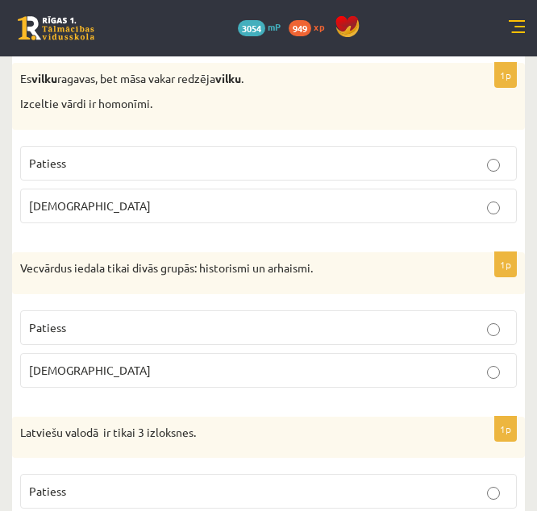
click at [454, 176] on label "Patiess" at bounding box center [268, 163] width 497 height 35
click at [433, 325] on p "Patiess" at bounding box center [268, 327] width 479 height 17
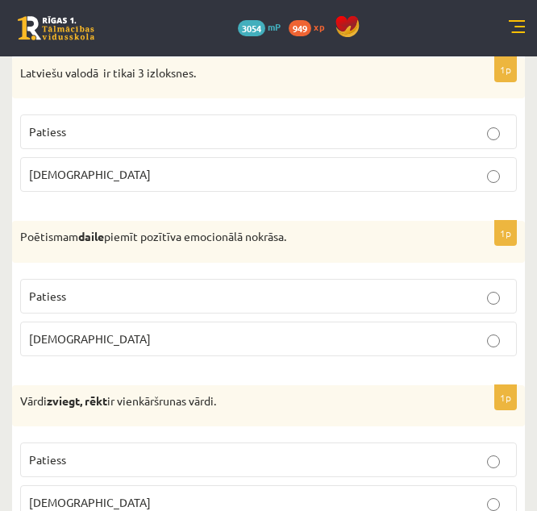
scroll to position [2200, 0]
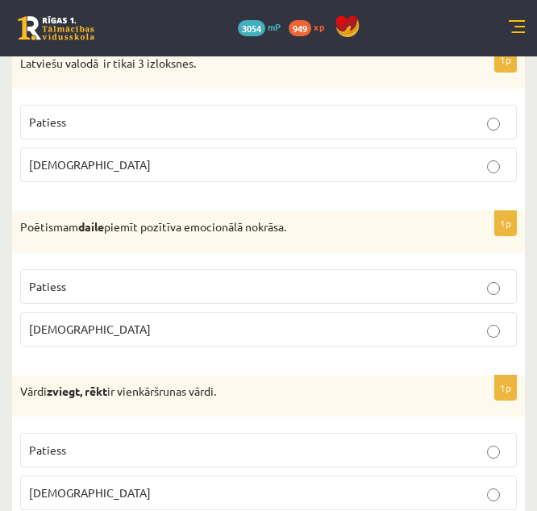
click at [477, 168] on p "Aplams" at bounding box center [268, 164] width 479 height 17
click at [430, 285] on p "Patiess" at bounding box center [268, 286] width 479 height 17
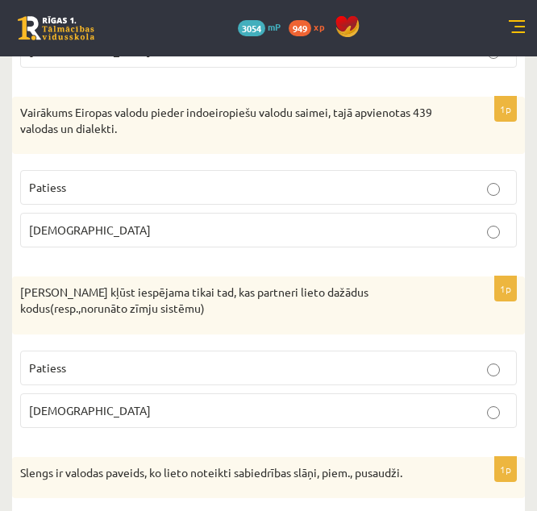
scroll to position [2651, 0]
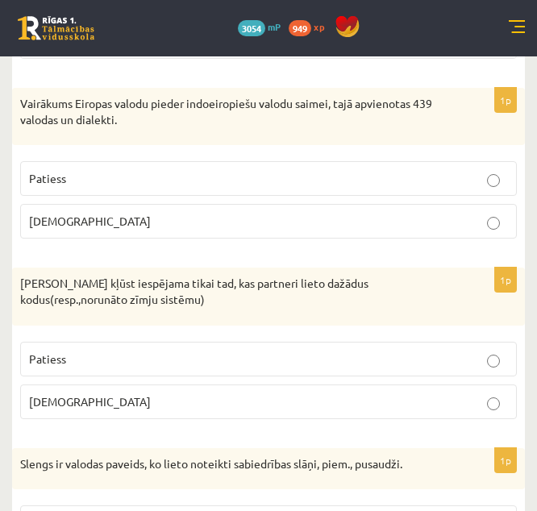
click at [439, 166] on label "Patiess" at bounding box center [268, 178] width 497 height 35
click at [432, 395] on p "Aplams" at bounding box center [268, 402] width 479 height 17
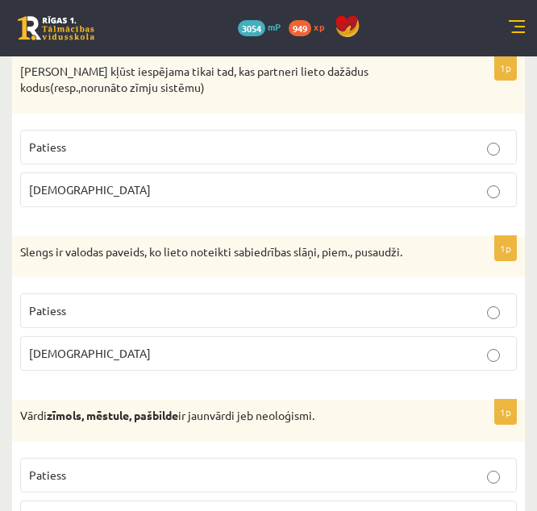
scroll to position [2882, 0]
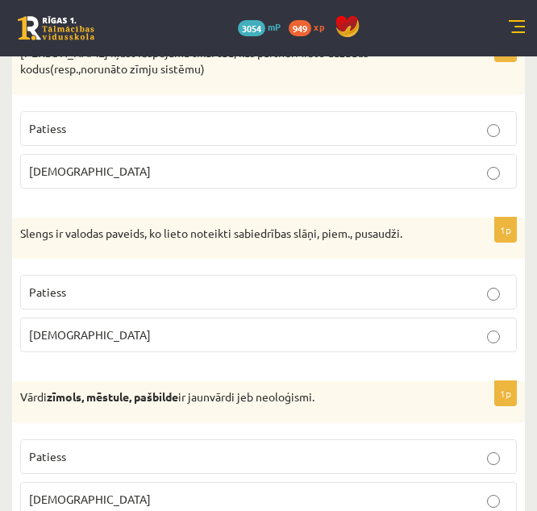
click at [489, 287] on p "Patiess" at bounding box center [268, 292] width 479 height 17
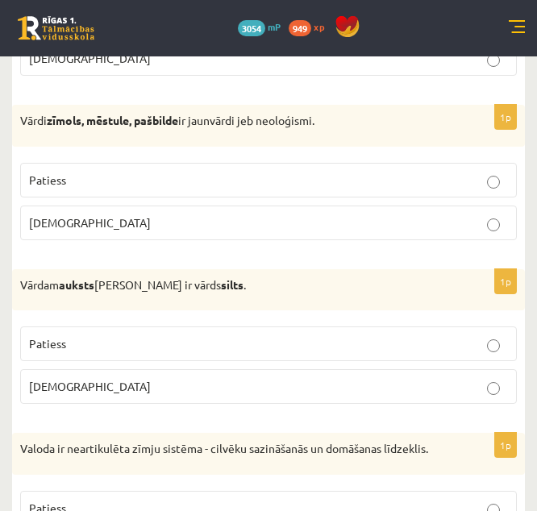
scroll to position [3177, 0]
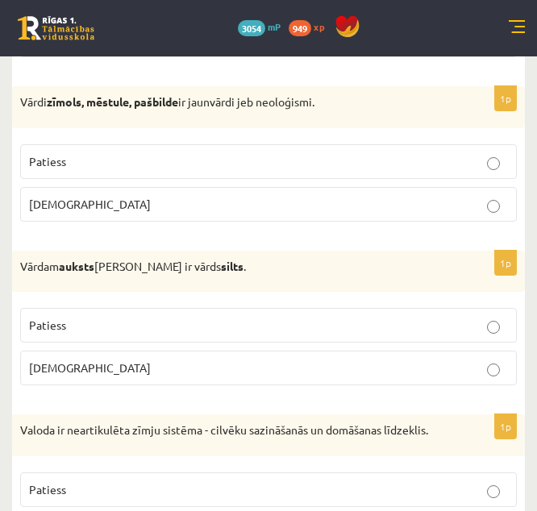
click at [463, 165] on p "Patiess" at bounding box center [268, 161] width 479 height 17
click at [461, 321] on p "Patiess" at bounding box center [268, 325] width 479 height 17
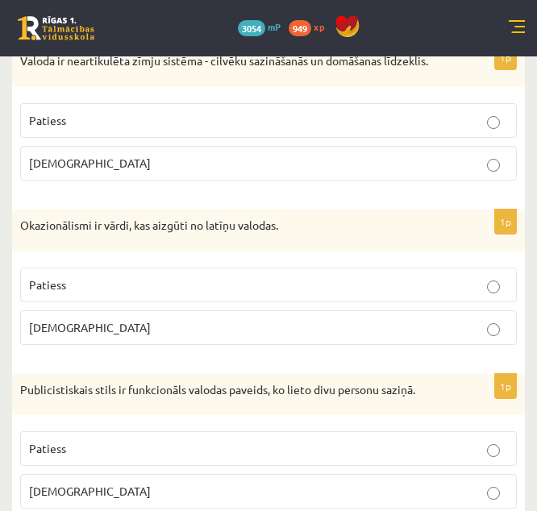
scroll to position [3555, 0]
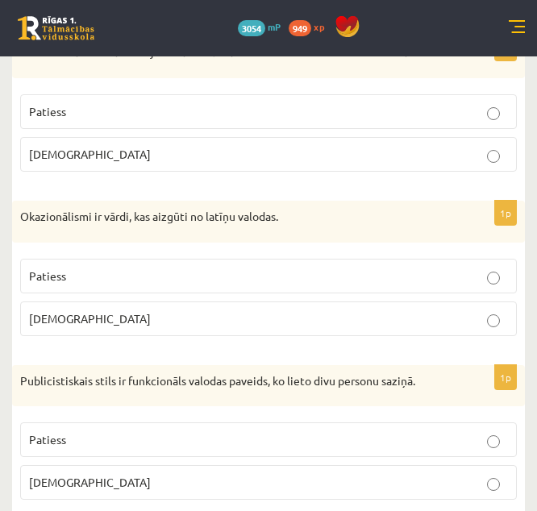
click at [338, 125] on label "Patiess" at bounding box center [268, 111] width 497 height 35
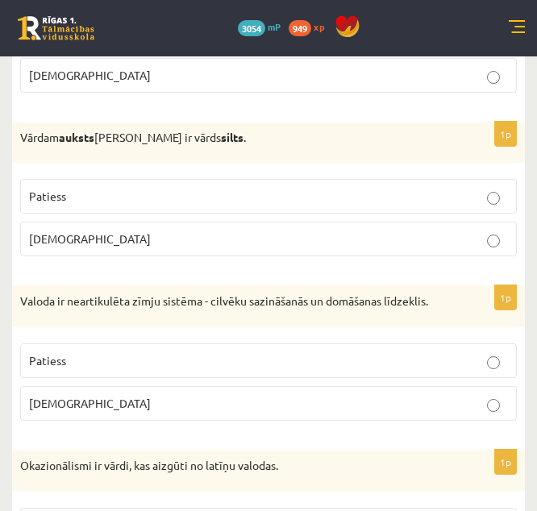
scroll to position [3316, 0]
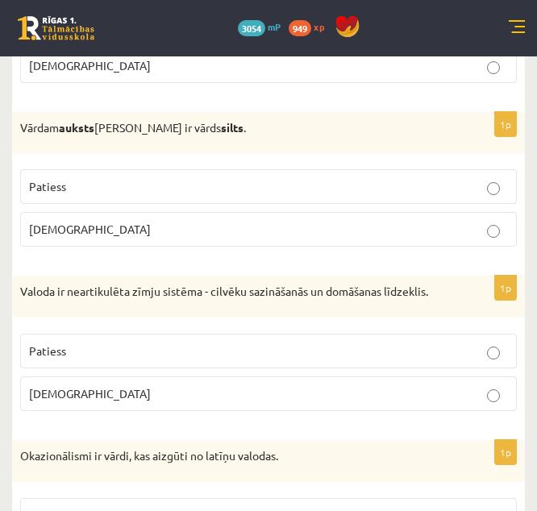
click at [509, 398] on label "Aplams" at bounding box center [268, 394] width 497 height 35
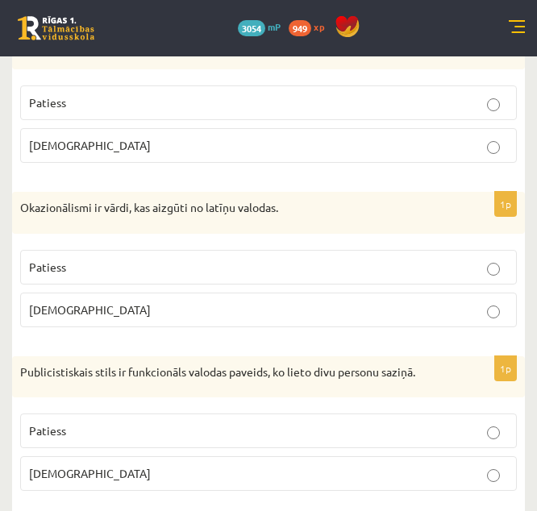
scroll to position [3574, 0]
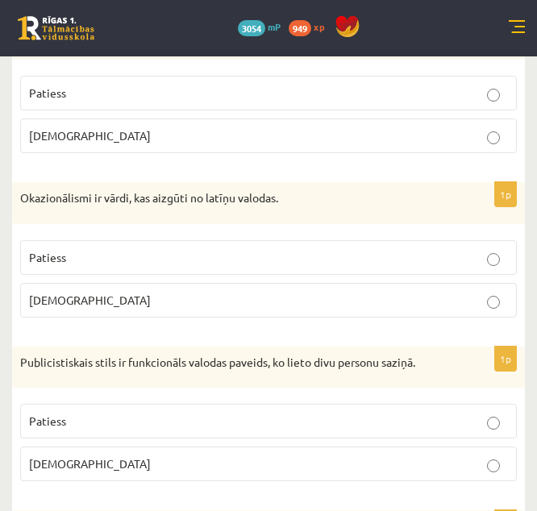
click at [490, 317] on label "Aplams" at bounding box center [268, 300] width 497 height 35
click at [510, 464] on label "Aplams" at bounding box center [268, 464] width 497 height 35
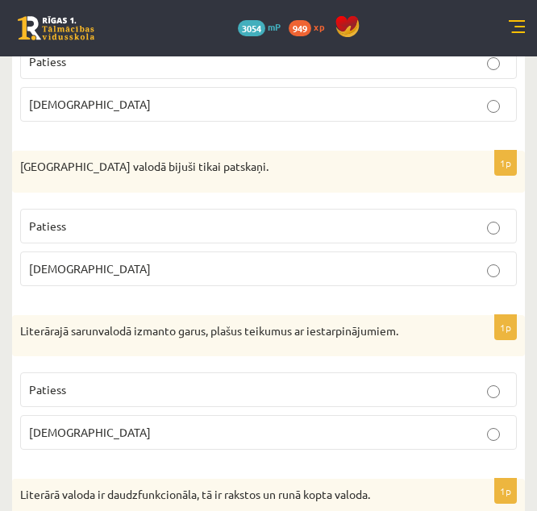
scroll to position [3942, 0]
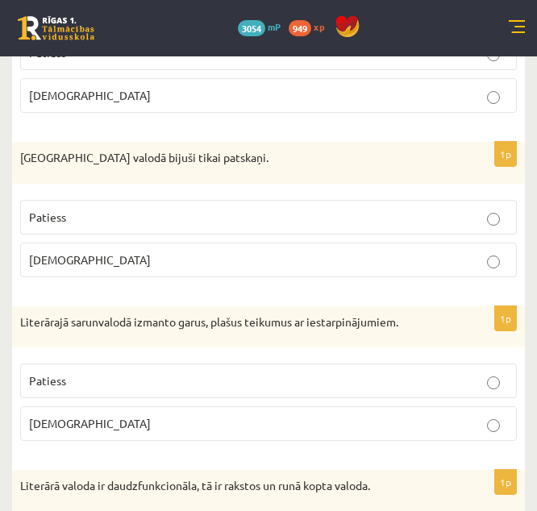
click at [476, 275] on label "Aplams" at bounding box center [268, 260] width 497 height 35
click at [466, 427] on p "Aplams" at bounding box center [268, 423] width 479 height 17
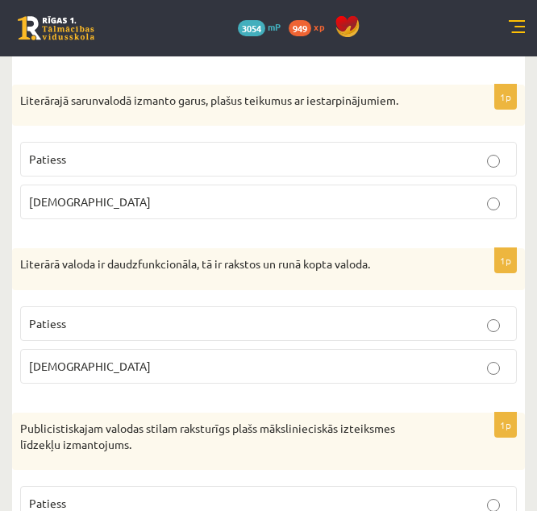
scroll to position [4173, 0]
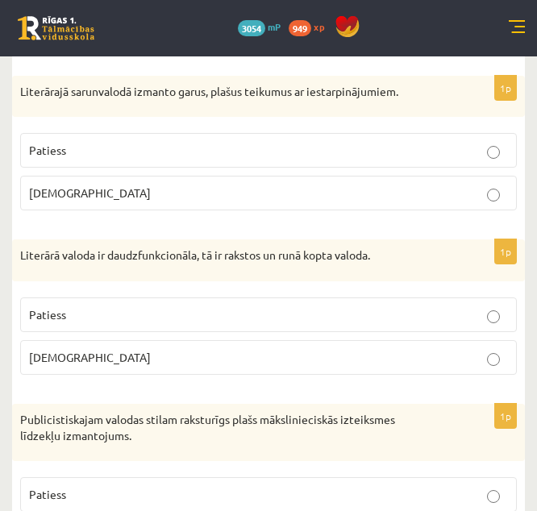
click at [426, 310] on p "Patiess" at bounding box center [268, 314] width 479 height 17
click at [435, 499] on p "Patiess" at bounding box center [268, 494] width 479 height 17
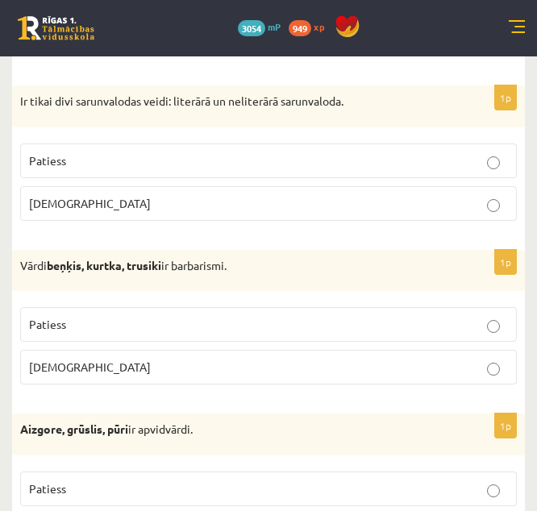
scroll to position [4680, 0]
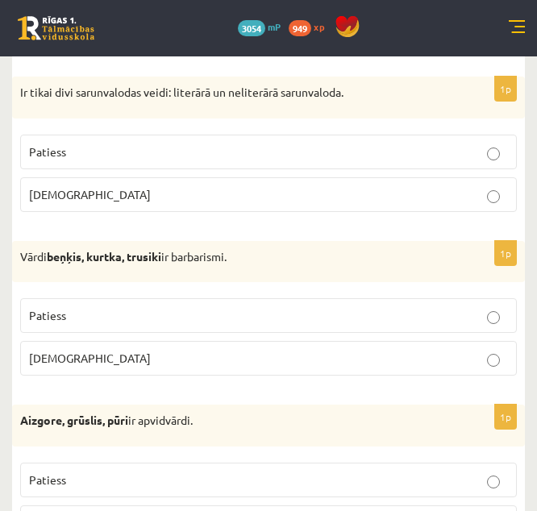
click at [395, 150] on p "Patiess" at bounding box center [268, 152] width 479 height 17
click at [451, 311] on p "Patiess" at bounding box center [268, 315] width 479 height 17
click at [481, 485] on p "Patiess" at bounding box center [268, 480] width 479 height 17
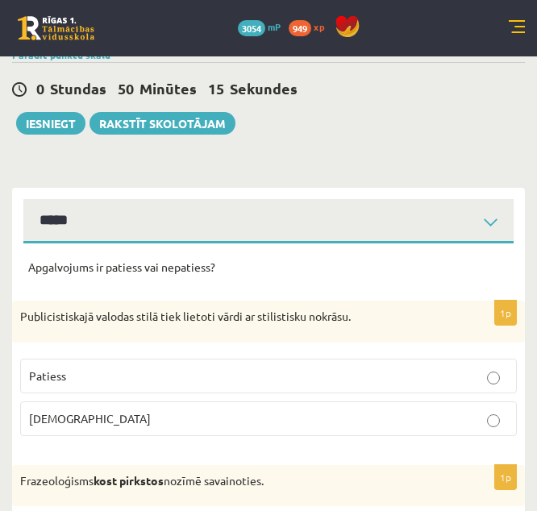
scroll to position [56, 0]
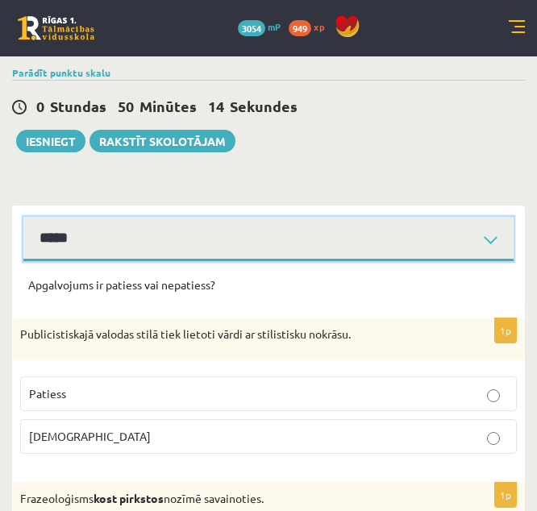
click at [400, 245] on select "**********" at bounding box center [268, 239] width 490 height 44
click at [23, 217] on select "**********" at bounding box center [268, 239] width 490 height 44
click at [400, 253] on select "**********" at bounding box center [268, 239] width 490 height 44
click at [23, 217] on select "**********" at bounding box center [268, 239] width 490 height 44
click at [322, 259] on select "**********" at bounding box center [268, 239] width 490 height 44
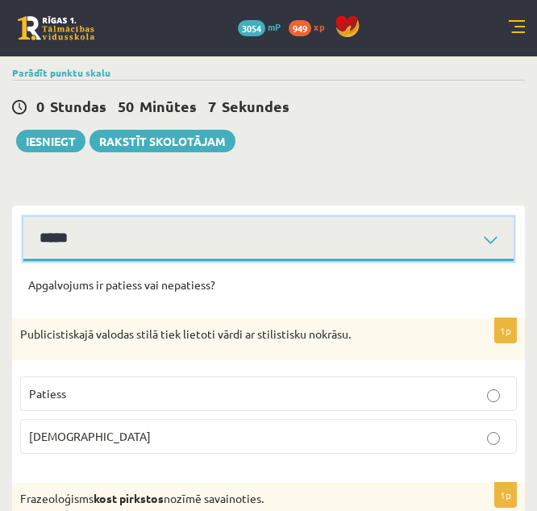
click at [23, 217] on select "**********" at bounding box center [268, 239] width 490 height 44
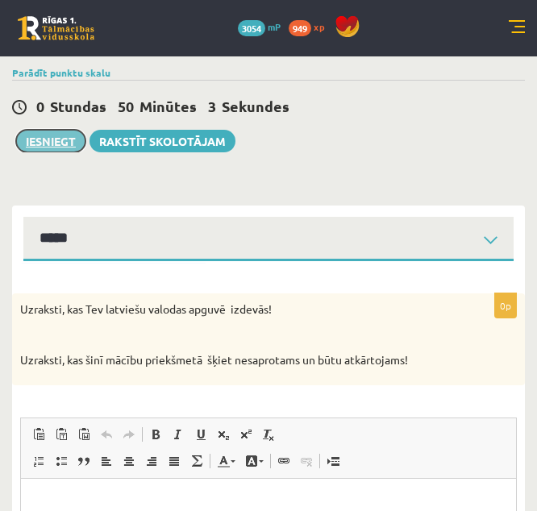
click at [56, 135] on button "Iesniegt" at bounding box center [50, 141] width 69 height 23
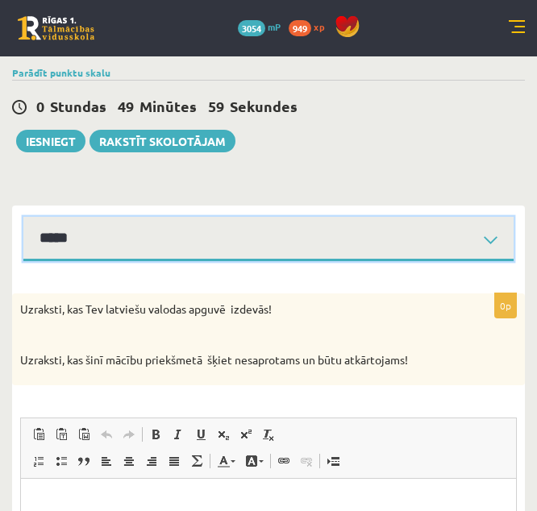
click at [411, 234] on select "**********" at bounding box center [268, 239] width 490 height 44
select select "**********"
click at [23, 217] on select "**********" at bounding box center [268, 239] width 490 height 44
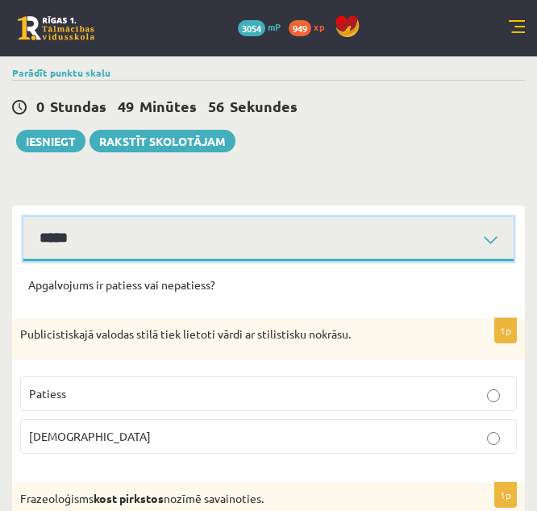
click at [410, 235] on select "**********" at bounding box center [268, 239] width 490 height 44
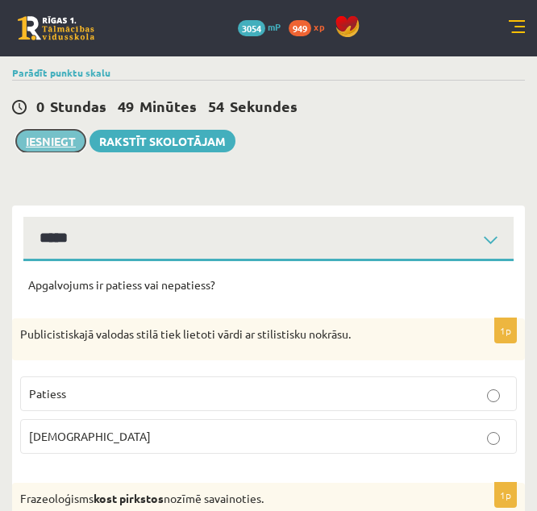
click at [44, 144] on button "Iesniegt" at bounding box center [50, 141] width 69 height 23
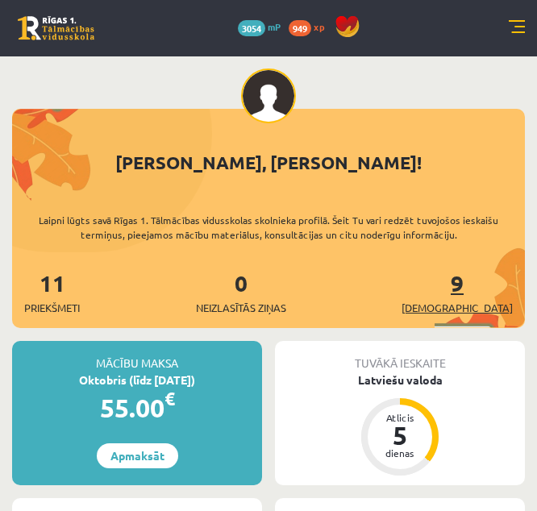
click at [469, 304] on span "[DEMOGRAPHIC_DATA]" at bounding box center [457, 308] width 111 height 16
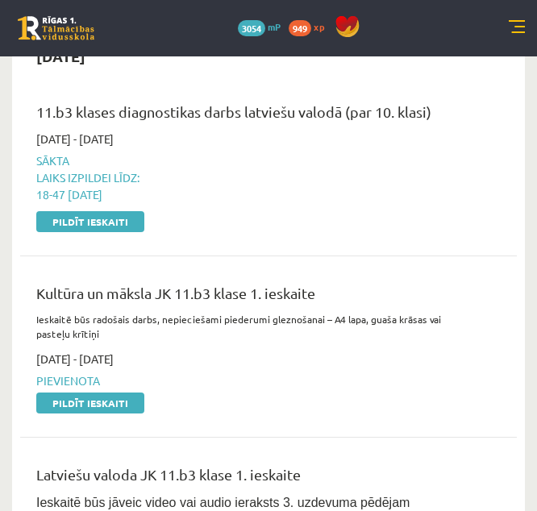
scroll to position [324, 0]
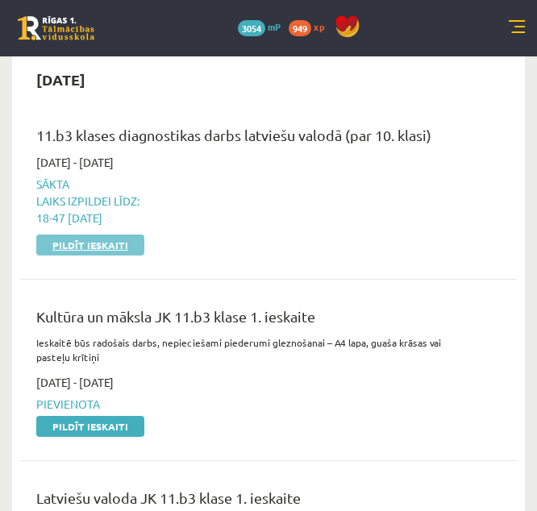
click at [81, 244] on link "Pildīt ieskaiti" at bounding box center [90, 245] width 108 height 21
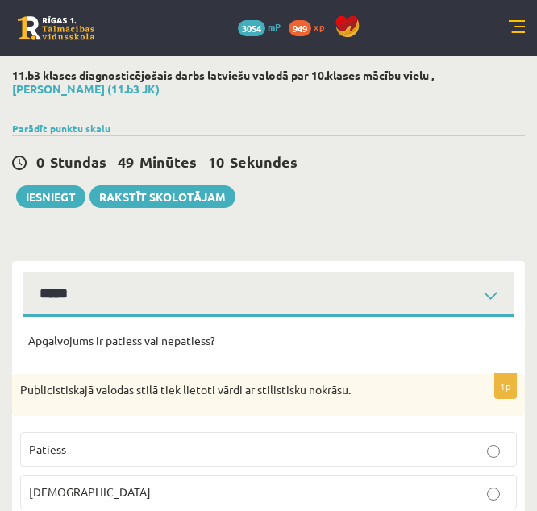
select select "**********"
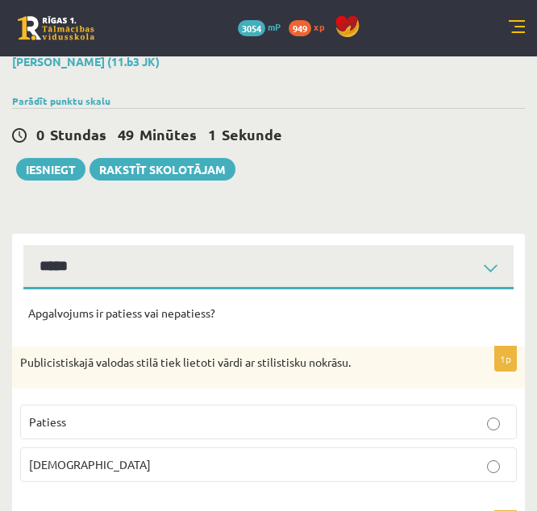
scroll to position [19, 0]
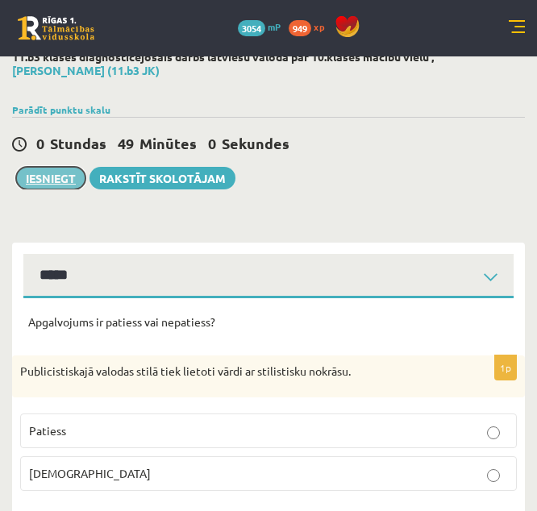
click at [67, 182] on button "Iesniegt" at bounding box center [50, 178] width 69 height 23
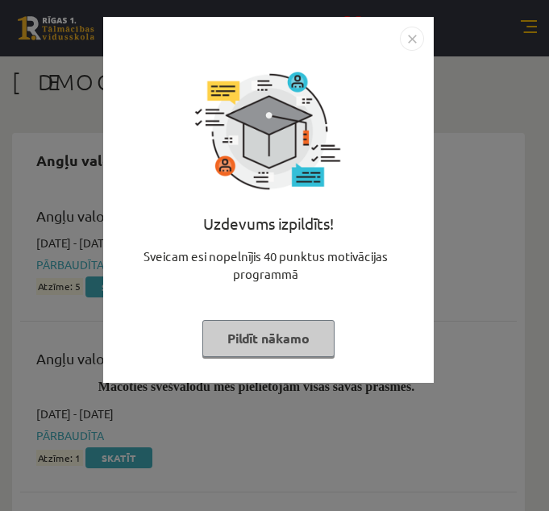
click at [298, 331] on button "Pildīt nākamo" at bounding box center [268, 338] width 132 height 37
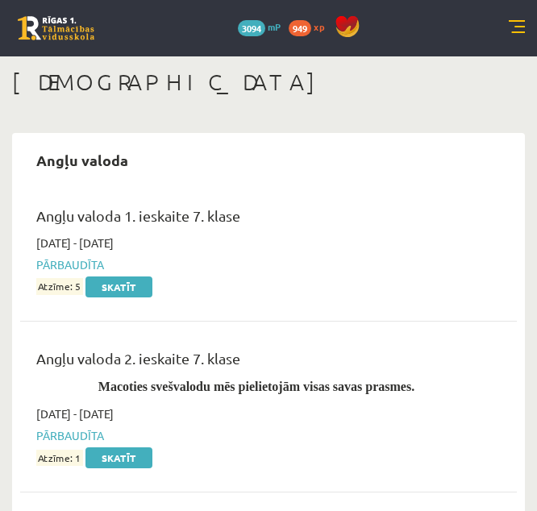
click at [523, 27] on link at bounding box center [517, 28] width 16 height 16
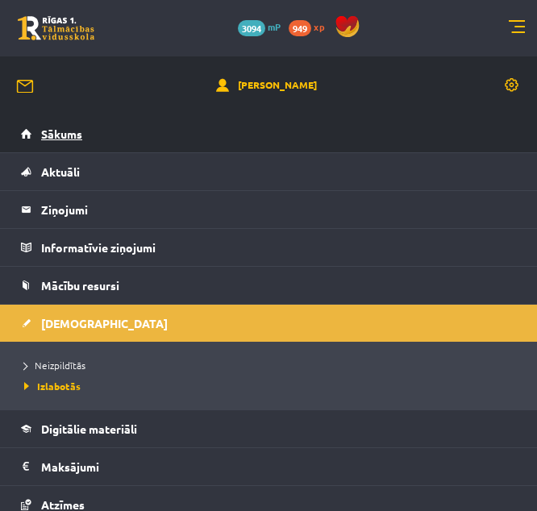
click at [442, 129] on link "Sākums" at bounding box center [269, 133] width 496 height 37
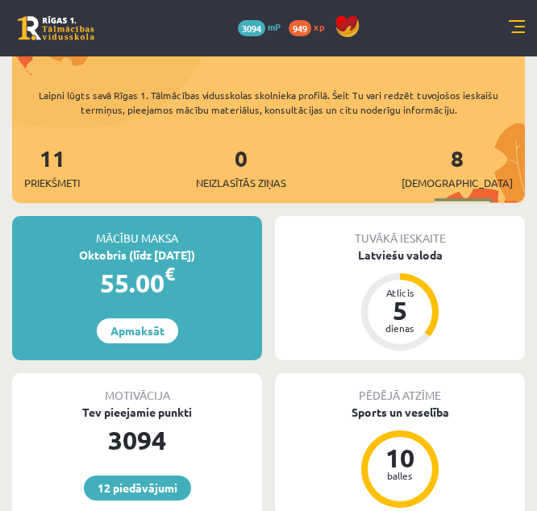
scroll to position [131, 0]
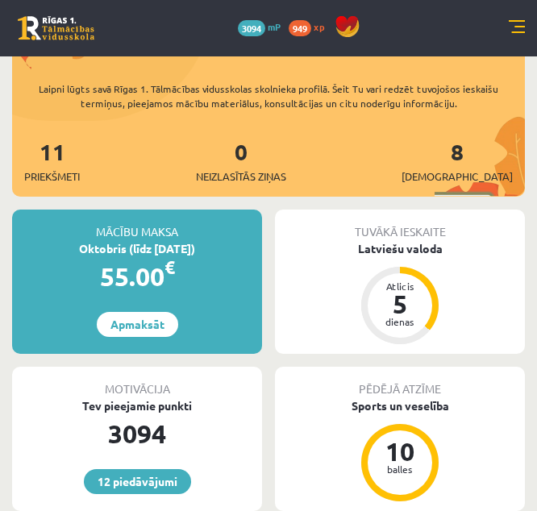
click at [62, 18] on link at bounding box center [56, 28] width 77 height 24
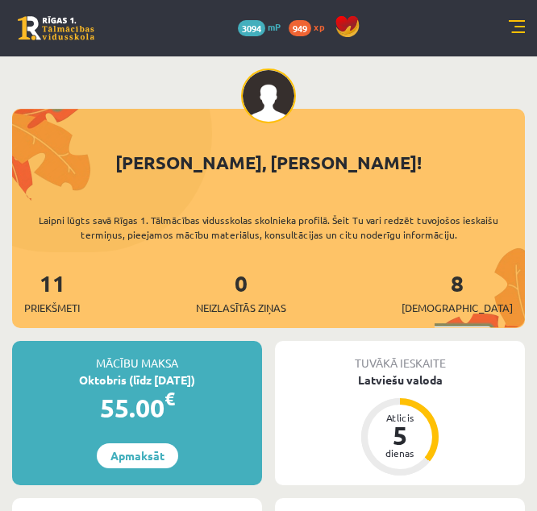
click at [536, 64] on html "12 Dāvanas 3094 mP 949 xp [PERSON_NAME] Sākums Aktuāli Kā mācīties eSKOLĀ Konta…" at bounding box center [268, 255] width 537 height 511
click at [493, 277] on link "8 Ieskaites" at bounding box center [457, 293] width 111 height 48
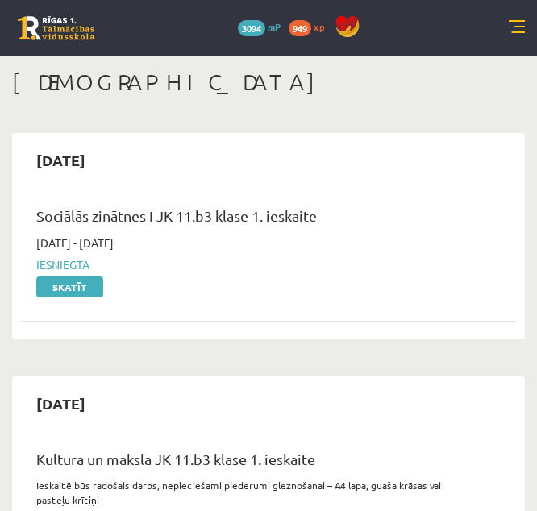
click at [512, 29] on link at bounding box center [517, 28] width 16 height 16
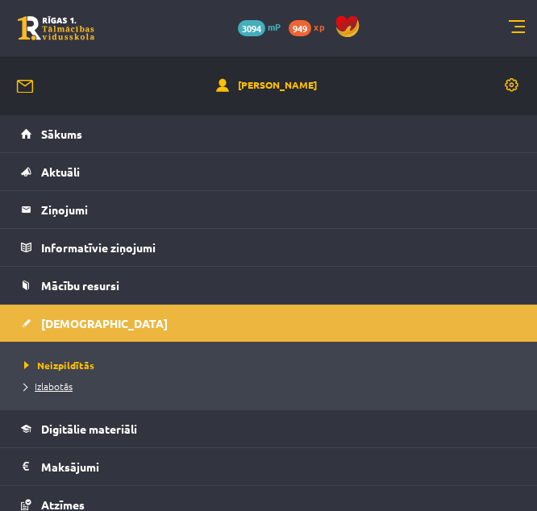
click at [53, 390] on span "Izlabotās" at bounding box center [48, 386] width 48 height 13
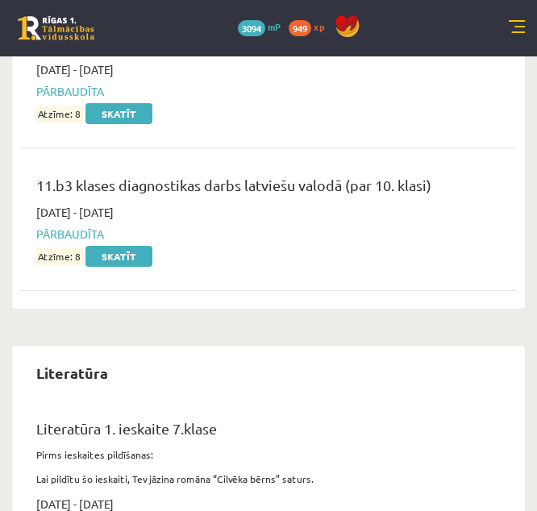
scroll to position [11477, 0]
